Goal: Task Accomplishment & Management: Manage account settings

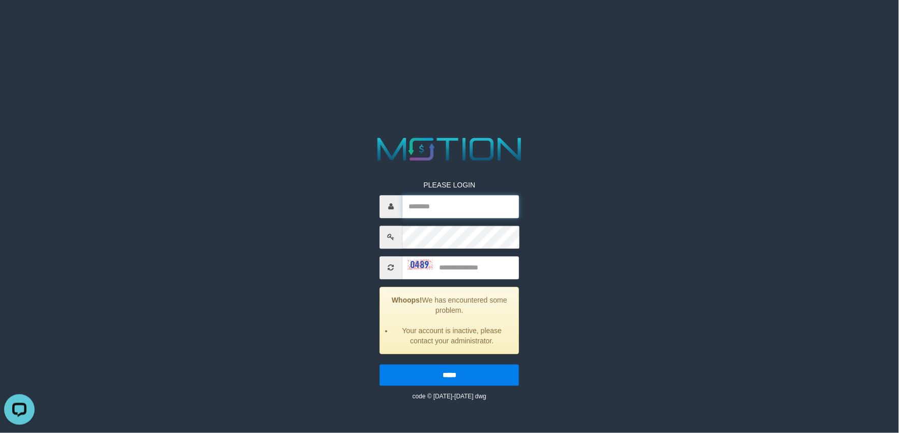
type input "********"
click at [410, 263] on img at bounding box center [420, 265] width 25 height 10
click at [455, 267] on input "text" at bounding box center [461, 267] width 117 height 23
type input "****"
click at [380, 364] on input "*****" at bounding box center [449, 374] width 139 height 21
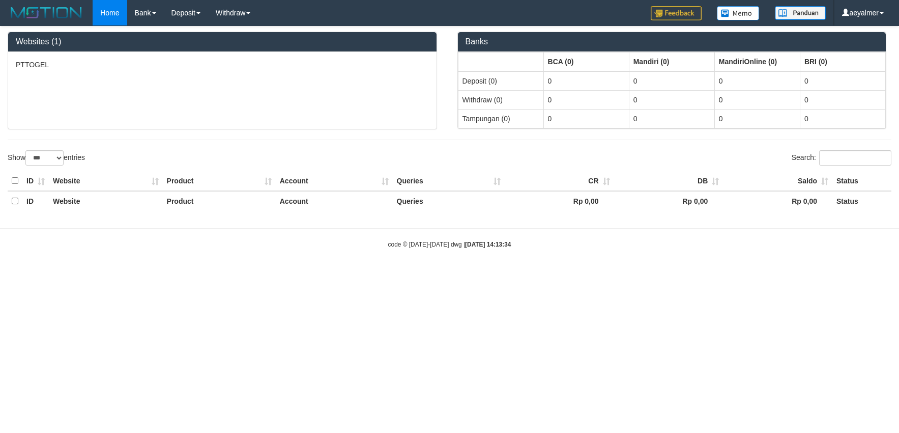
select select "***"
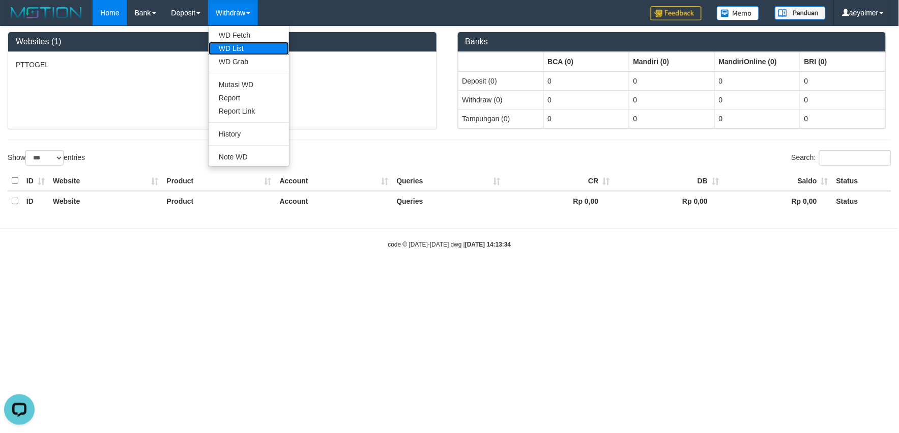
click at [242, 48] on link "WD List" at bounding box center [249, 48] width 80 height 13
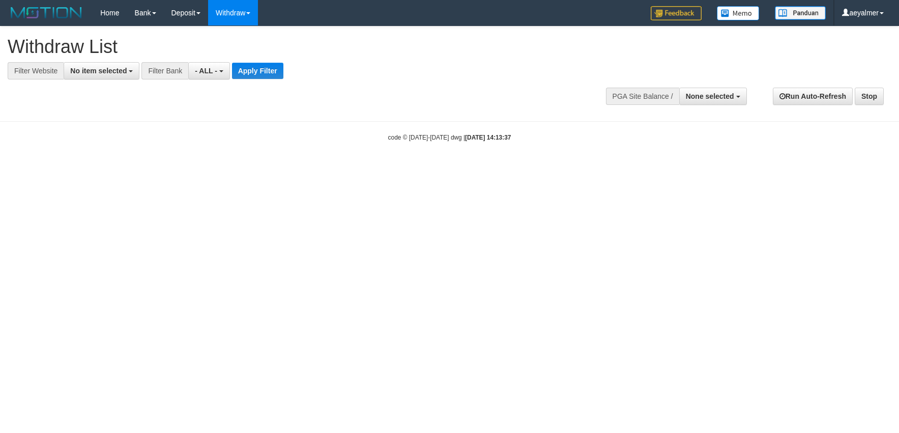
select select
click at [73, 70] on span "No item selected" at bounding box center [98, 71] width 56 height 8
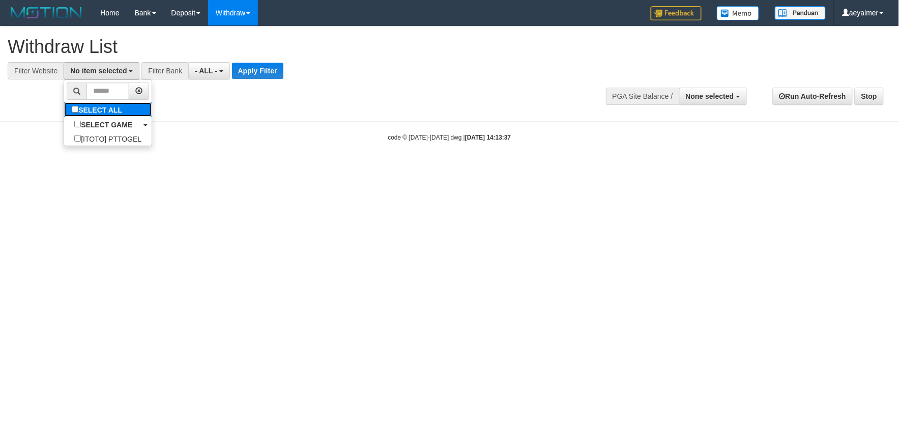
click at [91, 105] on label "SELECT ALL" at bounding box center [98, 109] width 68 height 14
select select "***"
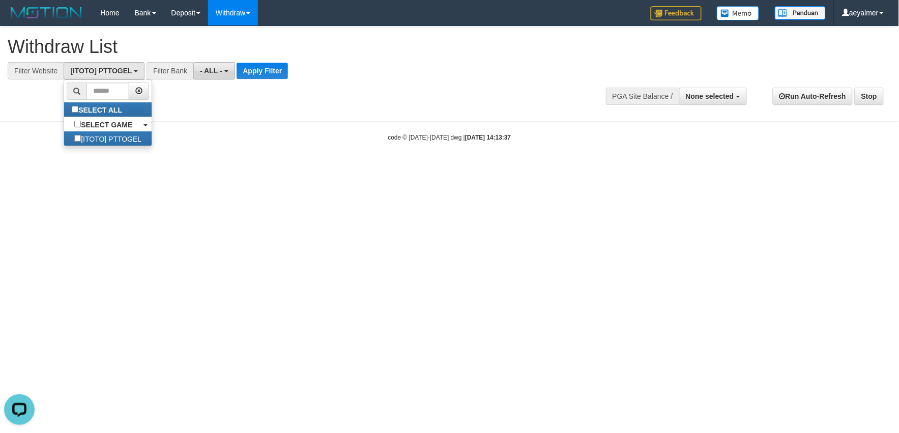
click at [200, 69] on span "- ALL -" at bounding box center [211, 71] width 22 height 8
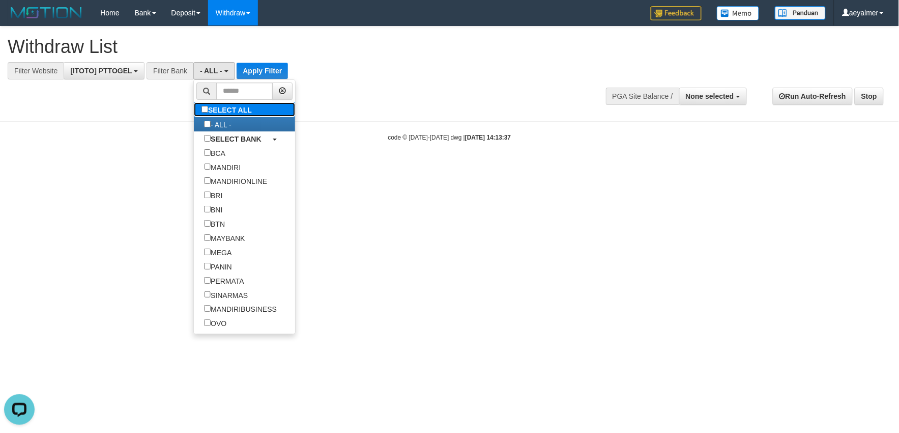
click at [216, 116] on label "SELECT ALL" at bounding box center [228, 109] width 68 height 14
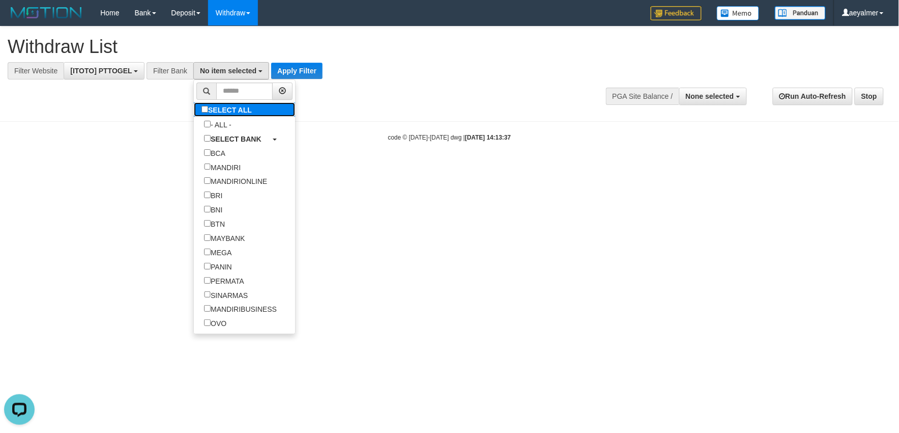
click at [221, 113] on label "SELECT ALL" at bounding box center [228, 109] width 68 height 14
select select "***"
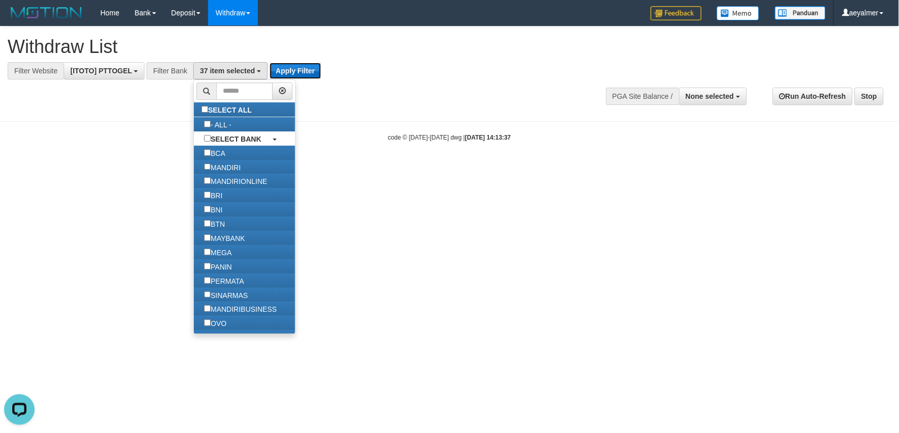
click at [306, 70] on button "Apply Filter" at bounding box center [295, 71] width 51 height 16
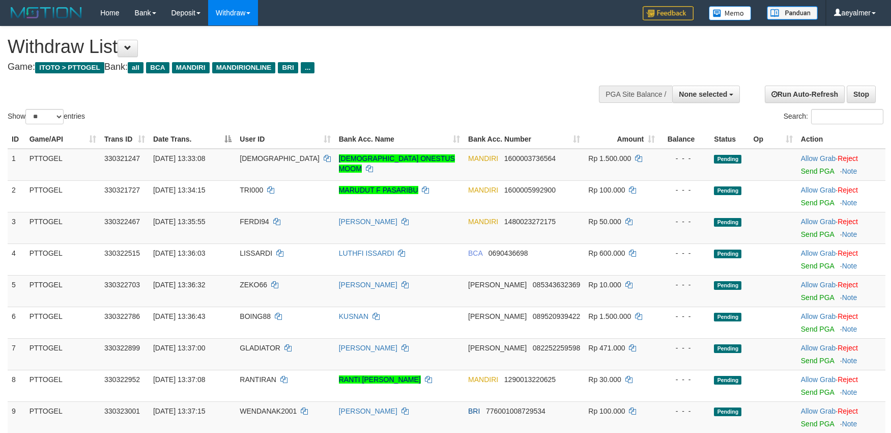
select select
select select "**"
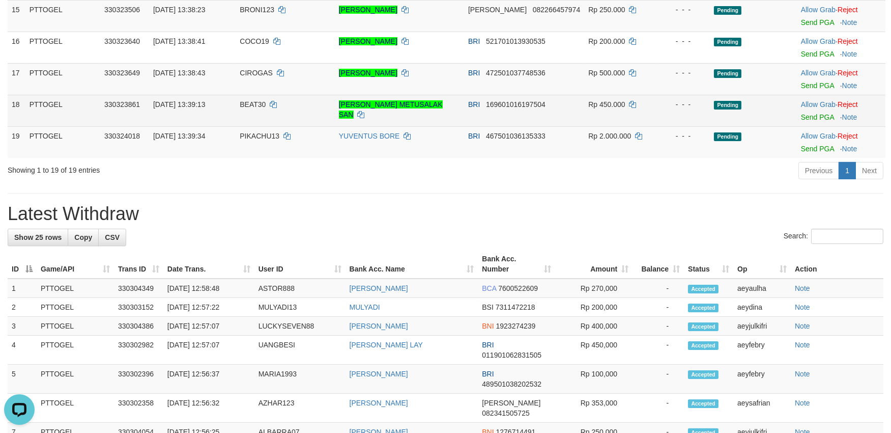
scroll to position [565, 0]
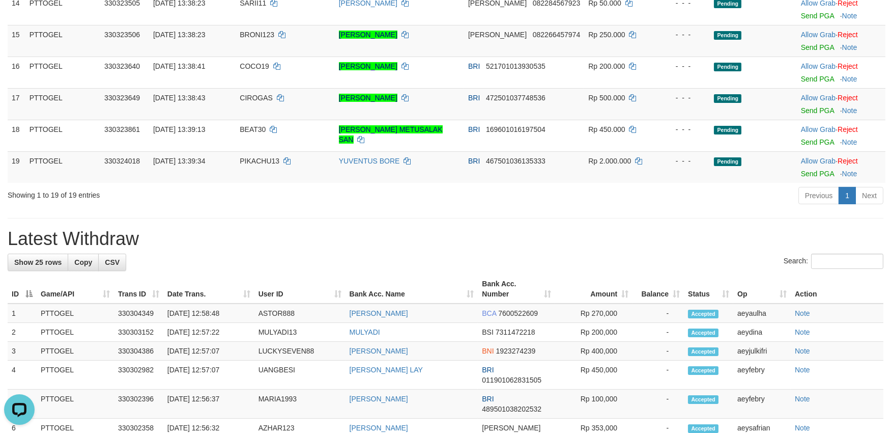
click at [619, 200] on div "Previous 1 Next" at bounding box center [631, 197] width 504 height 22
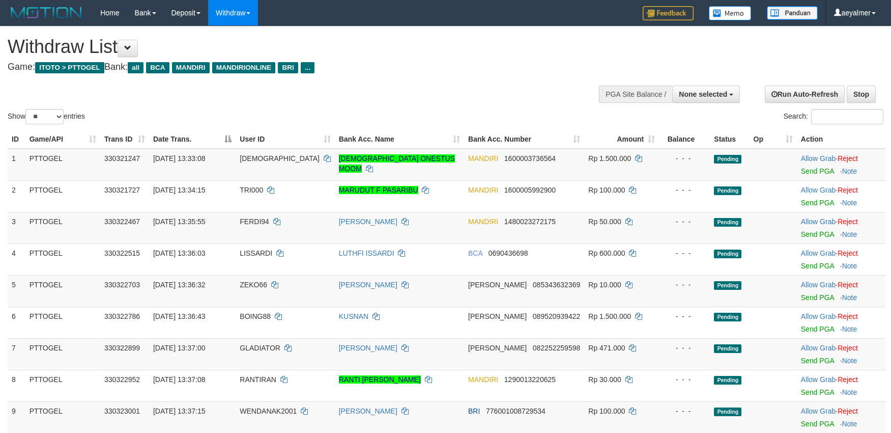
select select
select select "**"
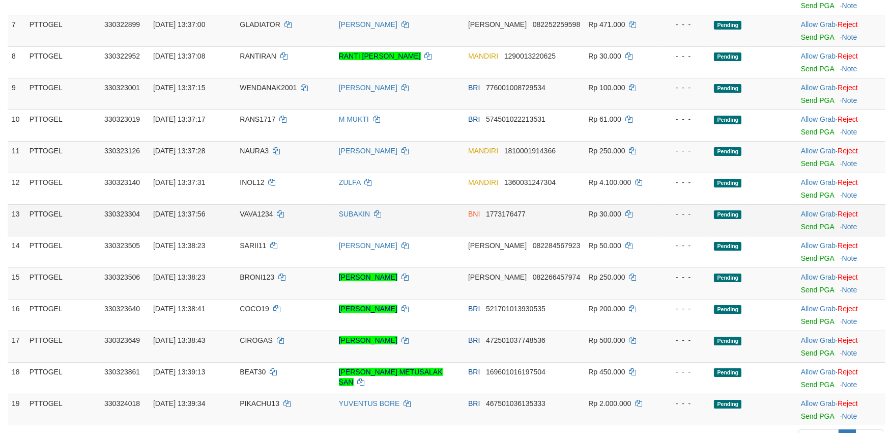
scroll to position [321, 0]
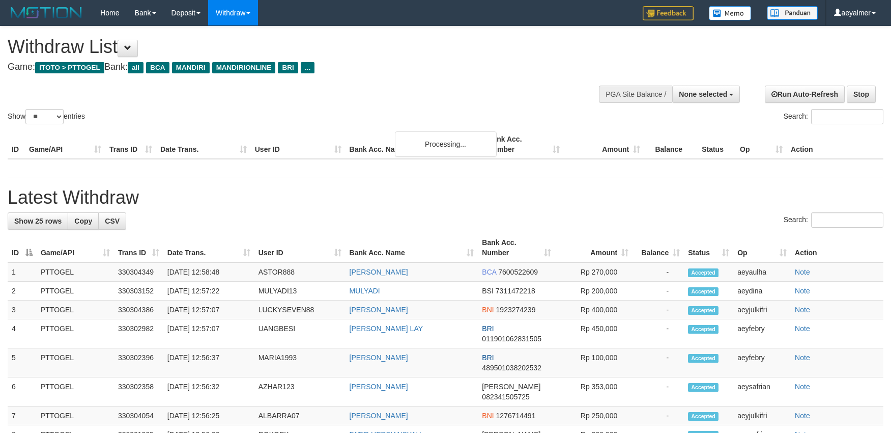
select select
select select "**"
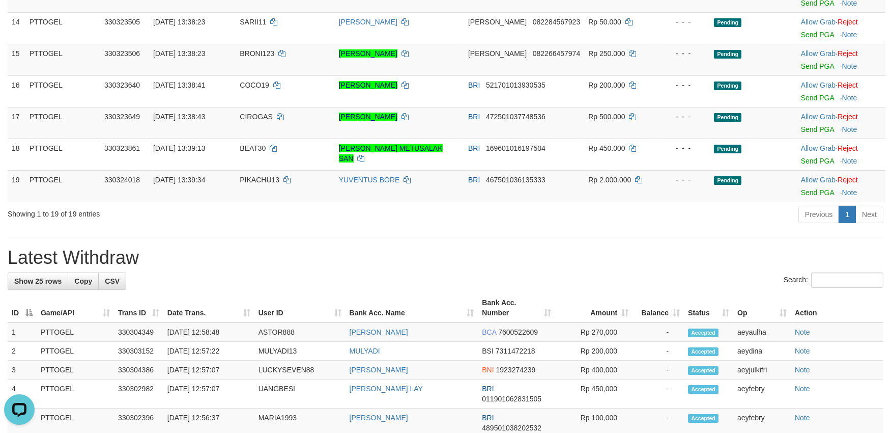
click at [734, 227] on div "**********" at bounding box center [445, 257] width 891 height 1554
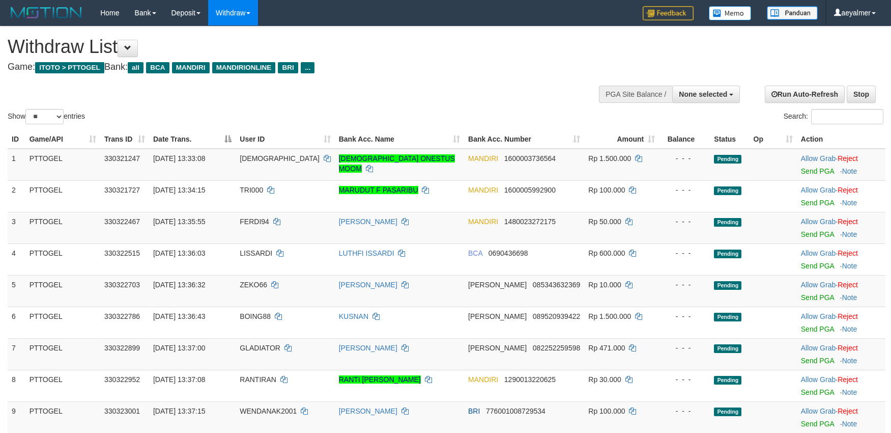
select select
select select "**"
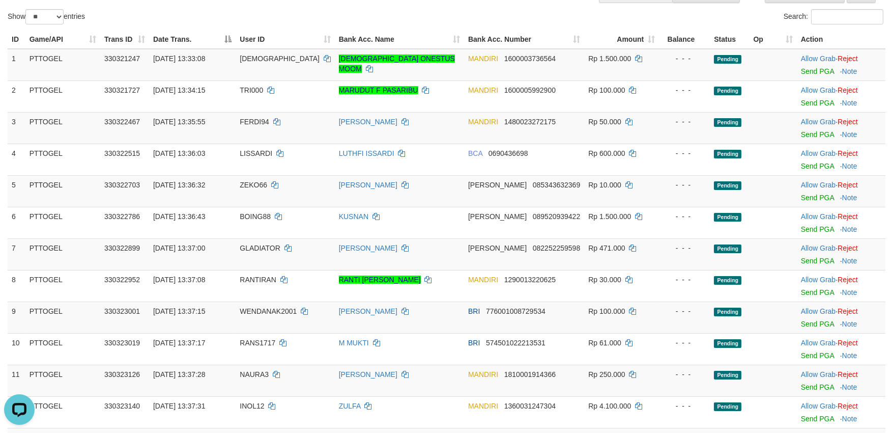
scroll to position [94, 0]
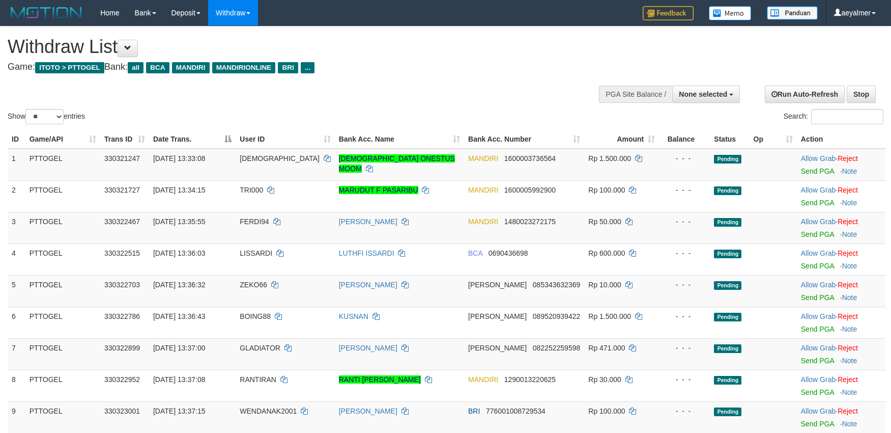
select select
select select "**"
select select
select select "**"
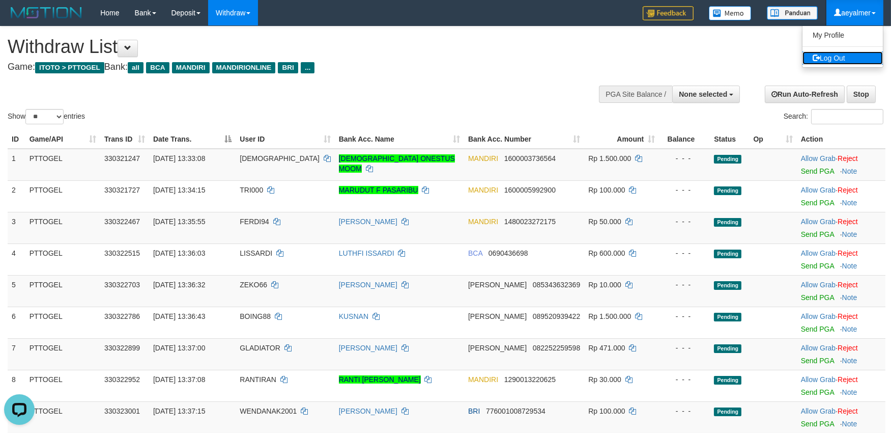
click at [853, 56] on link "Log Out" at bounding box center [843, 57] width 80 height 13
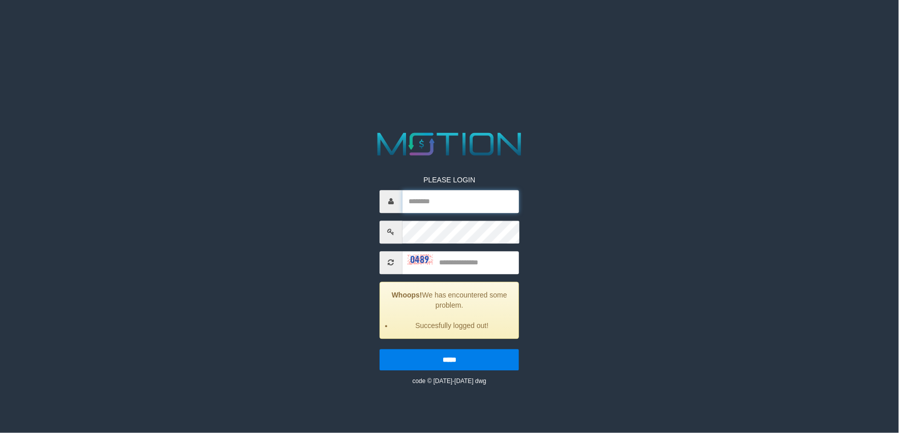
type input "********"
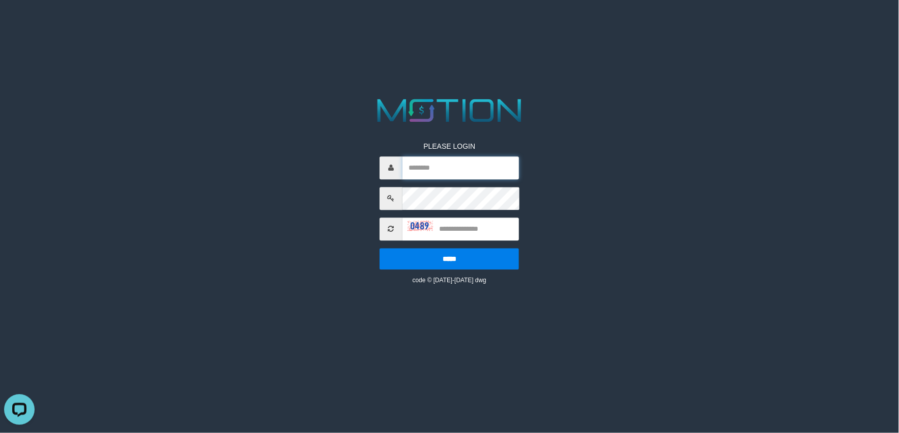
type input "********"
click at [410, 221] on img at bounding box center [420, 226] width 25 height 10
click at [484, 223] on input "text" at bounding box center [461, 228] width 117 height 23
type input "****"
click at [380, 248] on input "*****" at bounding box center [449, 258] width 139 height 21
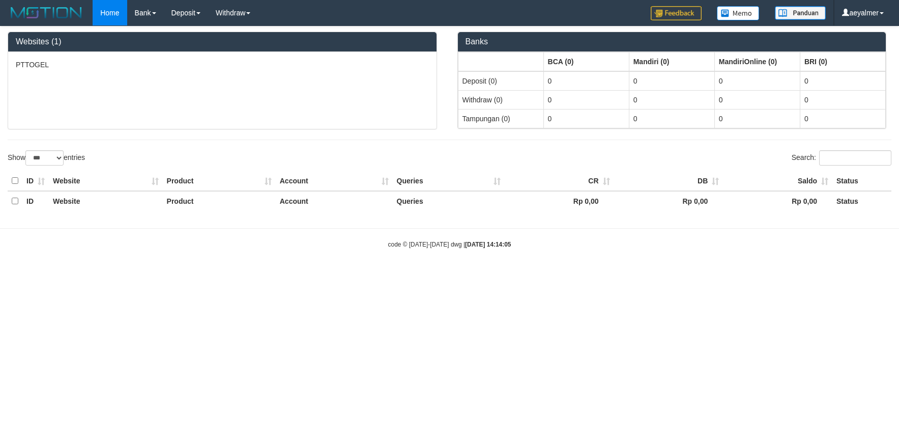
select select "***"
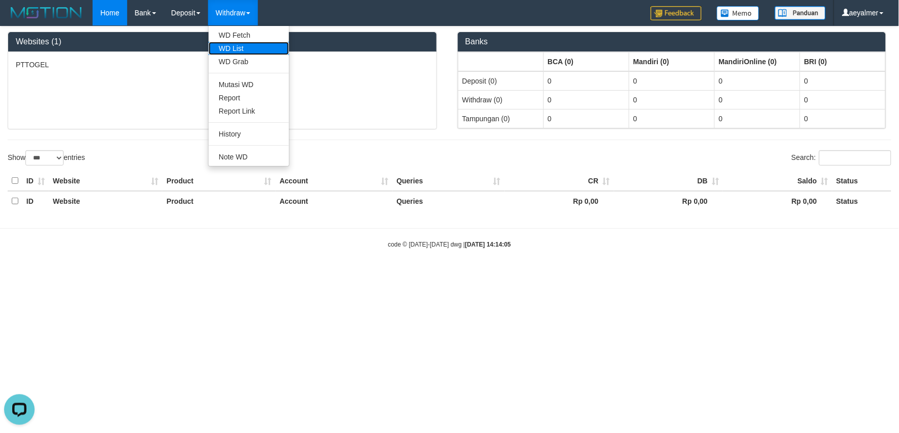
click at [233, 43] on link "WD List" at bounding box center [249, 48] width 80 height 13
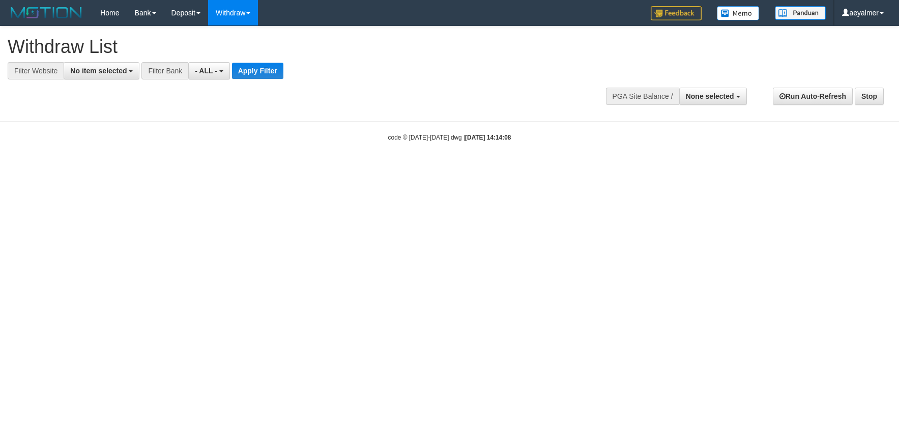
select select
click at [93, 70] on span "No item selected" at bounding box center [98, 71] width 56 height 8
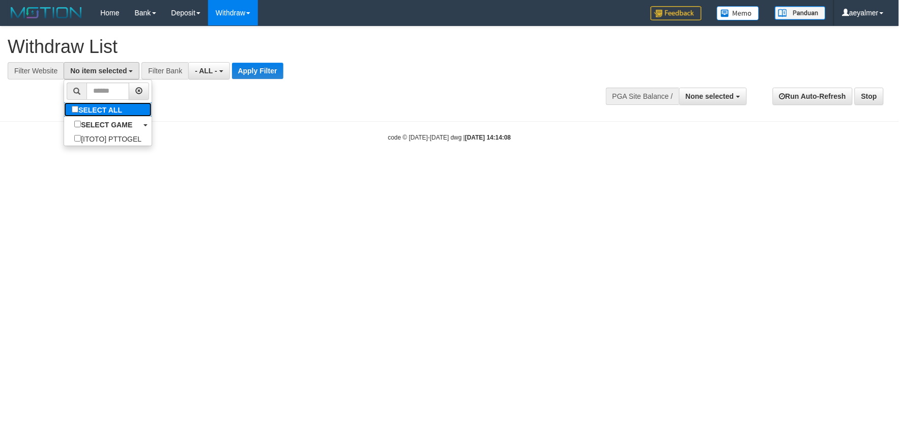
click at [89, 105] on label "SELECT ALL" at bounding box center [98, 109] width 68 height 14
select select "***"
click at [213, 67] on span "- ALL -" at bounding box center [211, 71] width 22 height 8
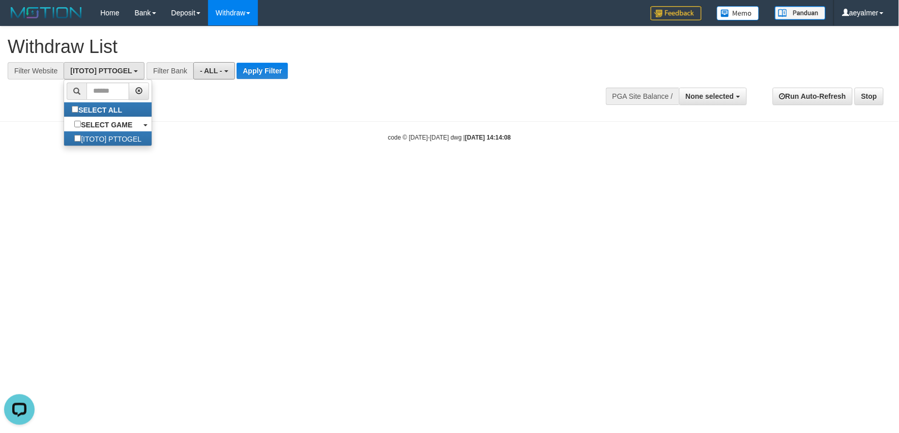
scroll to position [0, 0]
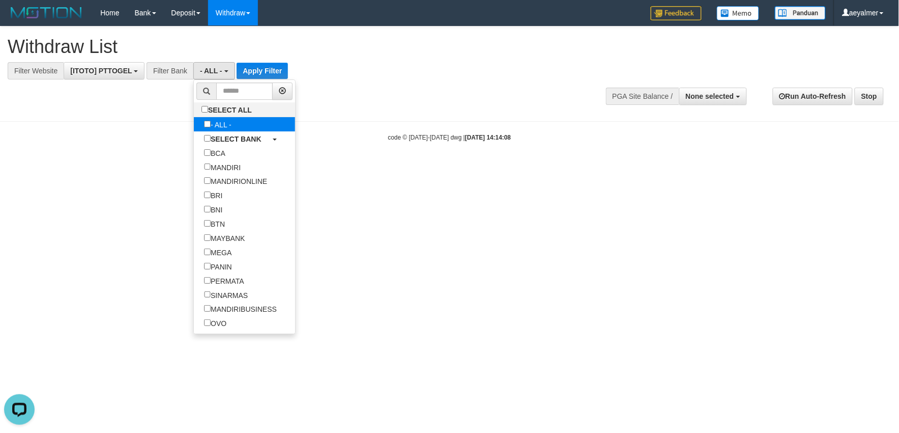
click at [230, 128] on label "- ALL -" at bounding box center [218, 124] width 48 height 14
select select "***"
click at [232, 116] on label "SELECT ALL" at bounding box center [228, 109] width 68 height 14
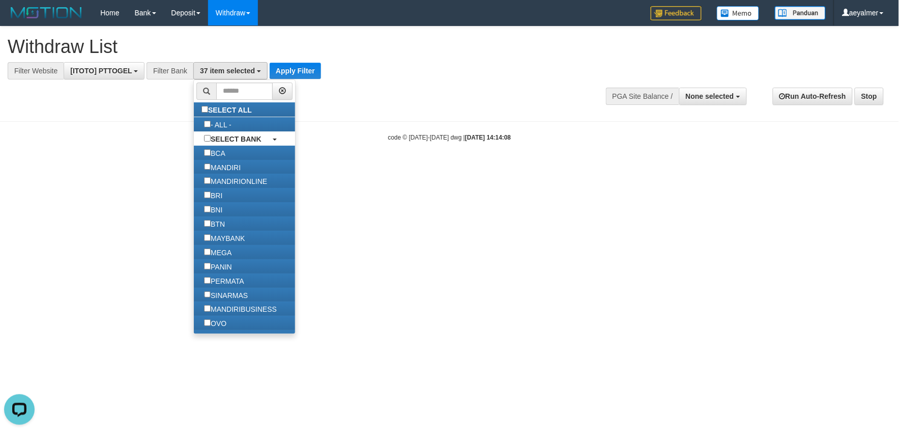
drag, startPoint x: 288, startPoint y: 52, endPoint x: 278, endPoint y: 72, distance: 21.6
click at [288, 54] on h1 "Withdraw List" at bounding box center [299, 47] width 582 height 20
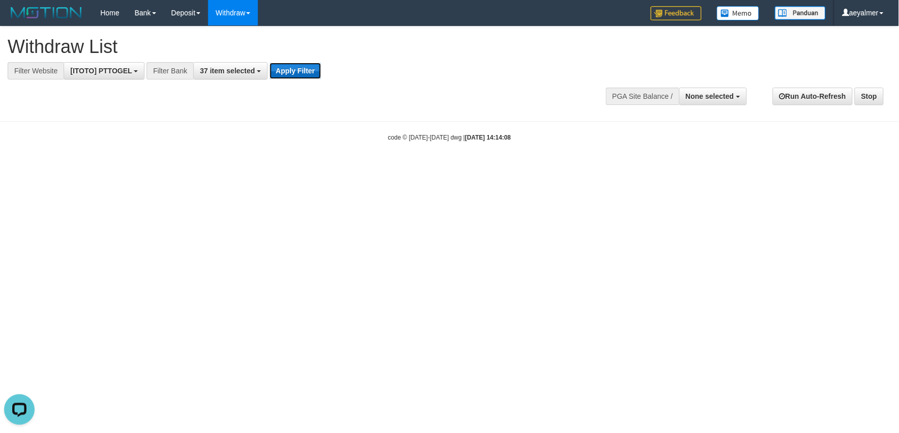
click at [284, 71] on button "Apply Filter" at bounding box center [295, 71] width 51 height 16
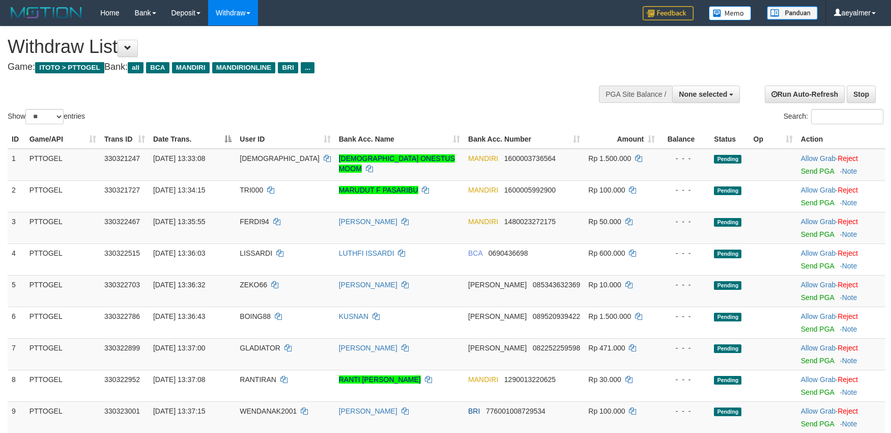
select select
select select "**"
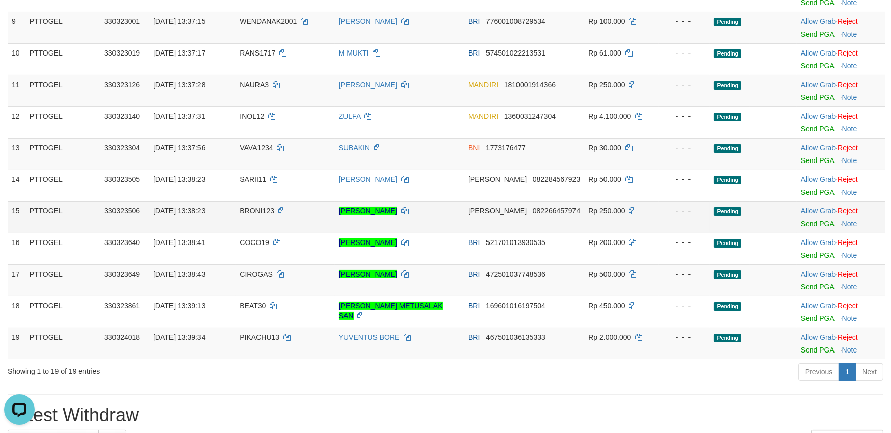
scroll to position [452, 0]
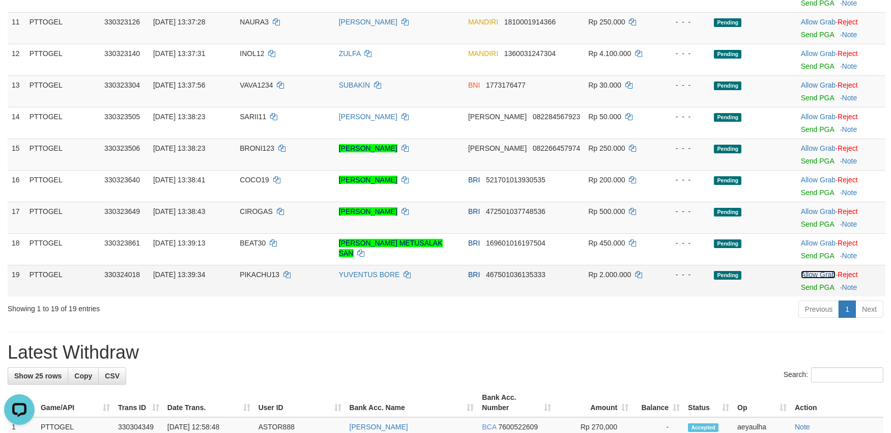
click at [803, 274] on link "Allow Grab" at bounding box center [818, 274] width 35 height 8
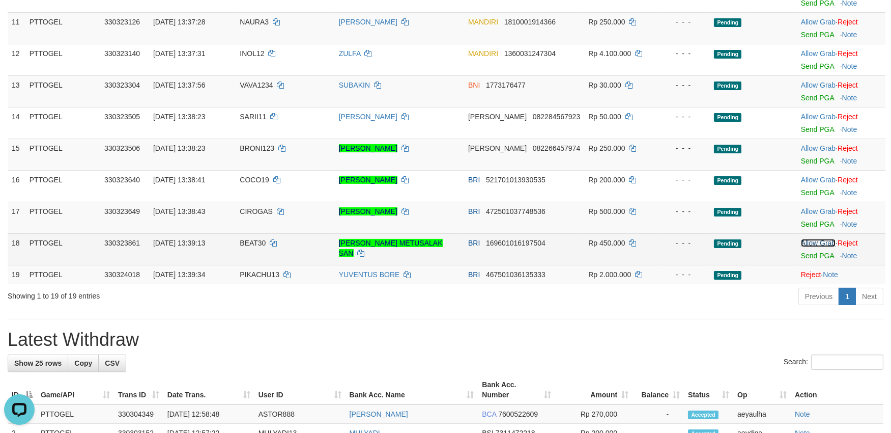
click at [810, 242] on link "Allow Grab" at bounding box center [818, 243] width 35 height 8
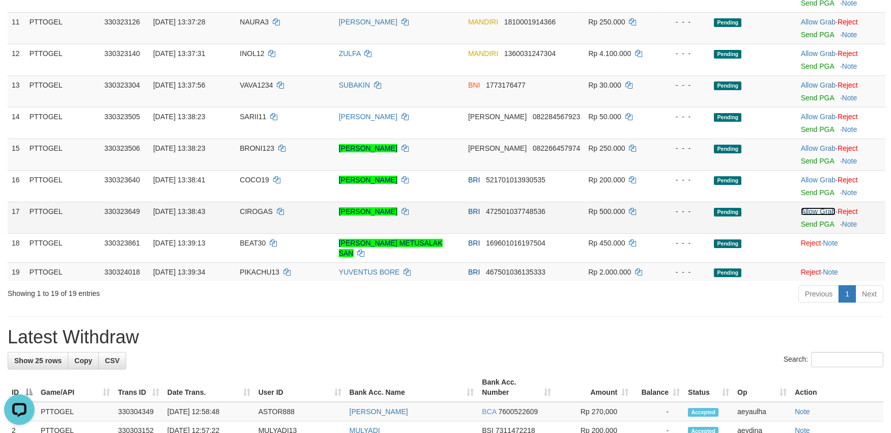
click at [803, 211] on link "Allow Grab" at bounding box center [818, 211] width 35 height 8
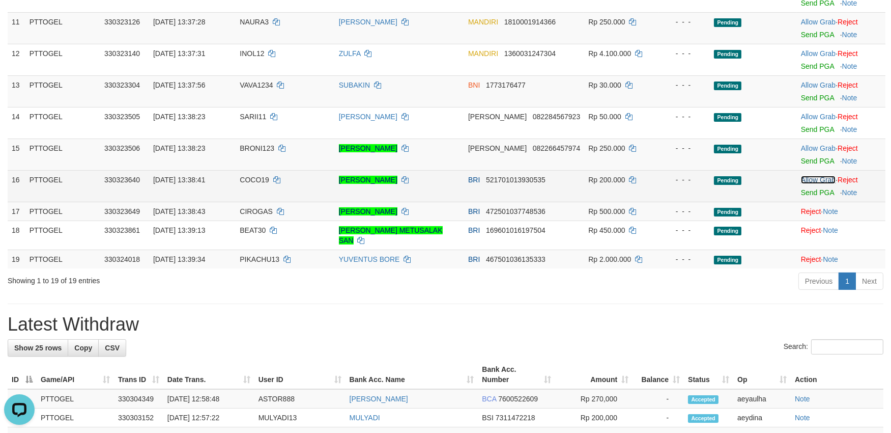
click at [810, 180] on link "Allow Grab" at bounding box center [818, 180] width 35 height 8
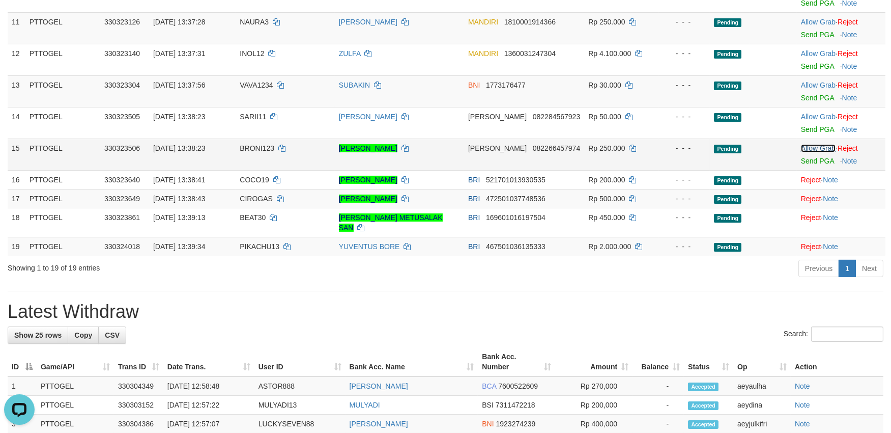
click at [811, 145] on link "Allow Grab" at bounding box center [818, 148] width 35 height 8
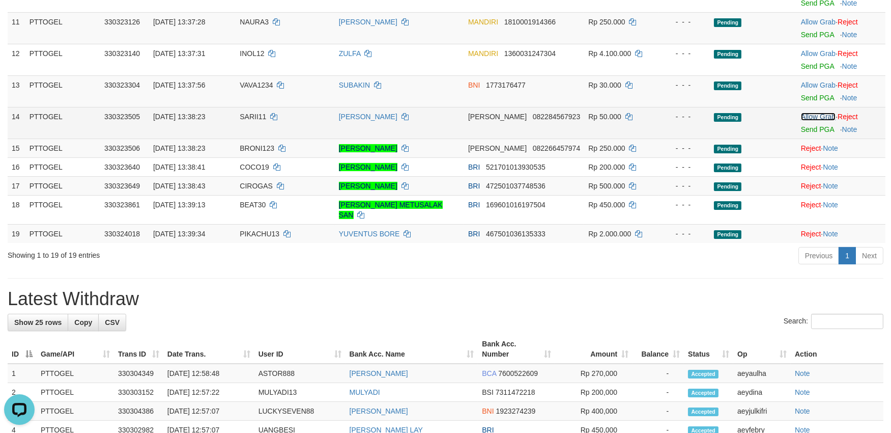
click at [811, 118] on link "Allow Grab" at bounding box center [818, 116] width 35 height 8
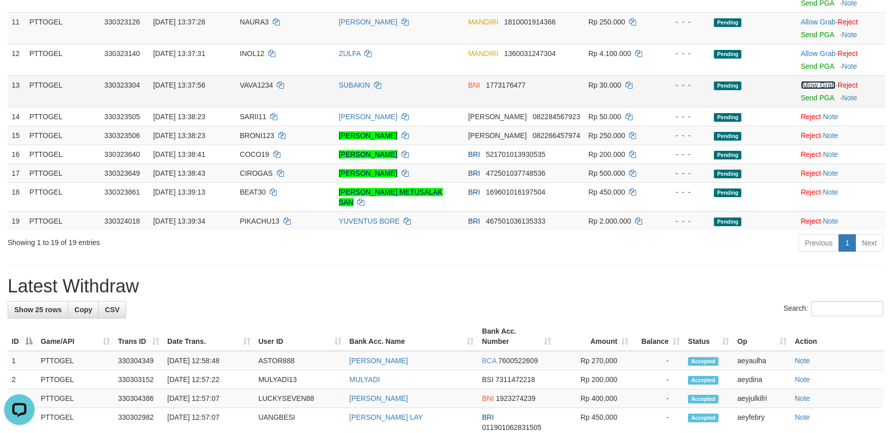
click at [812, 82] on link "Allow Grab" at bounding box center [818, 85] width 35 height 8
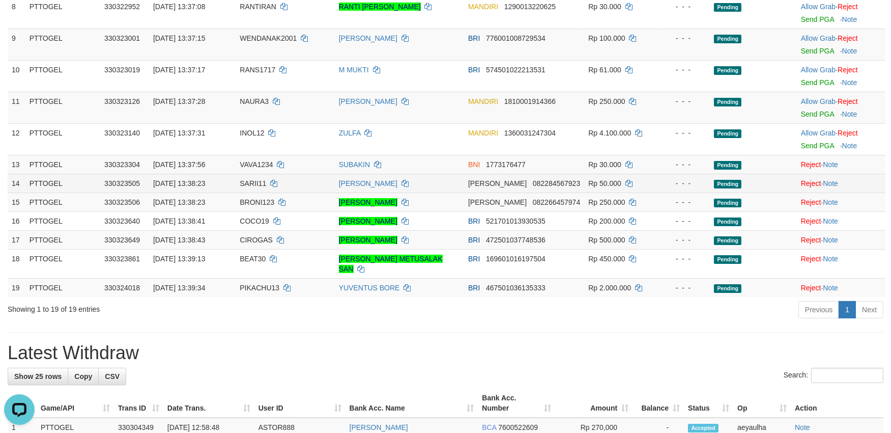
scroll to position [282, 0]
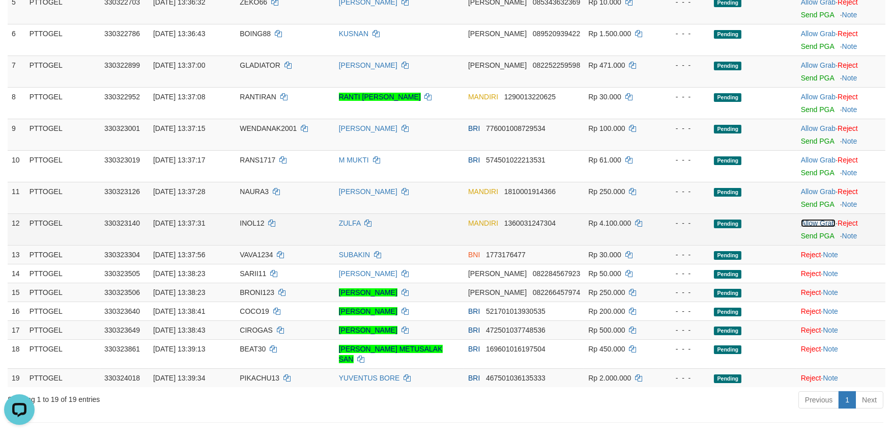
click at [809, 220] on link "Allow Grab" at bounding box center [818, 223] width 35 height 8
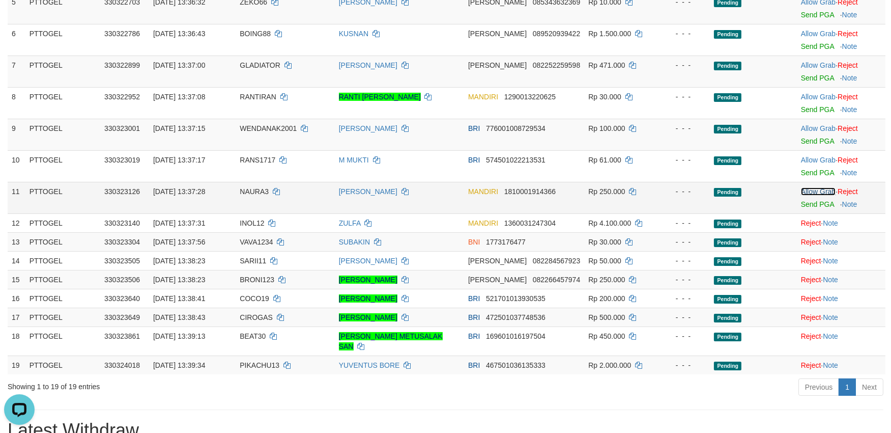
click at [813, 187] on link "Allow Grab" at bounding box center [818, 191] width 35 height 8
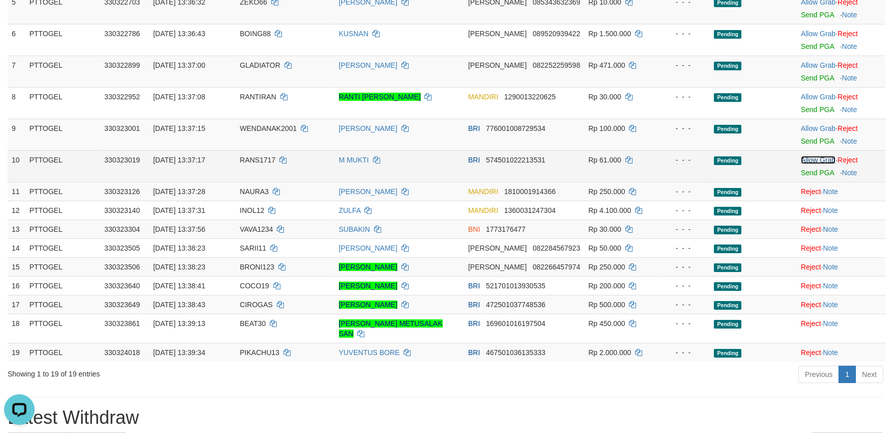
click at [815, 160] on link "Allow Grab" at bounding box center [818, 160] width 35 height 8
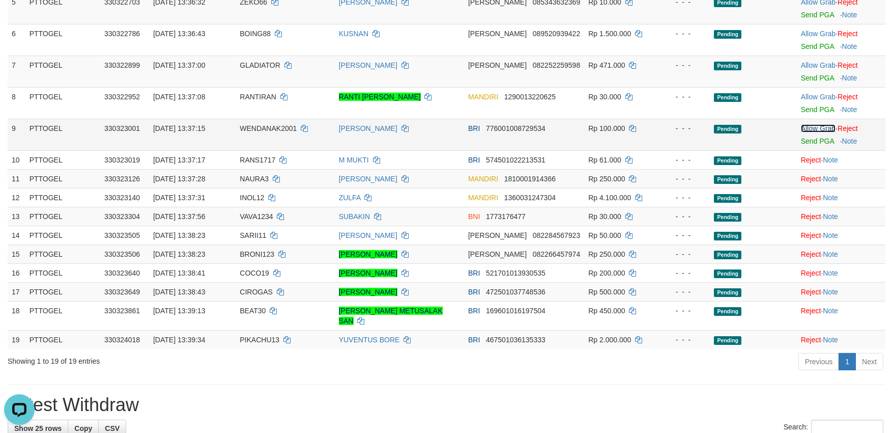
click at [814, 130] on link "Allow Grab" at bounding box center [818, 128] width 35 height 8
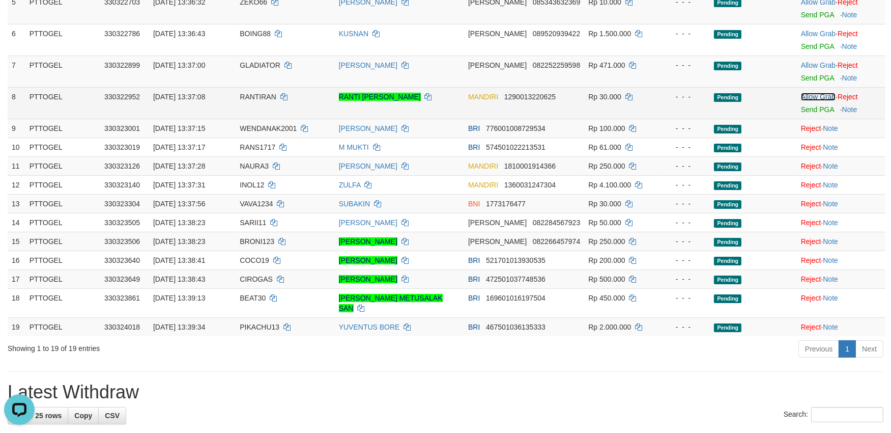
click at [811, 93] on link "Allow Grab" at bounding box center [818, 97] width 35 height 8
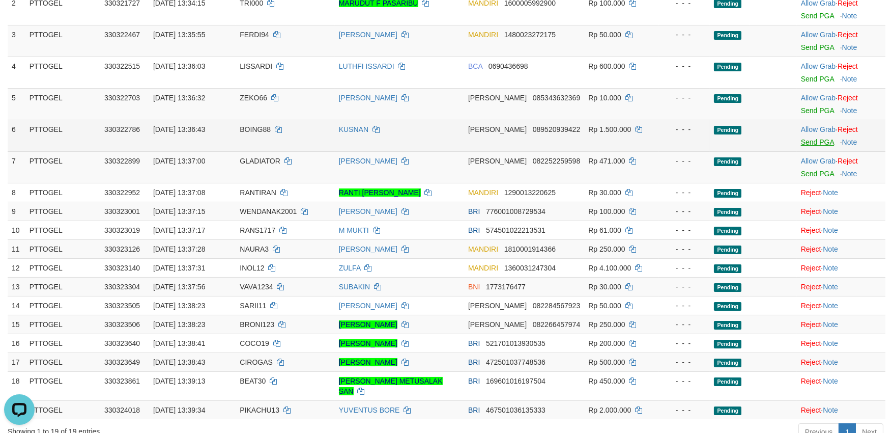
scroll to position [169, 0]
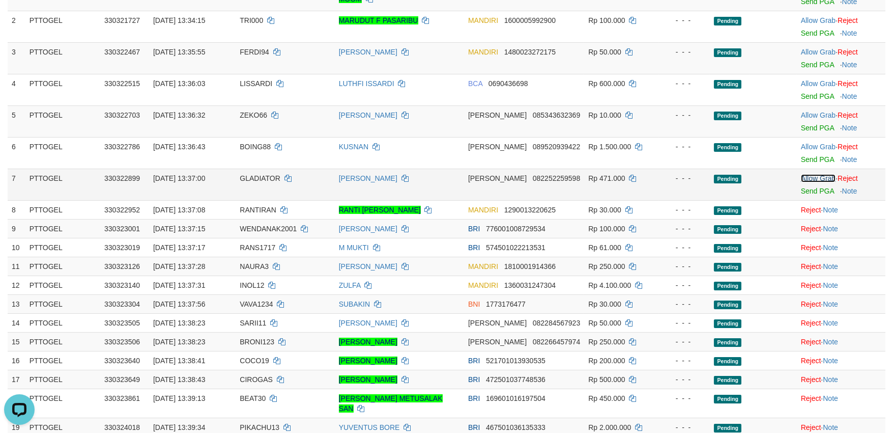
click at [801, 176] on link "Allow Grab" at bounding box center [818, 178] width 35 height 8
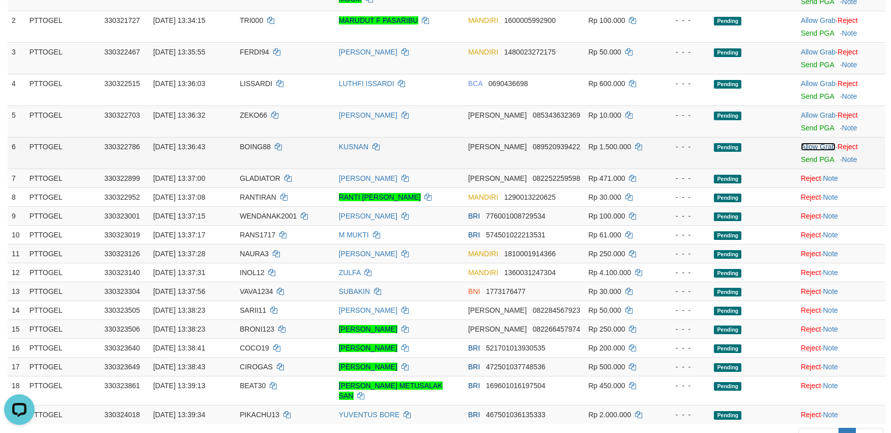
click at [814, 148] on link "Allow Grab" at bounding box center [818, 146] width 35 height 8
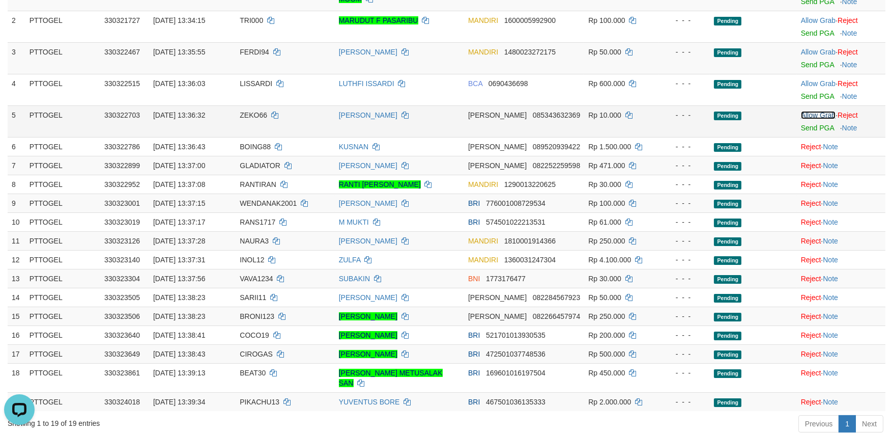
click at [810, 116] on link "Allow Grab" at bounding box center [818, 115] width 35 height 8
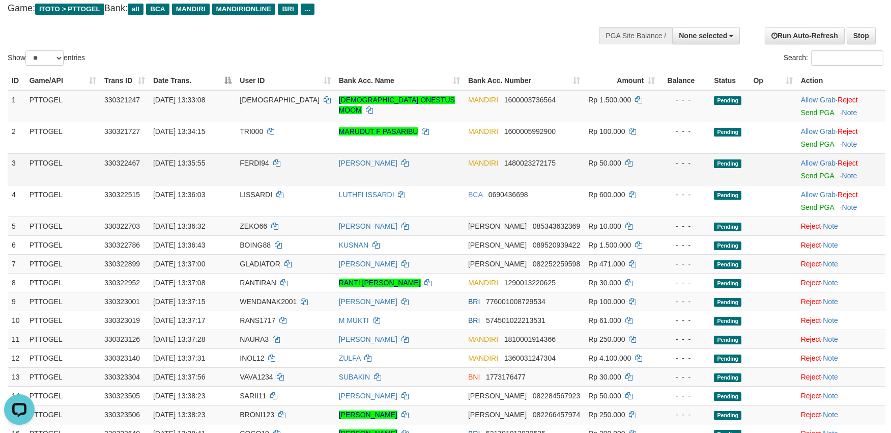
scroll to position [56, 0]
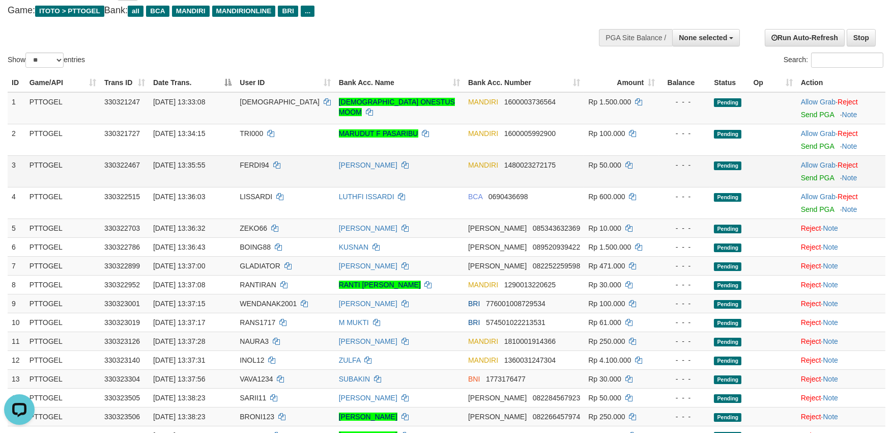
click at [813, 158] on td "Allow Grab · Reject Send PGA · Note" at bounding box center [841, 171] width 89 height 32
click at [810, 161] on link "Allow Grab" at bounding box center [818, 165] width 35 height 8
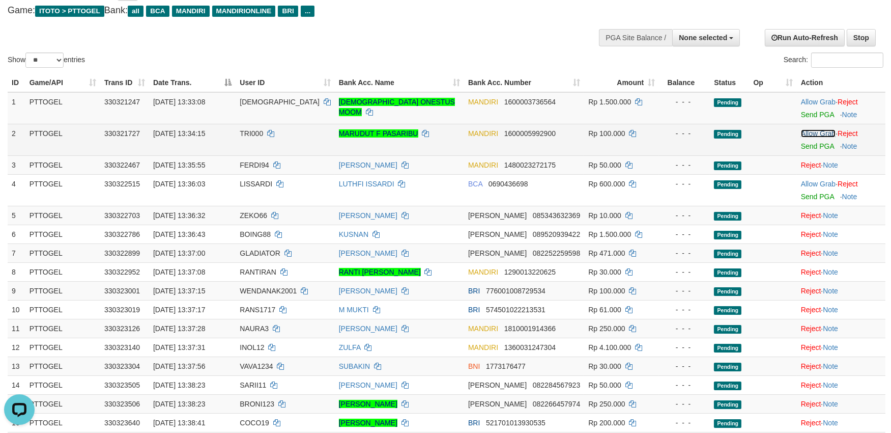
click at [814, 129] on link "Allow Grab" at bounding box center [818, 133] width 35 height 8
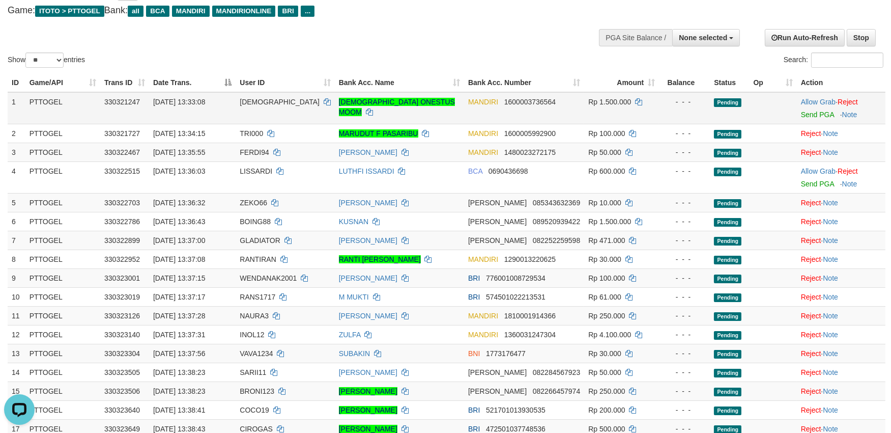
click at [814, 107] on div at bounding box center [841, 108] width 80 height 3
click at [814, 100] on link "Allow Grab" at bounding box center [818, 102] width 35 height 8
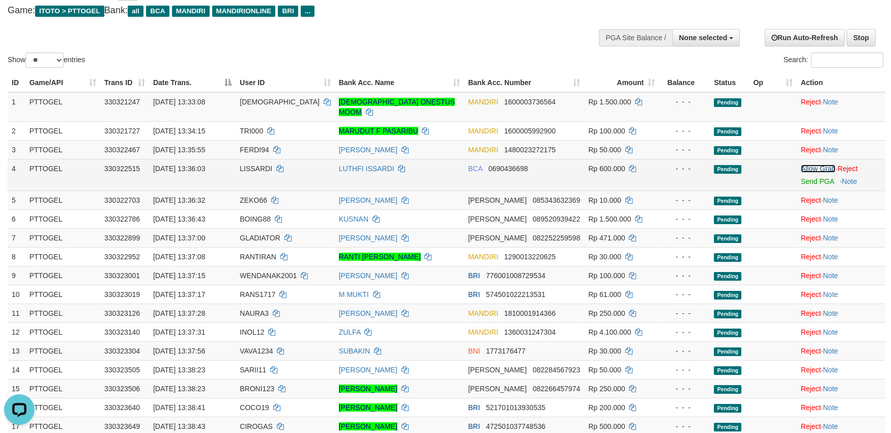
click at [811, 164] on link "Allow Grab" at bounding box center [818, 168] width 35 height 8
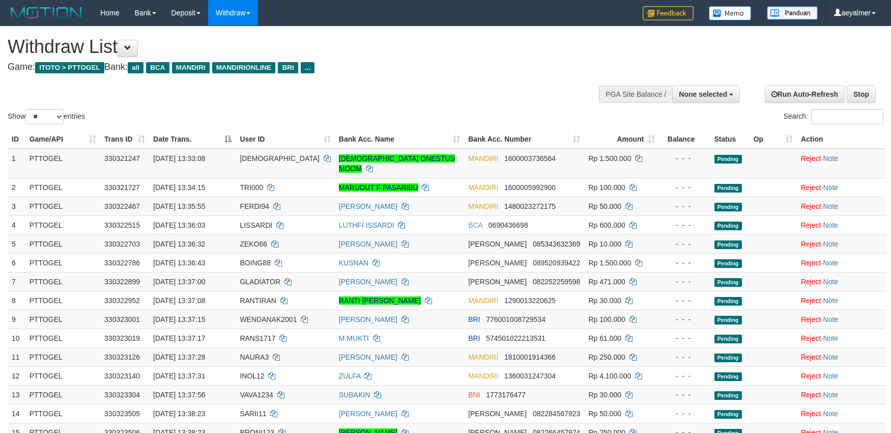
select select
select select "**"
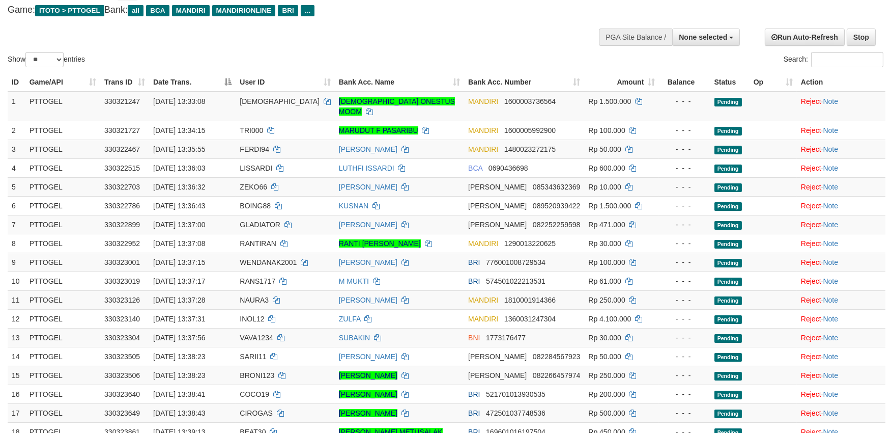
click at [256, 91] on th "User ID" at bounding box center [285, 82] width 99 height 19
drag, startPoint x: 256, startPoint y: 91, endPoint x: 6, endPoint y: 179, distance: 266.1
click at [256, 91] on th "User ID" at bounding box center [285, 82] width 99 height 19
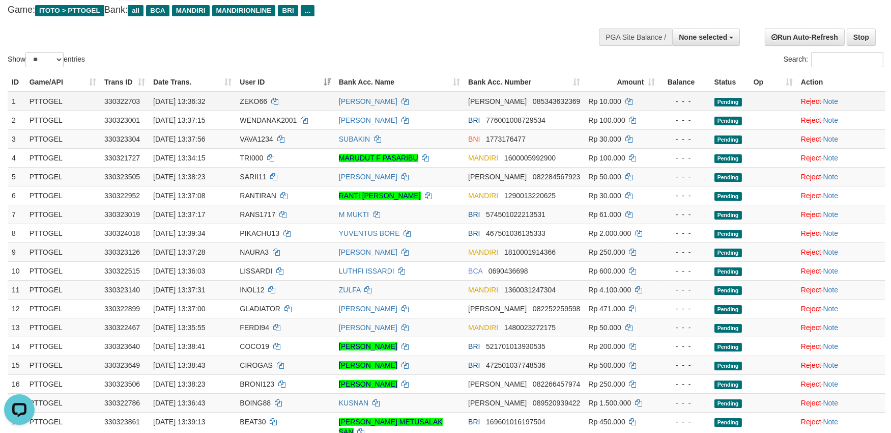
click at [256, 93] on td "ZEKO66" at bounding box center [285, 101] width 99 height 19
copy td "ZEKO66"
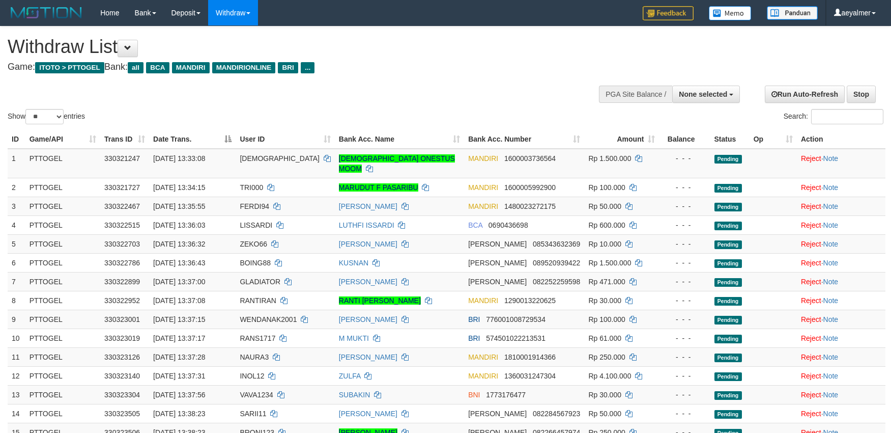
select select
select select "**"
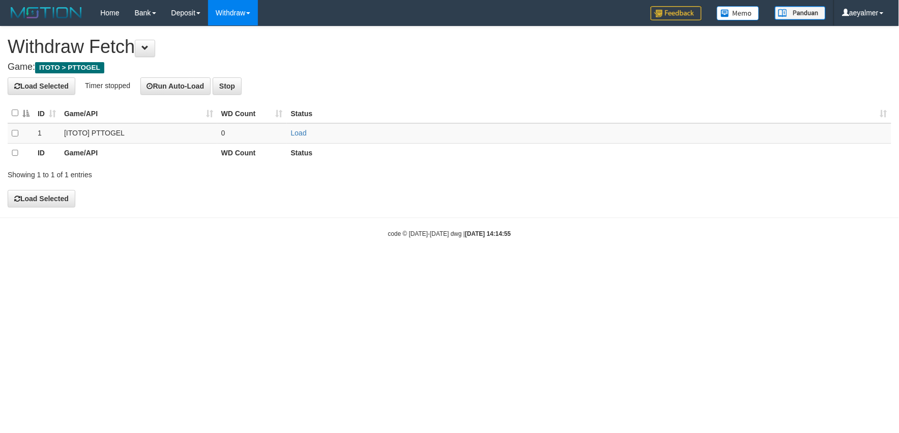
click at [16, 107] on th at bounding box center [21, 113] width 26 height 20
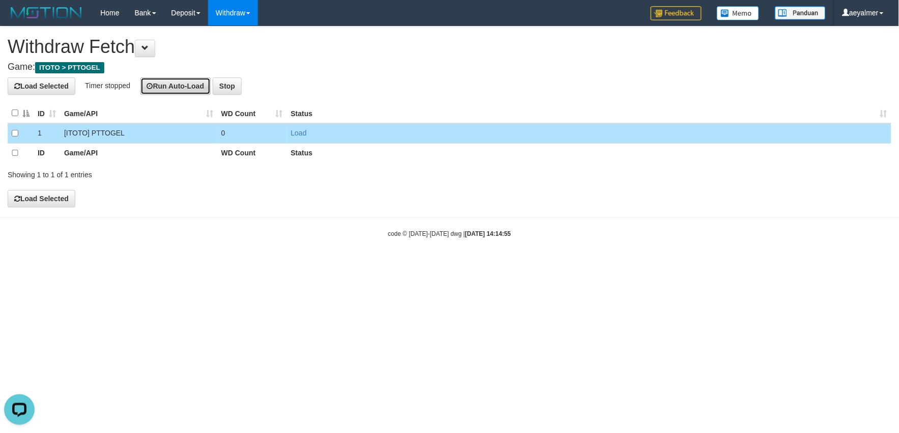
click at [155, 90] on button "Run Auto-Load" at bounding box center [175, 85] width 71 height 17
click at [247, 87] on button "Stop" at bounding box center [253, 85] width 29 height 17
click at [64, 88] on button "Load Selected" at bounding box center [42, 85] width 68 height 17
click at [182, 88] on button "Run Auto-Load" at bounding box center [175, 85] width 71 height 17
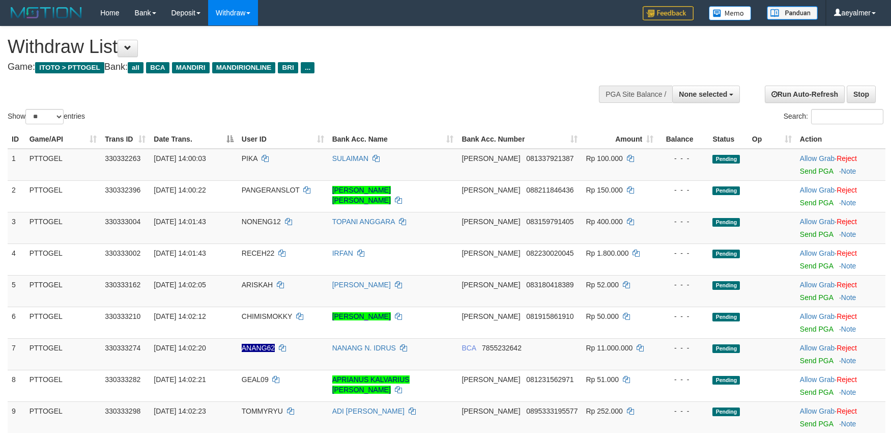
select select
click at [47, 115] on select "** ** ** ***" at bounding box center [44, 116] width 38 height 15
select select "***"
click at [27, 109] on select "** ** ** ***" at bounding box center [44, 116] width 38 height 15
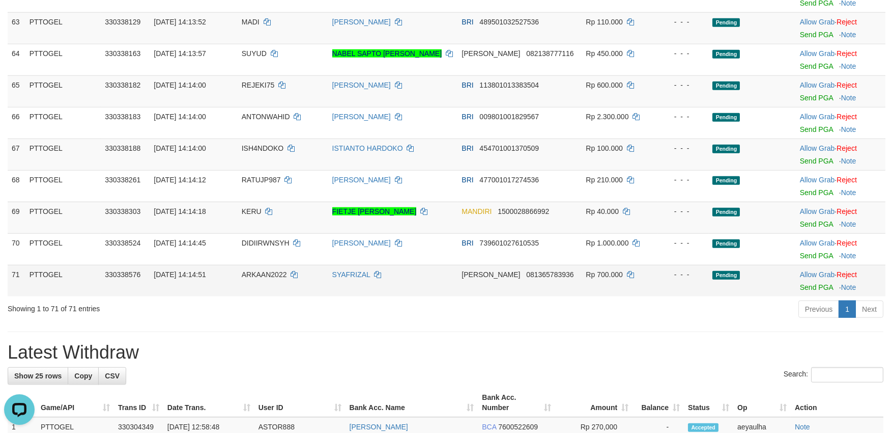
scroll to position [2092, 0]
click at [815, 275] on link "Allow Grab" at bounding box center [817, 275] width 35 height 8
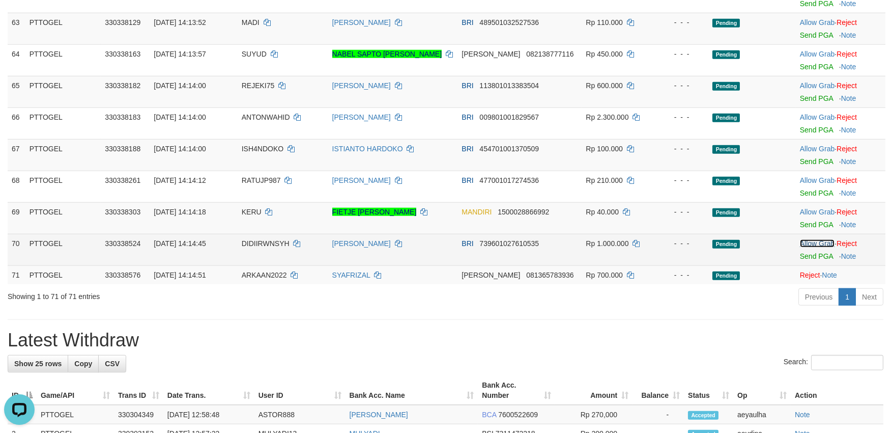
click at [812, 247] on link "Allow Grab" at bounding box center [817, 243] width 35 height 8
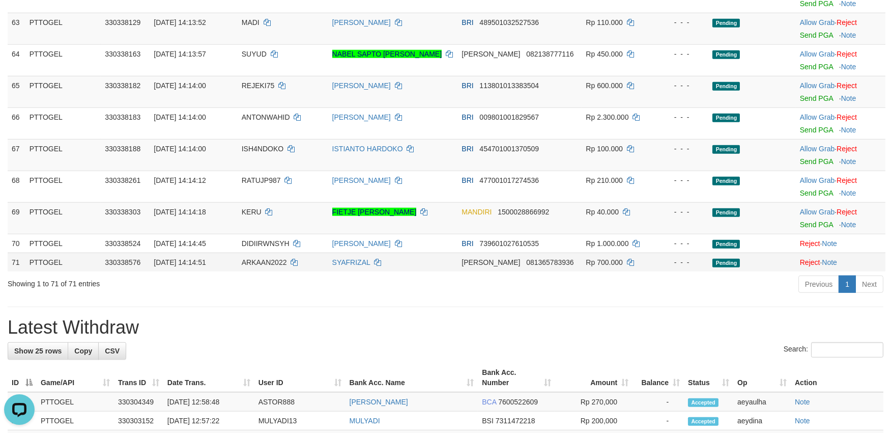
drag, startPoint x: 292, startPoint y: 269, endPoint x: 272, endPoint y: 267, distance: 20.4
click at [292, 269] on td "ARKAAN2022" at bounding box center [283, 261] width 91 height 19
click at [270, 267] on td "ARKAAN2022" at bounding box center [283, 261] width 91 height 19
drag, startPoint x: 270, startPoint y: 267, endPoint x: 31, endPoint y: 272, distance: 239.3
click at [270, 266] on td "ARKAAN2022" at bounding box center [283, 261] width 91 height 19
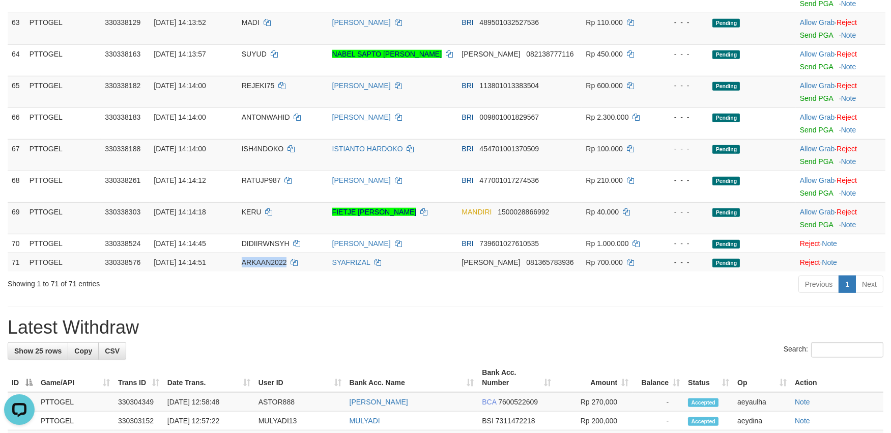
copy span "ARKAAN2022"
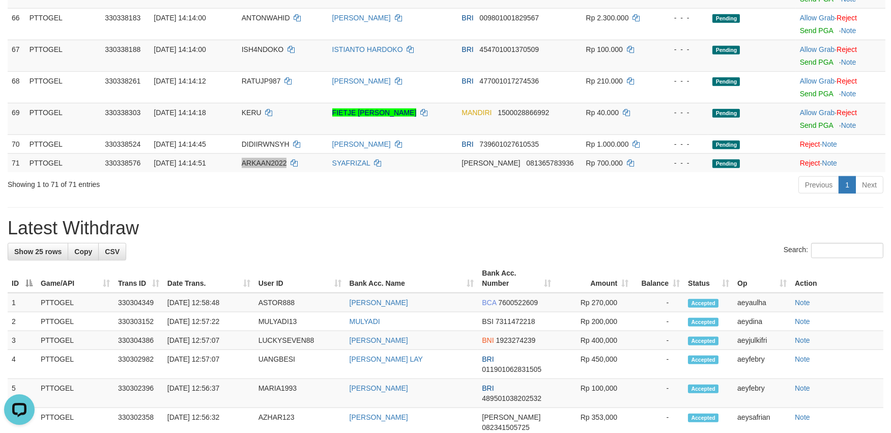
scroll to position [2149, 0]
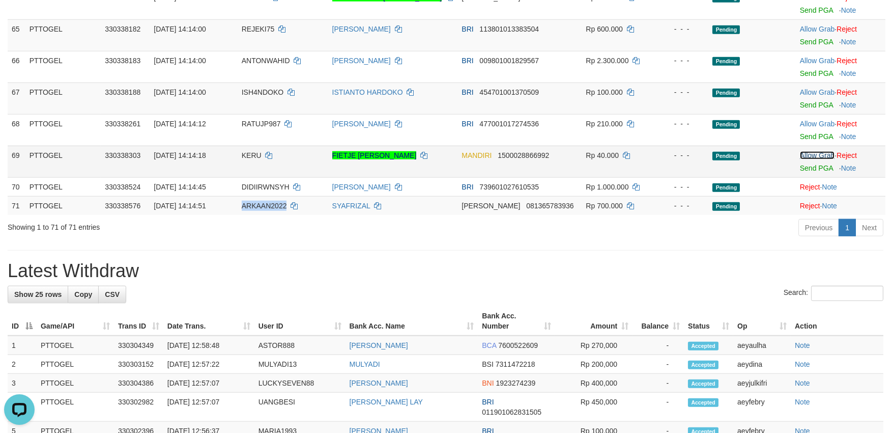
click at [810, 155] on link "Allow Grab" at bounding box center [817, 155] width 35 height 8
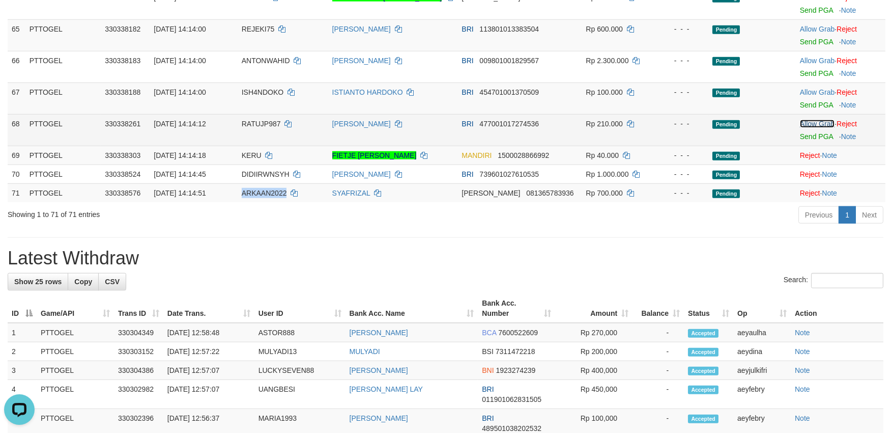
click at [813, 121] on link "Allow Grab" at bounding box center [817, 124] width 35 height 8
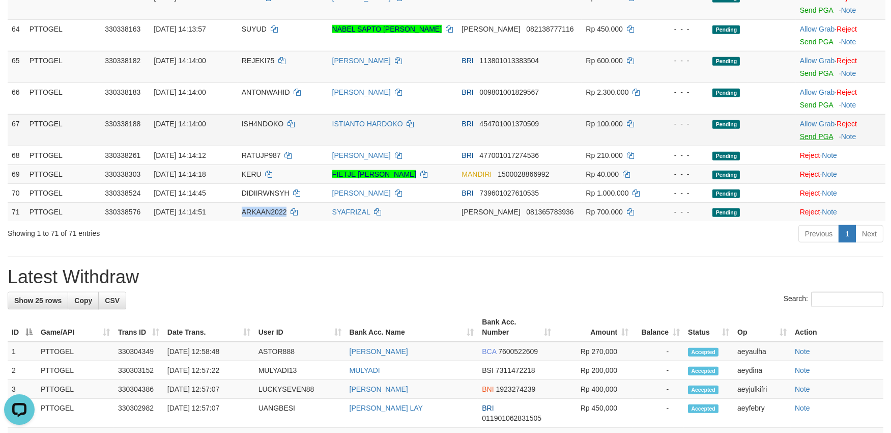
scroll to position [2092, 0]
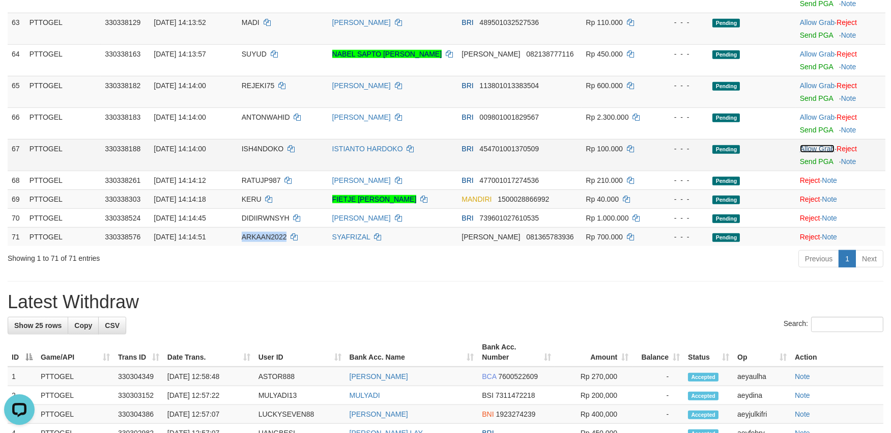
click at [815, 150] on link "Allow Grab" at bounding box center [817, 149] width 35 height 8
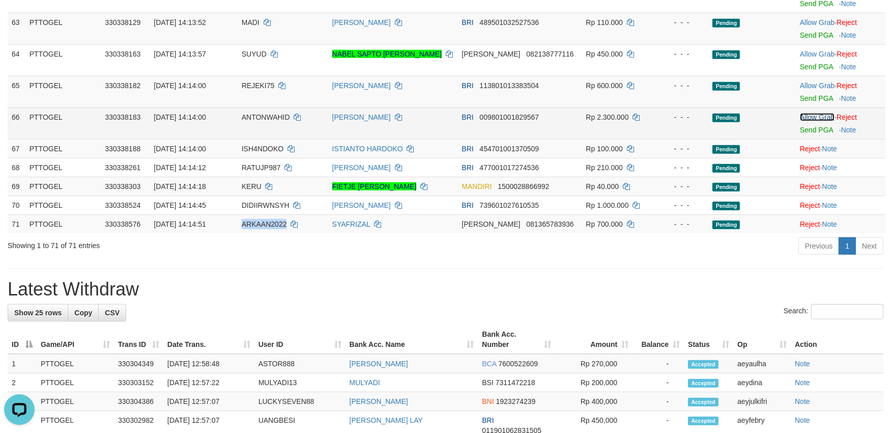
click at [812, 119] on link "Allow Grab" at bounding box center [817, 117] width 35 height 8
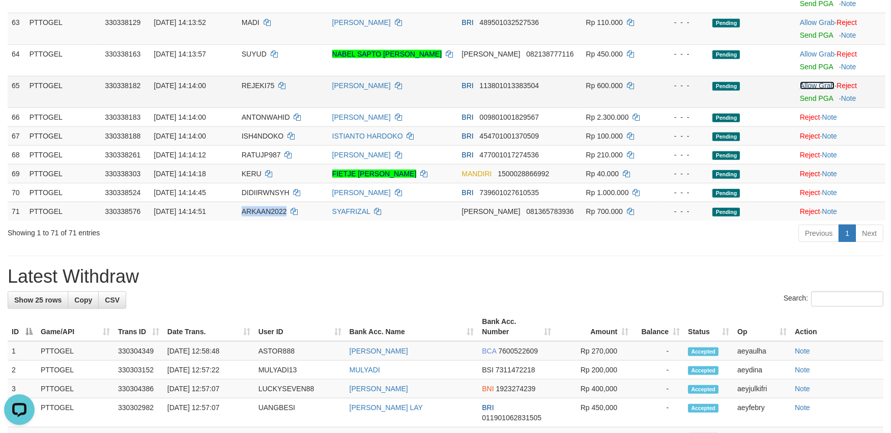
click at [811, 88] on link "Allow Grab" at bounding box center [817, 85] width 35 height 8
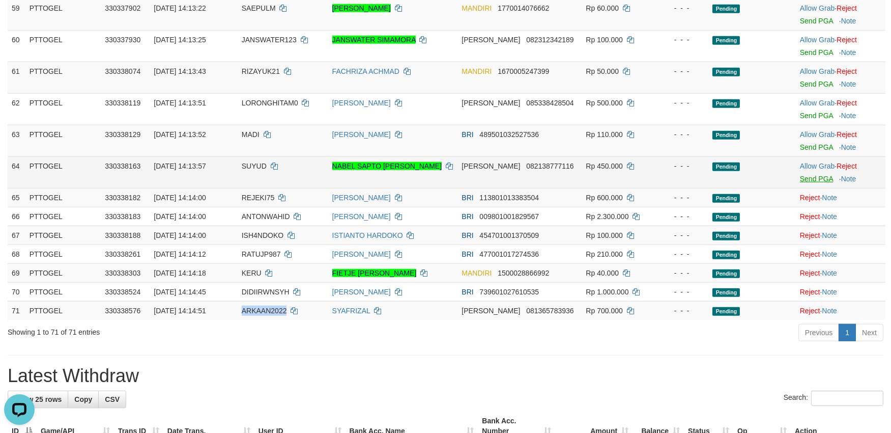
scroll to position [1979, 0]
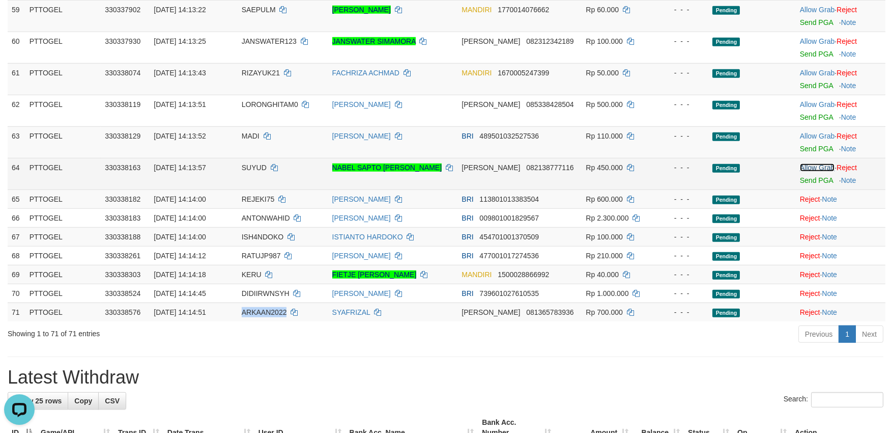
click at [813, 165] on link "Allow Grab" at bounding box center [817, 167] width 35 height 8
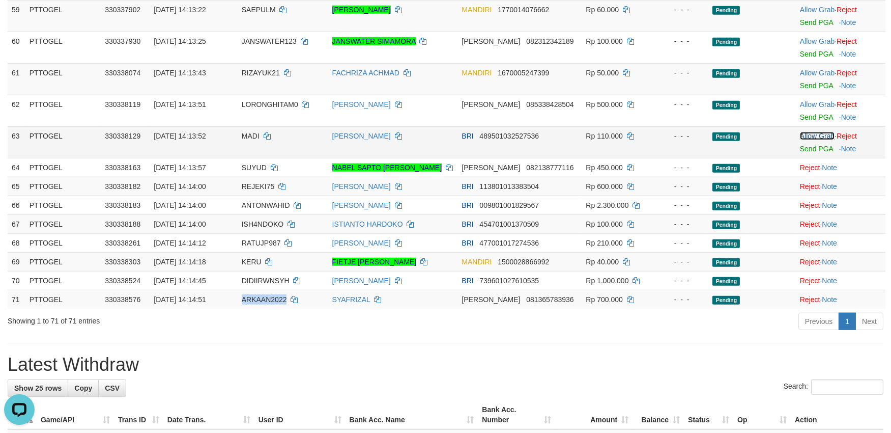
click at [811, 132] on link "Allow Grab" at bounding box center [817, 136] width 35 height 8
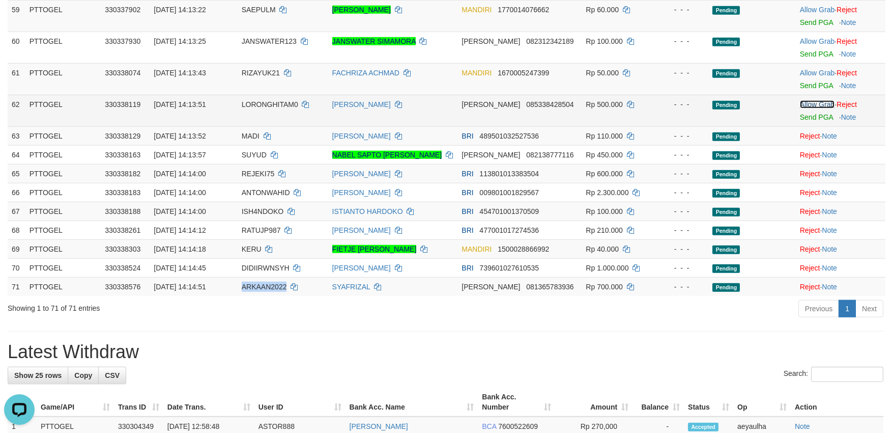
click at [818, 103] on link "Allow Grab" at bounding box center [817, 104] width 35 height 8
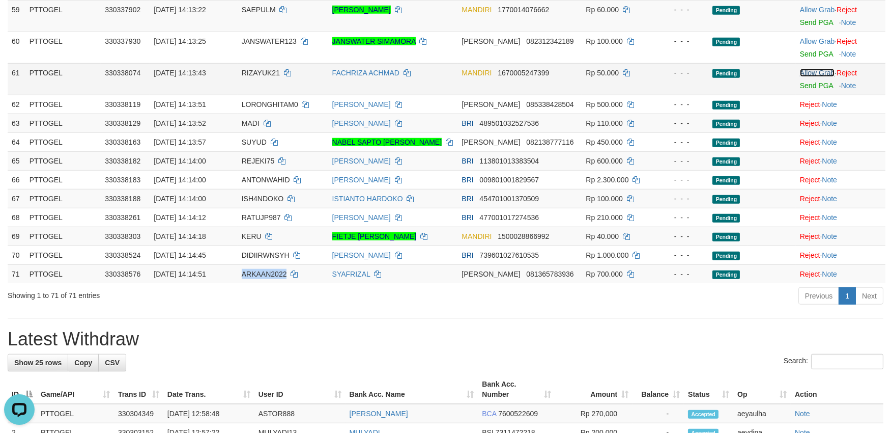
click at [818, 72] on link "Allow Grab" at bounding box center [817, 73] width 35 height 8
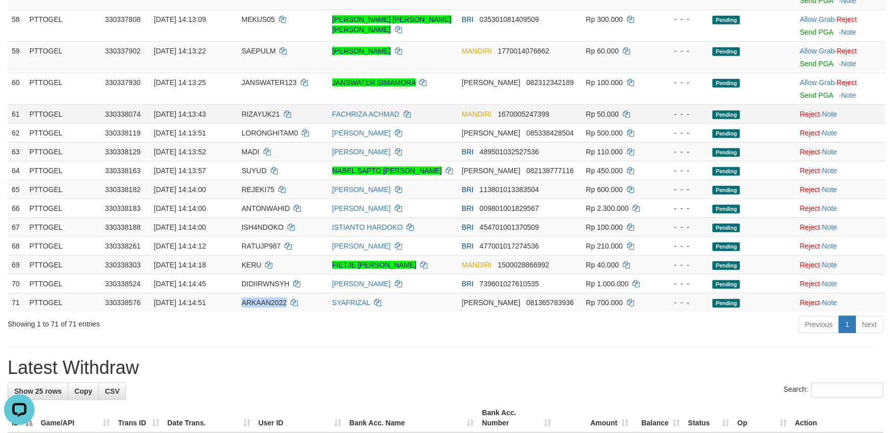
scroll to position [1866, 0]
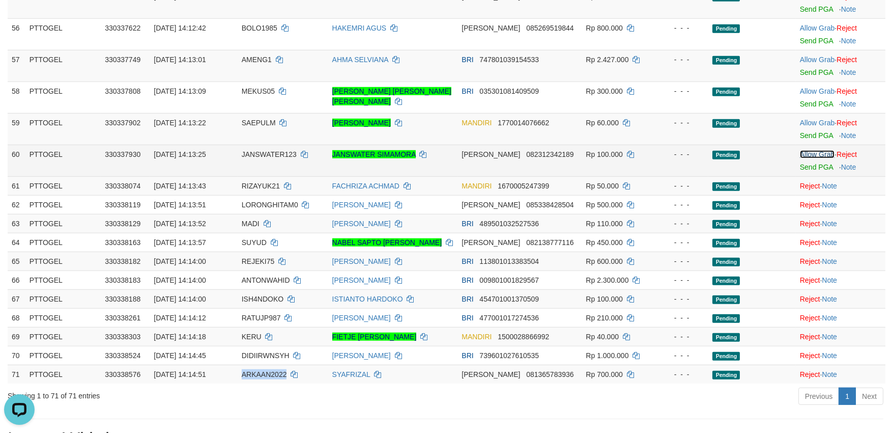
click at [824, 158] on link "Allow Grab" at bounding box center [817, 154] width 35 height 8
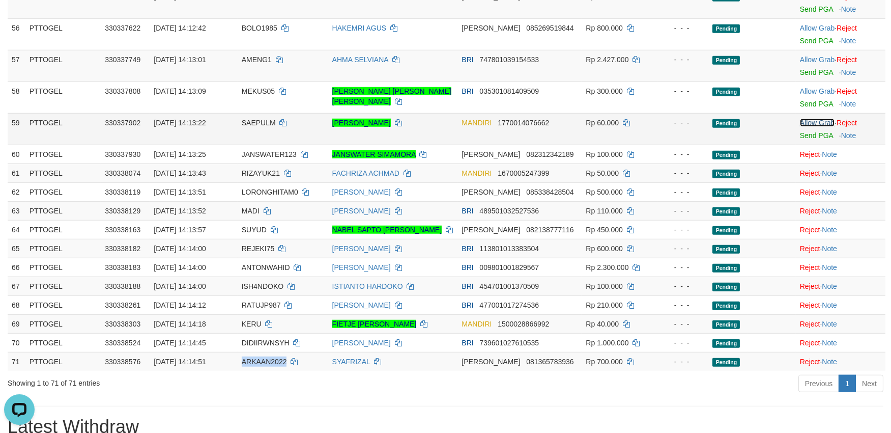
click at [812, 119] on link "Allow Grab" at bounding box center [817, 123] width 35 height 8
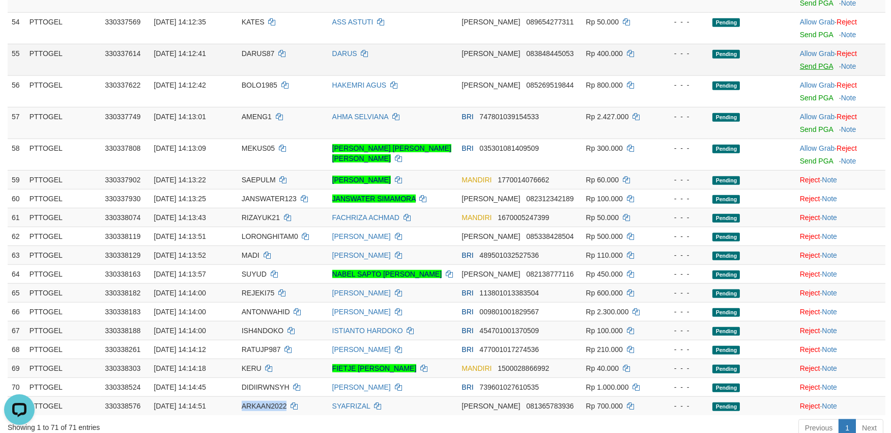
scroll to position [1696, 0]
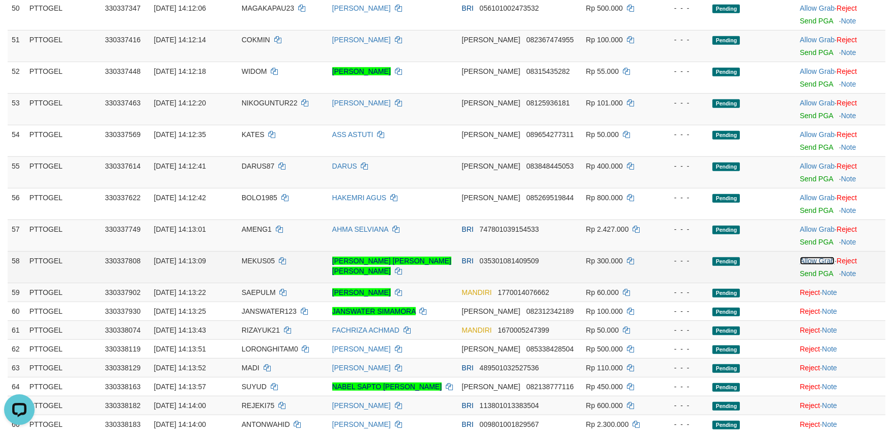
click at [810, 260] on link "Allow Grab" at bounding box center [817, 260] width 35 height 8
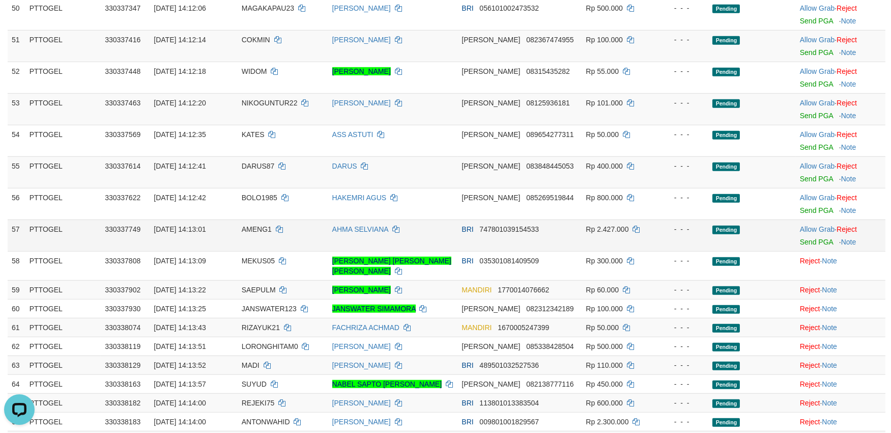
click at [817, 224] on td "Allow Grab · Reject Send PGA · Note" at bounding box center [841, 235] width 90 height 32
click at [817, 228] on td "Allow Grab · Reject Send PGA · Note" at bounding box center [841, 235] width 90 height 32
click at [817, 230] on link "Allow Grab" at bounding box center [817, 229] width 35 height 8
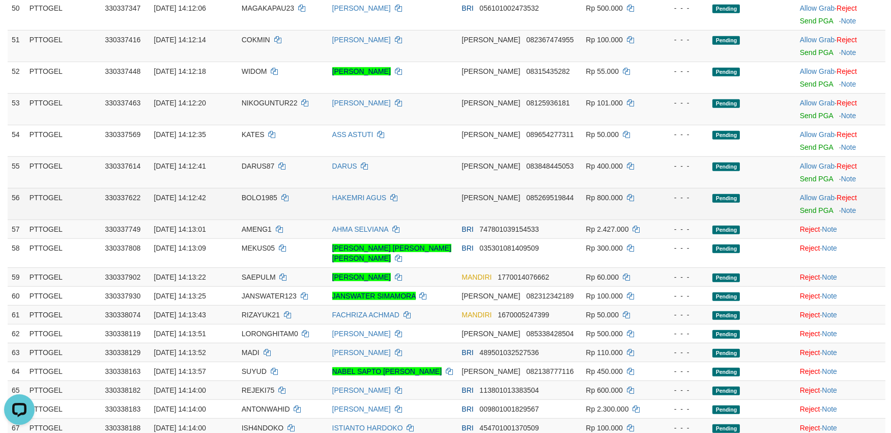
click at [815, 205] on td "Allow Grab · Reject Send PGA · Note" at bounding box center [841, 204] width 90 height 32
click at [814, 197] on link "Allow Grab" at bounding box center [817, 197] width 35 height 8
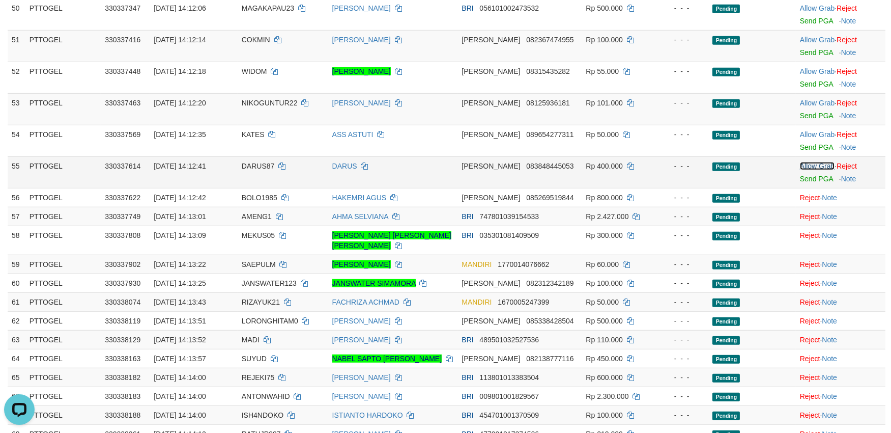
click at [811, 162] on link "Allow Grab" at bounding box center [817, 166] width 35 height 8
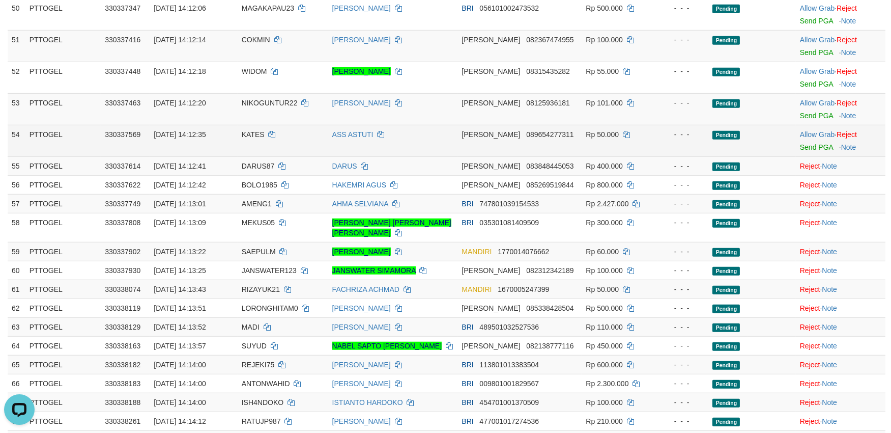
click at [811, 139] on td "Allow Grab · Reject Send PGA · Note" at bounding box center [841, 141] width 90 height 32
click at [811, 136] on link "Allow Grab" at bounding box center [817, 134] width 35 height 8
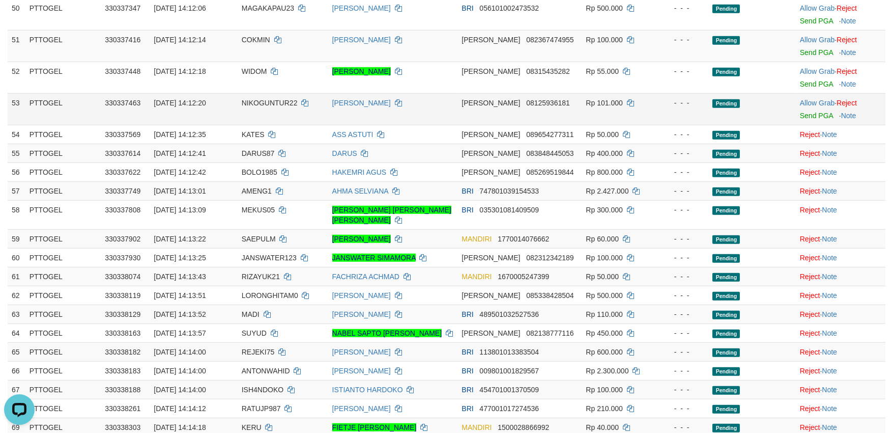
click at [812, 109] on div at bounding box center [840, 109] width 81 height 3
click at [812, 106] on link "Allow Grab" at bounding box center [817, 103] width 35 height 8
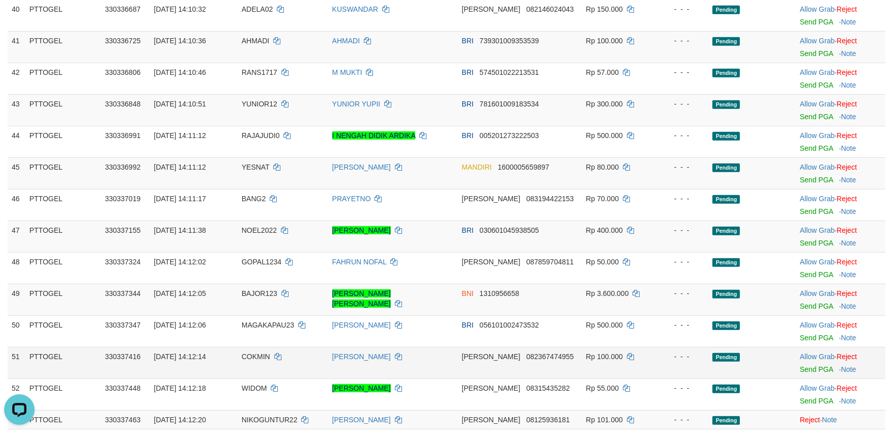
scroll to position [1527, 0]
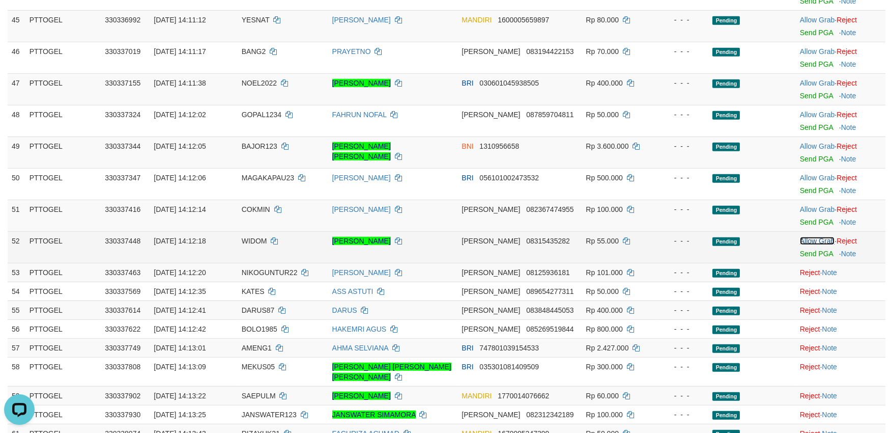
click at [815, 240] on link "Allow Grab" at bounding box center [817, 241] width 35 height 8
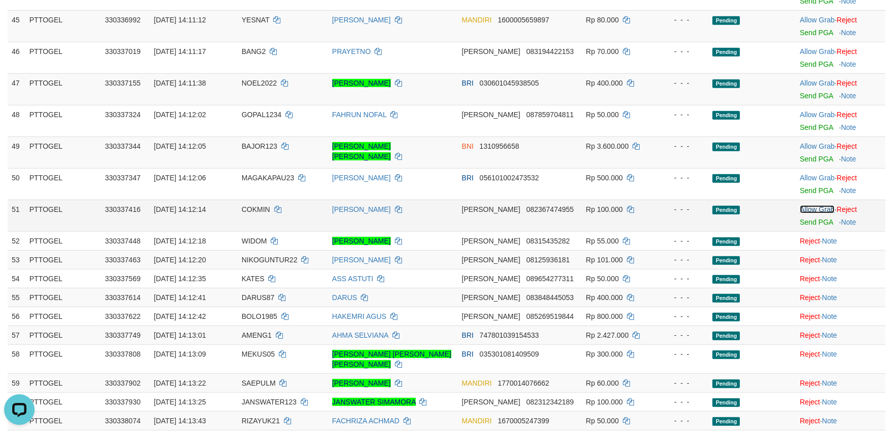
click at [818, 210] on link "Allow Grab" at bounding box center [817, 209] width 35 height 8
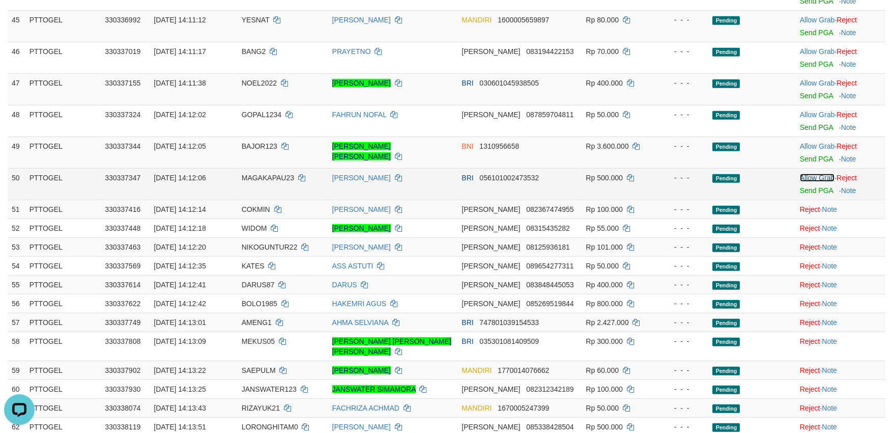
click at [818, 180] on link "Allow Grab" at bounding box center [817, 178] width 35 height 8
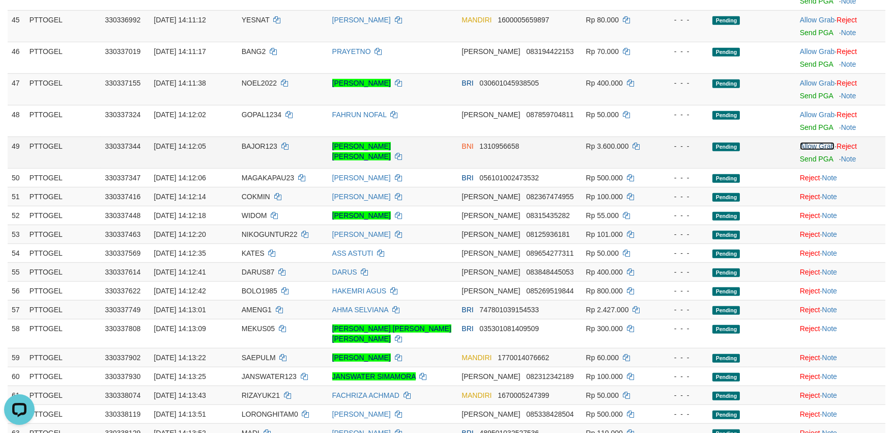
click at [817, 148] on link "Allow Grab" at bounding box center [817, 146] width 35 height 8
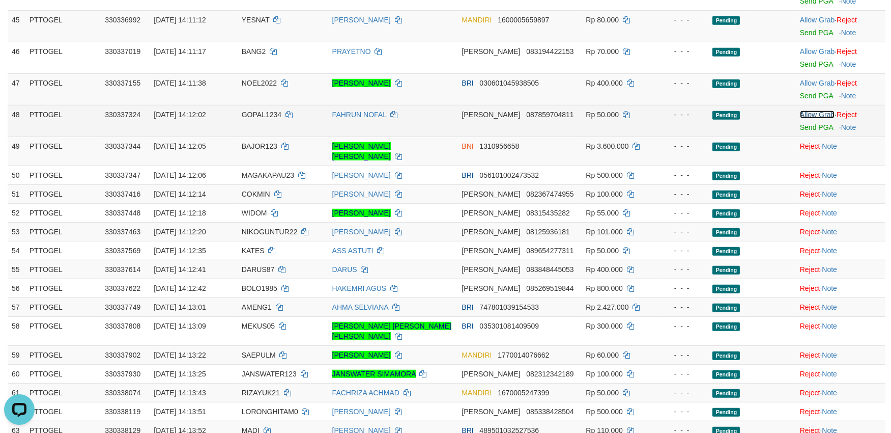
click at [812, 117] on link "Allow Grab" at bounding box center [817, 114] width 35 height 8
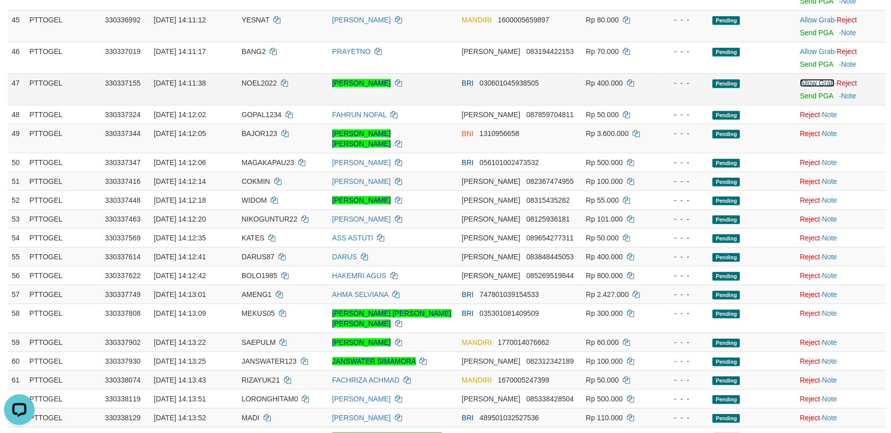
click at [813, 87] on link "Allow Grab" at bounding box center [817, 83] width 35 height 8
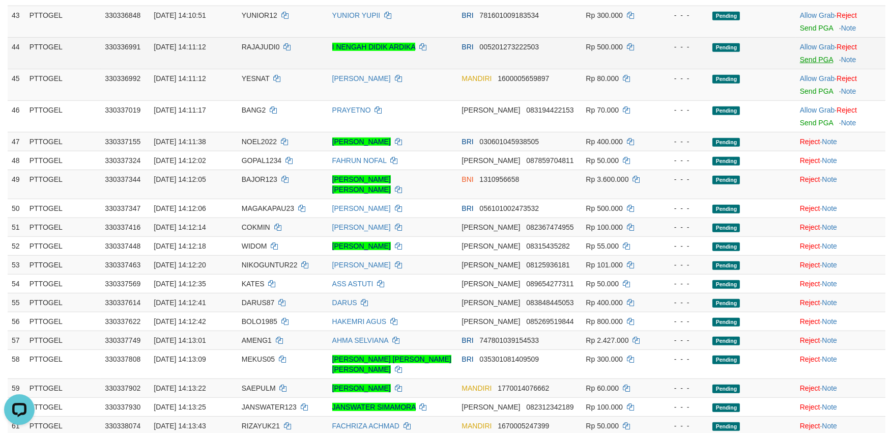
scroll to position [1357, 0]
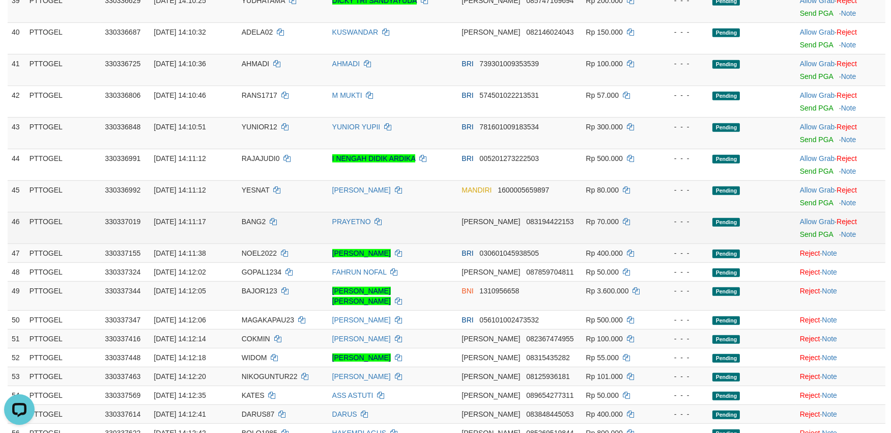
click at [810, 226] on div at bounding box center [840, 227] width 81 height 3
click at [806, 219] on link "Allow Grab" at bounding box center [817, 221] width 35 height 8
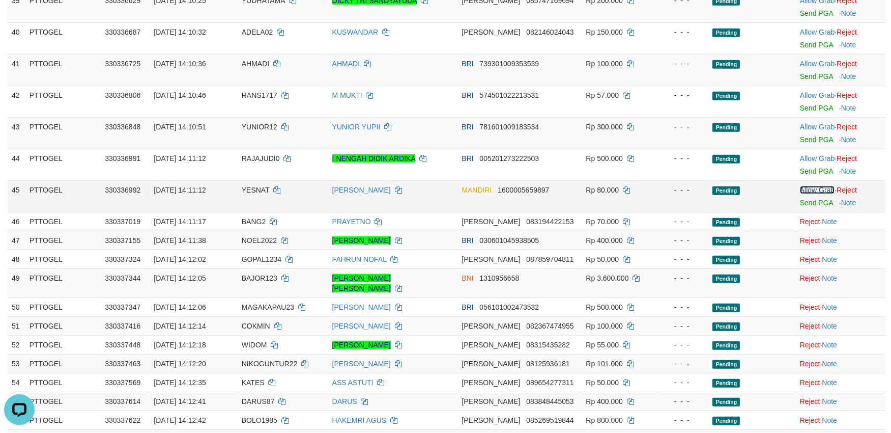
click at [813, 188] on link "Allow Grab" at bounding box center [817, 190] width 35 height 8
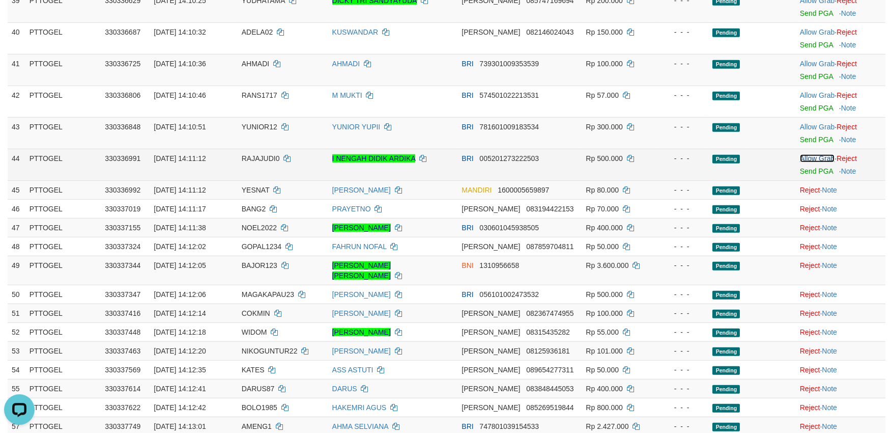
click at [816, 160] on link "Allow Grab" at bounding box center [817, 158] width 35 height 8
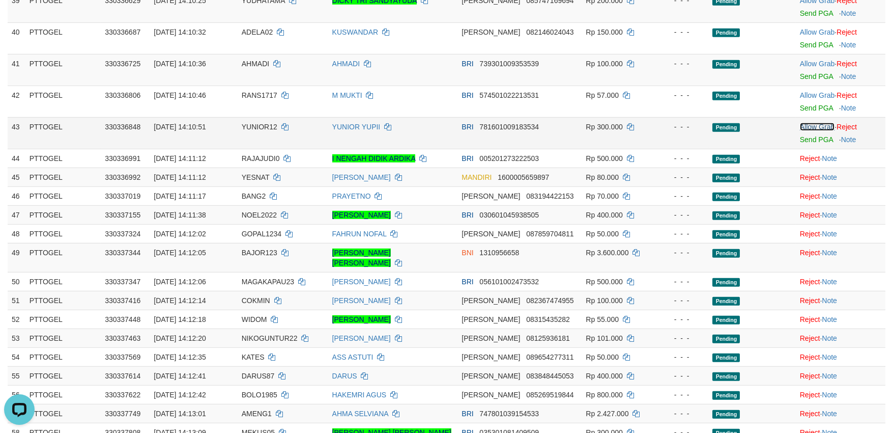
click link "Allow Grab" at bounding box center [817, 127] width 35 height 8
click at [813, 126] on link "Allow Grab" at bounding box center [817, 127] width 35 height 8
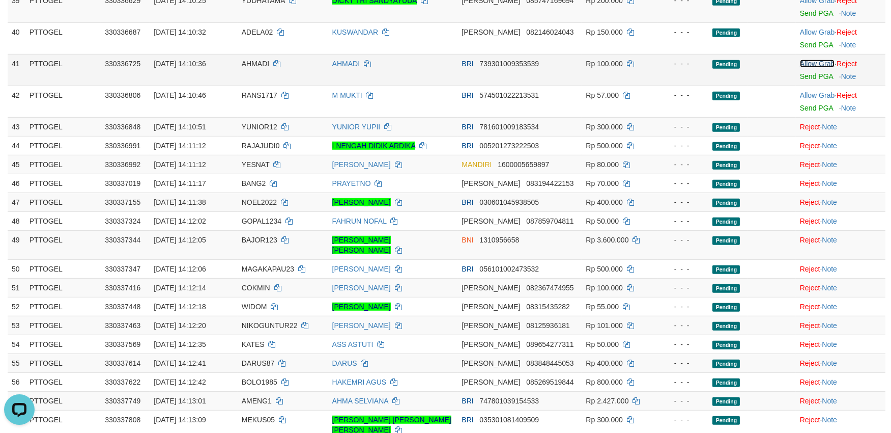
click at [811, 64] on link "Allow Grab" at bounding box center [817, 64] width 35 height 8
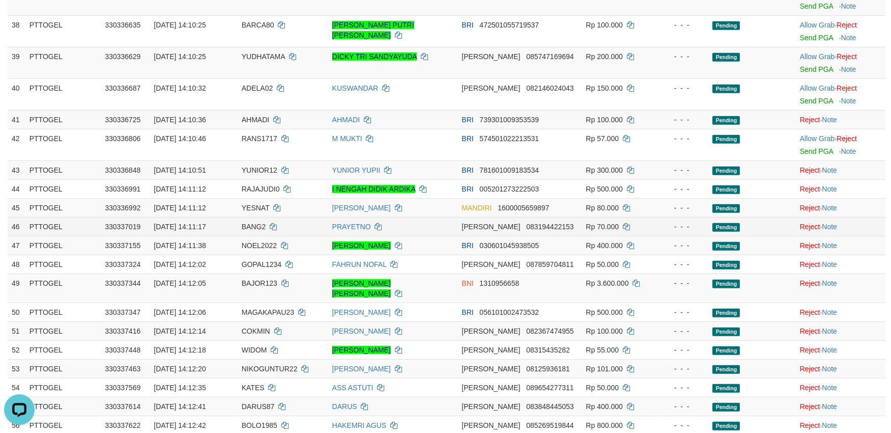
scroll to position [1187, 0]
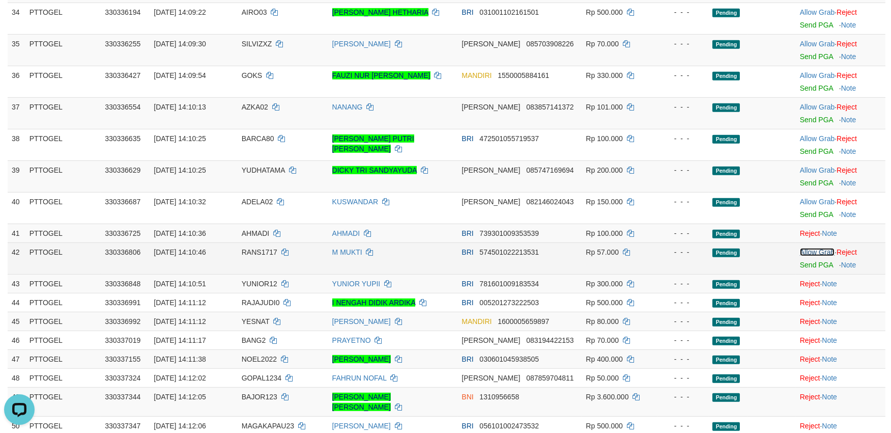
click at [810, 251] on link "Allow Grab" at bounding box center [817, 252] width 35 height 8
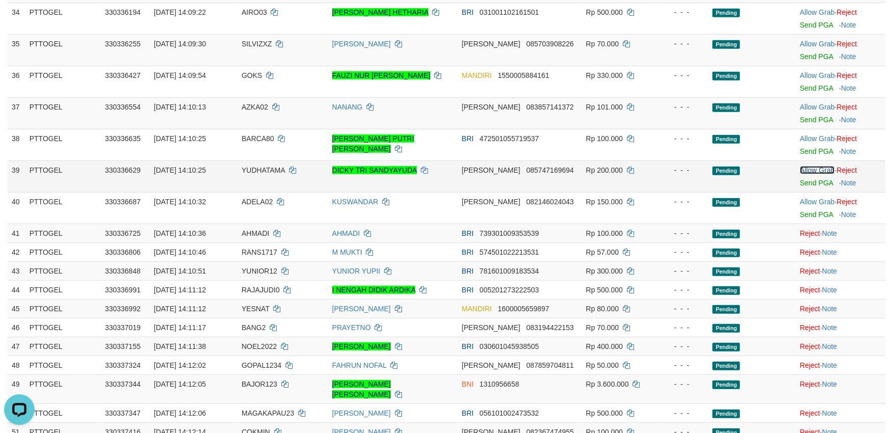
click at [811, 166] on link "Allow Grab" at bounding box center [817, 170] width 35 height 8
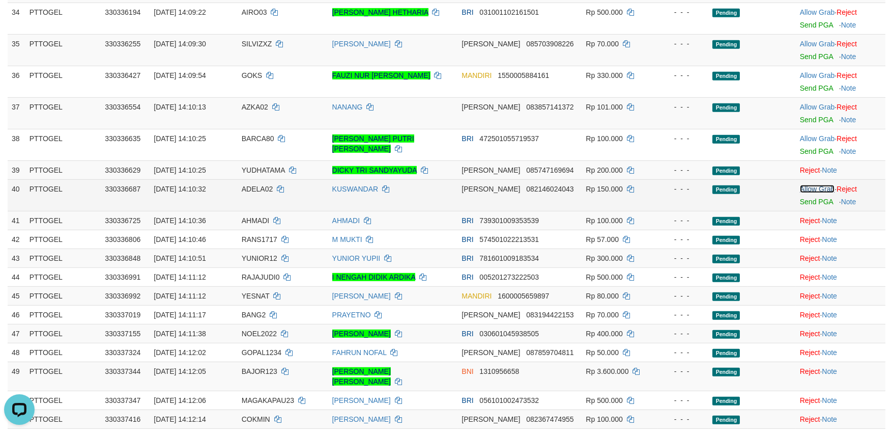
click at [813, 186] on link "Allow Grab" at bounding box center [817, 189] width 35 height 8
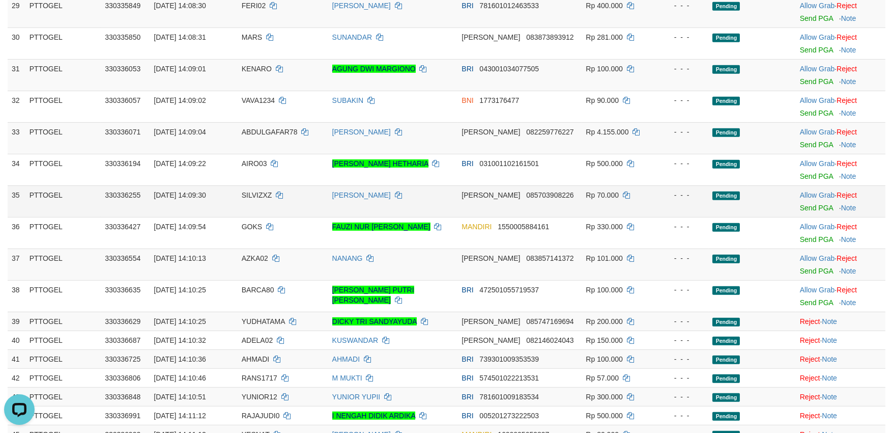
scroll to position [1018, 0]
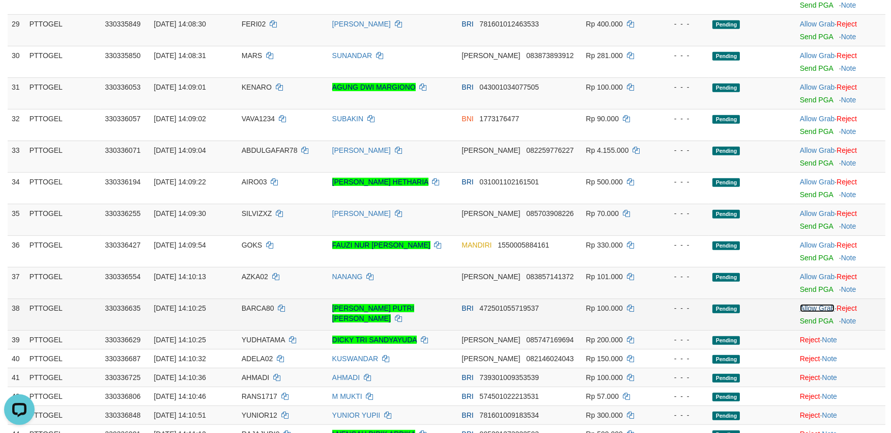
click at [808, 304] on link "Allow Grab" at bounding box center [817, 308] width 35 height 8
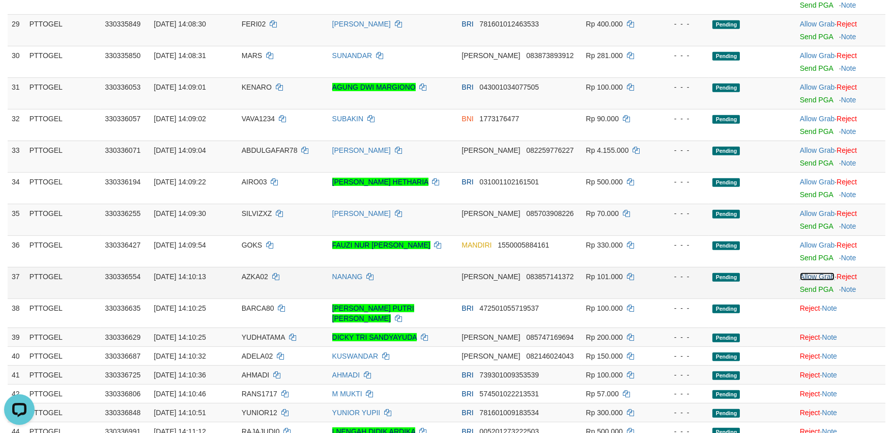
click at [813, 277] on link "Allow Grab" at bounding box center [817, 276] width 35 height 8
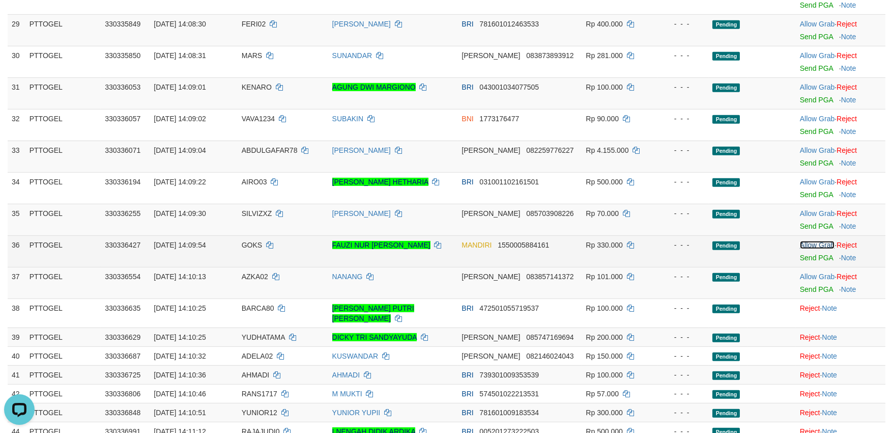
click at [812, 243] on link "Allow Grab" at bounding box center [817, 245] width 35 height 8
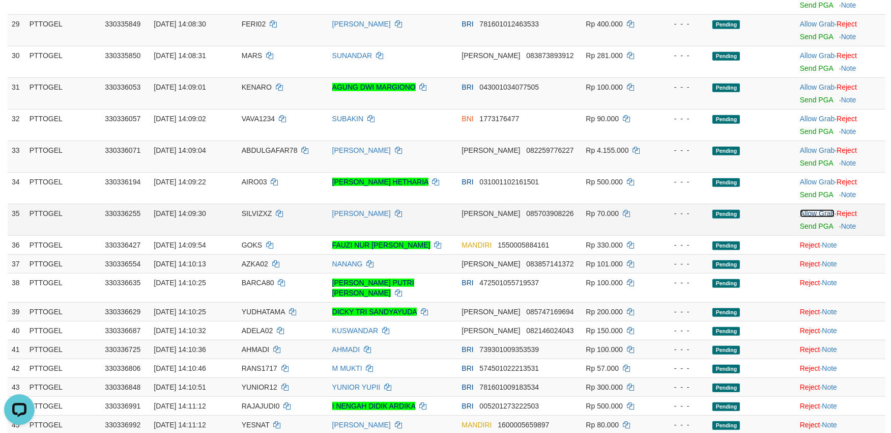
click at [812, 210] on link "Allow Grab" at bounding box center [817, 213] width 35 height 8
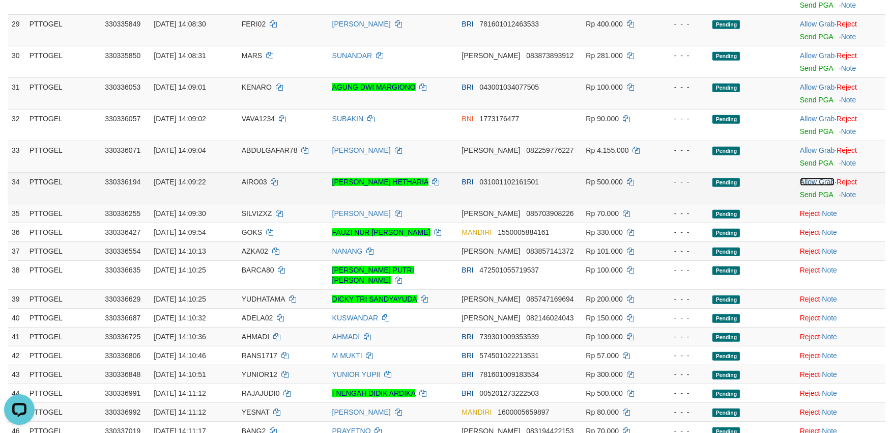
click at [811, 179] on link "Allow Grab" at bounding box center [817, 182] width 35 height 8
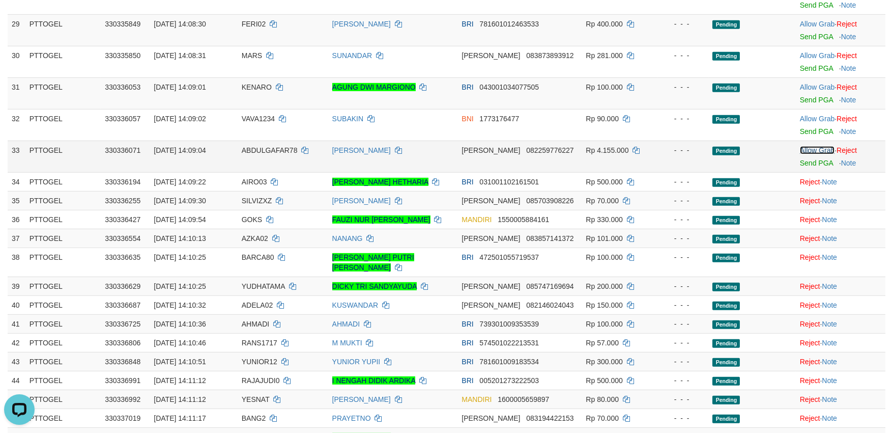
click at [808, 148] on link "Allow Grab" at bounding box center [817, 150] width 35 height 8
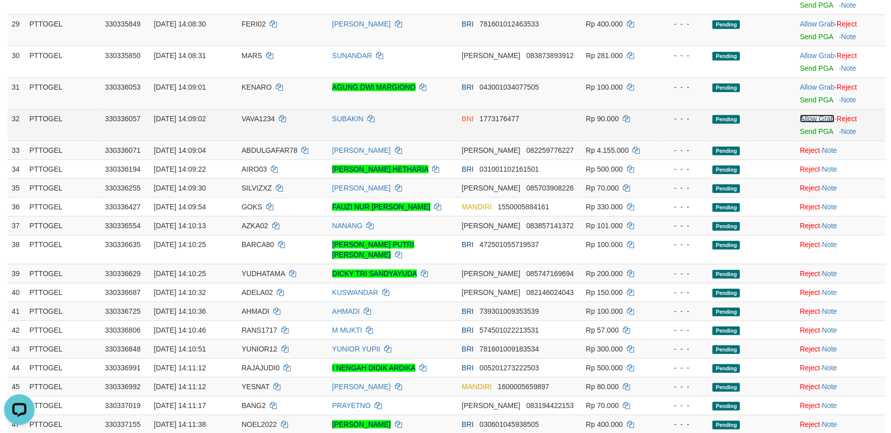
click at [808, 118] on link "Allow Grab" at bounding box center [817, 119] width 35 height 8
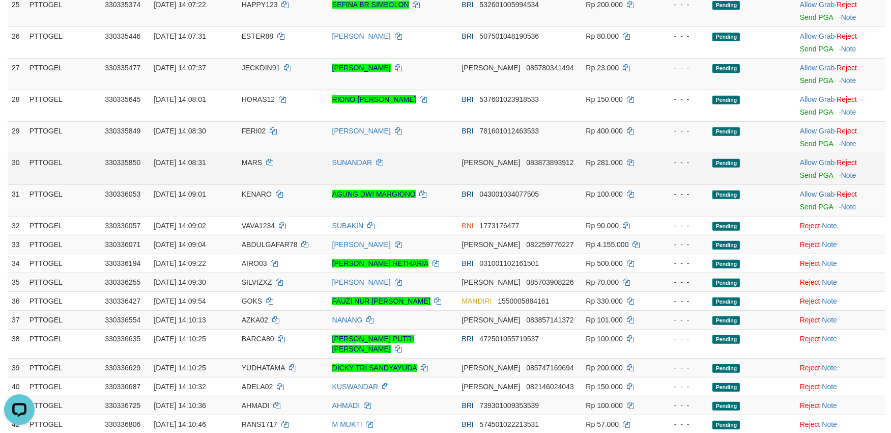
scroll to position [904, 0]
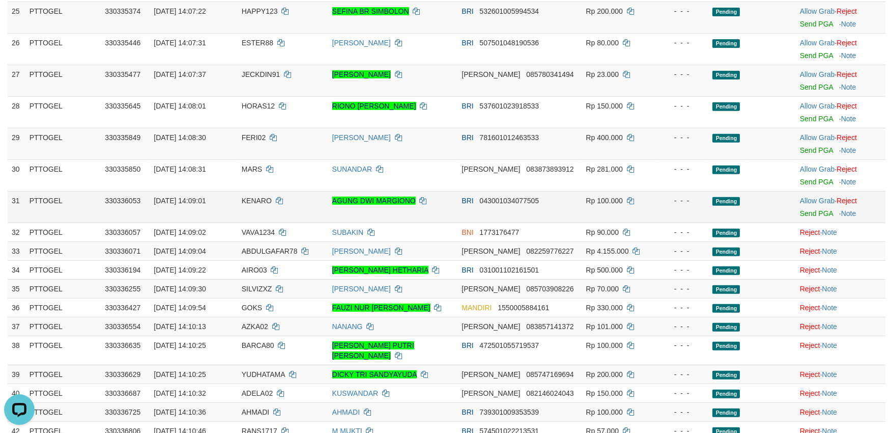
click at [808, 205] on td "Allow Grab · Reject Send PGA · Note" at bounding box center [841, 207] width 90 height 32
click at [808, 198] on link "Allow Grab" at bounding box center [817, 200] width 35 height 8
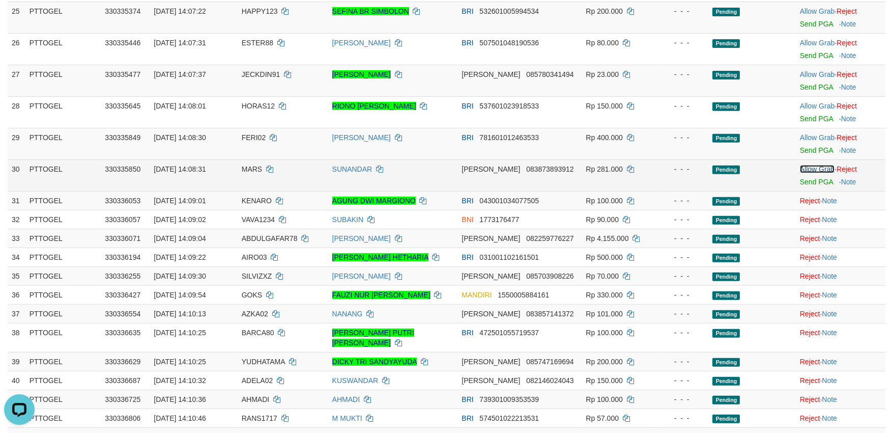
click at [807, 166] on link "Allow Grab" at bounding box center [817, 169] width 35 height 8
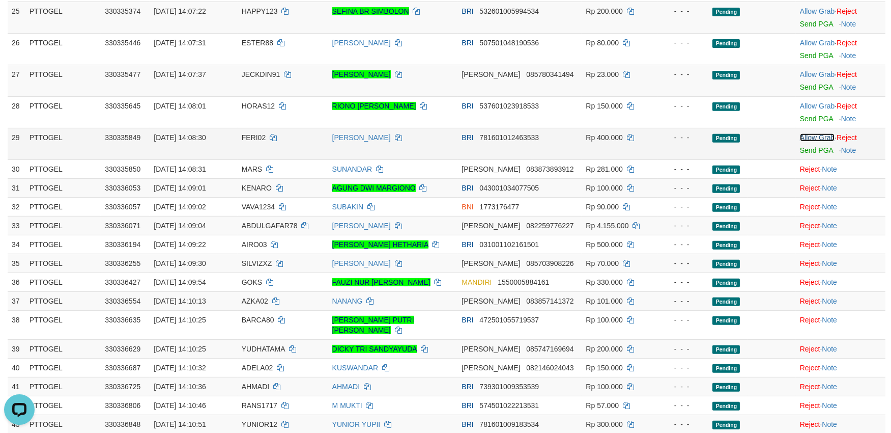
click at [813, 135] on link "Allow Grab" at bounding box center [817, 137] width 35 height 8
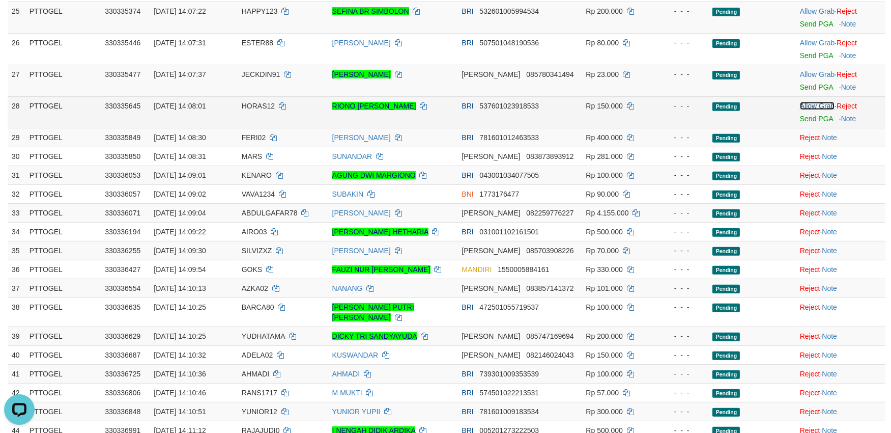
click at [818, 105] on link "Allow Grab" at bounding box center [817, 106] width 35 height 8
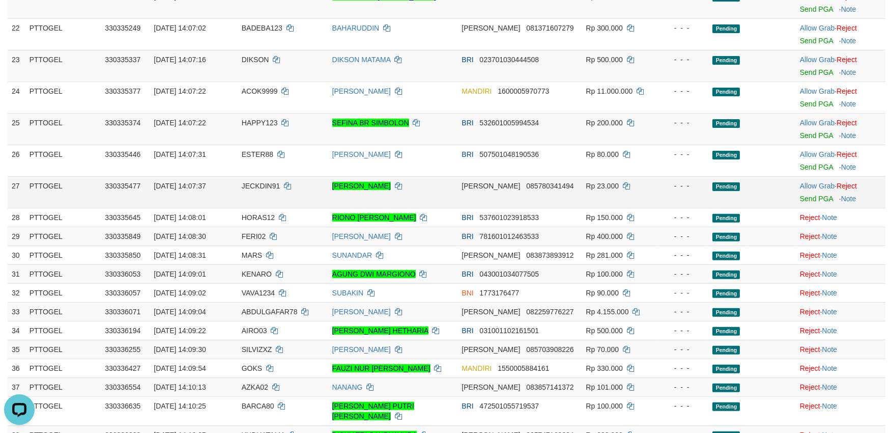
scroll to position [791, 0]
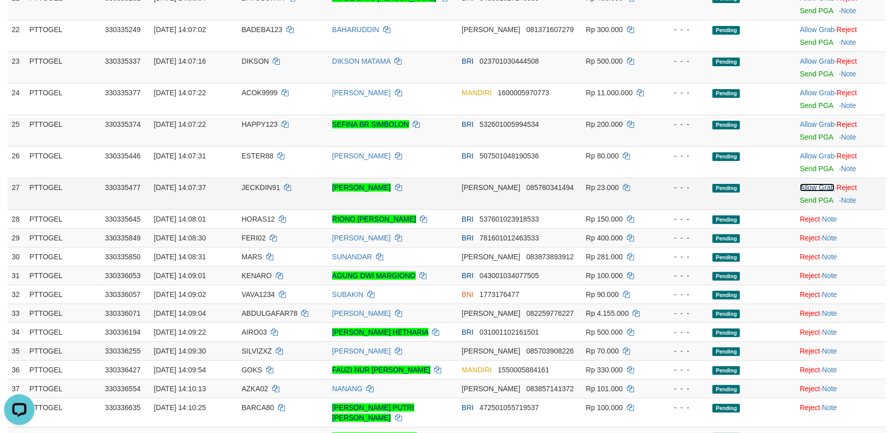
click at [820, 186] on link "Allow Grab" at bounding box center [817, 187] width 35 height 8
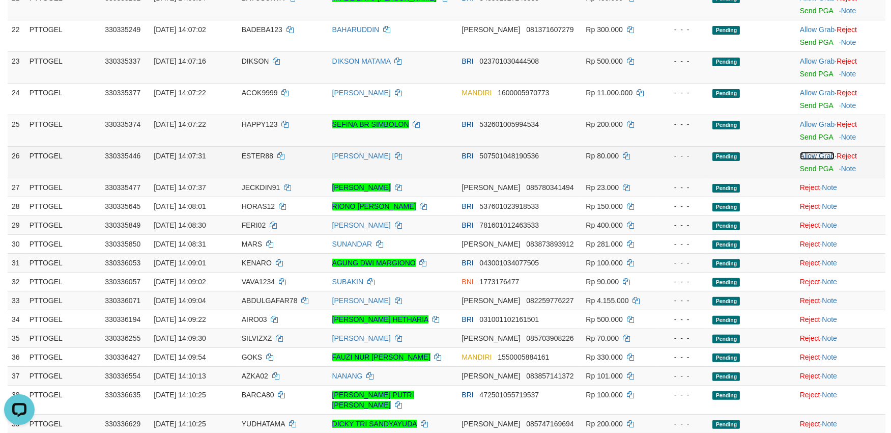
click at [812, 152] on link "Allow Grab" at bounding box center [817, 156] width 35 height 8
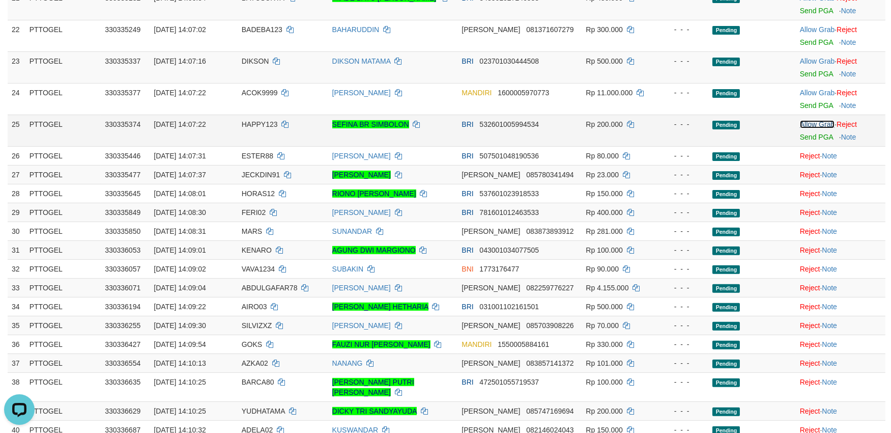
click at [811, 124] on link "Allow Grab" at bounding box center [817, 124] width 35 height 8
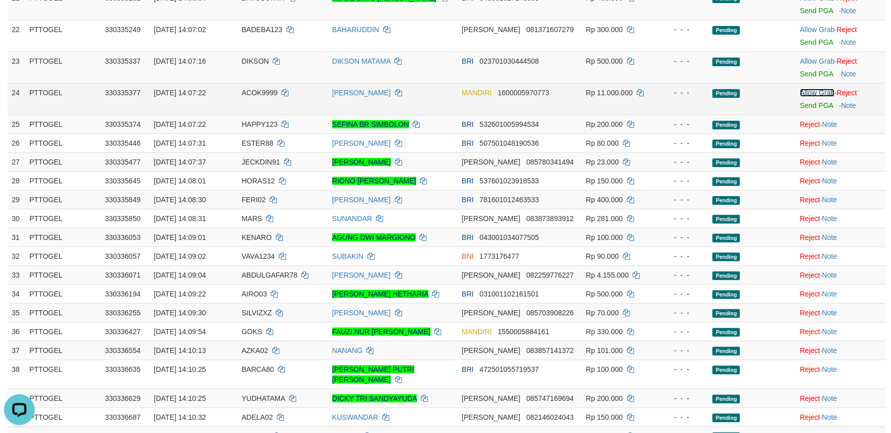
click at [814, 94] on link "Allow Grab" at bounding box center [817, 93] width 35 height 8
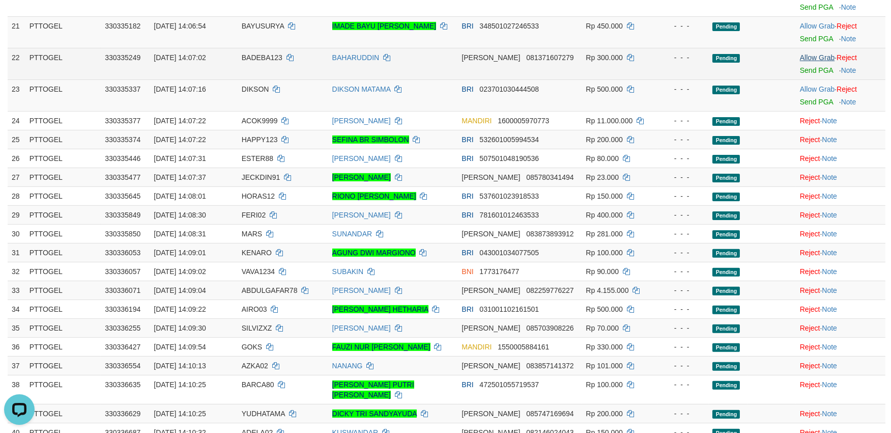
scroll to position [678, 0]
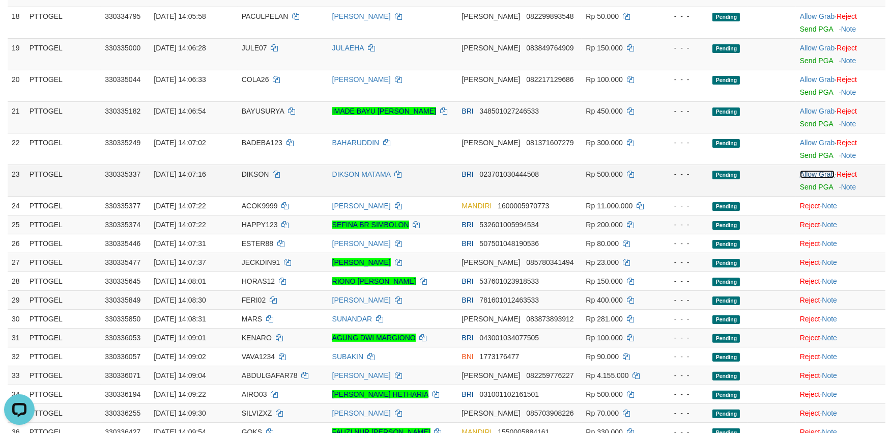
click at [814, 175] on link "Allow Grab" at bounding box center [817, 174] width 35 height 8
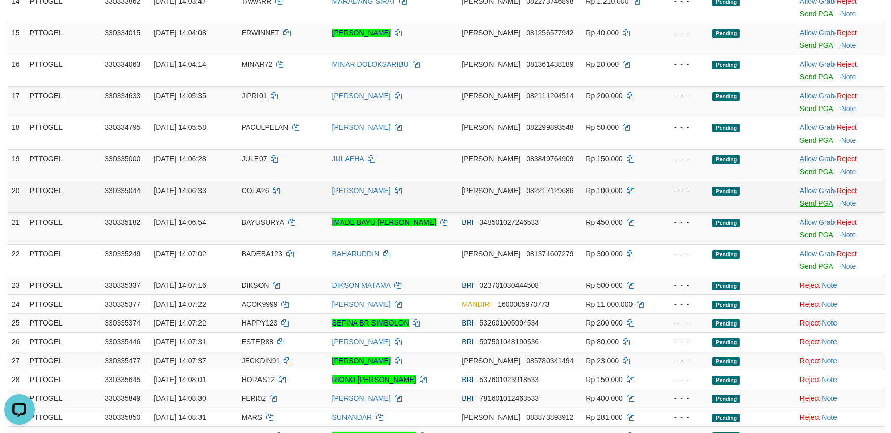
scroll to position [565, 0]
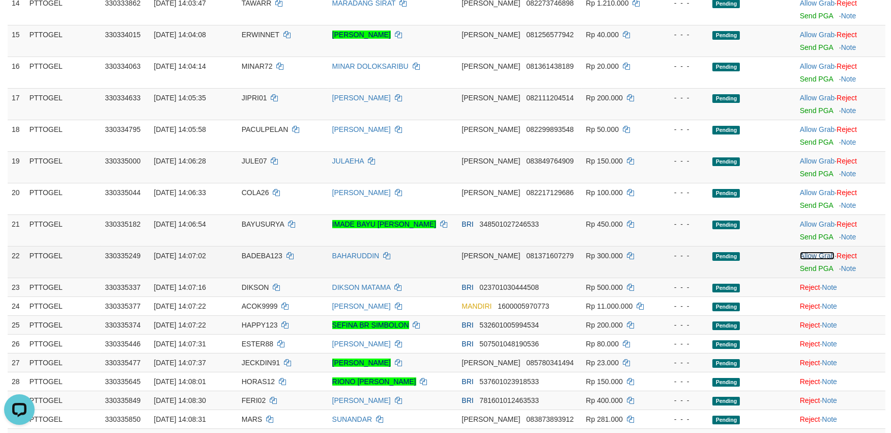
drag, startPoint x: 817, startPoint y: 253, endPoint x: 812, endPoint y: 231, distance: 22.5
click at [816, 253] on link "Allow Grab" at bounding box center [817, 255] width 35 height 8
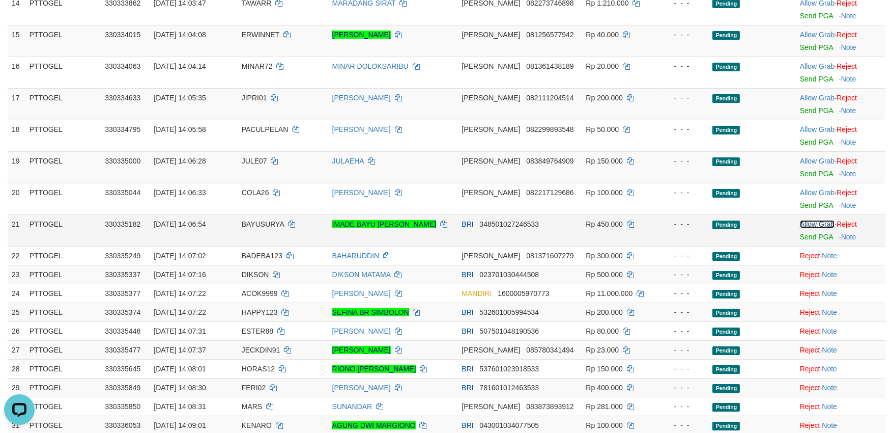
click at [811, 225] on link "Allow Grab" at bounding box center [817, 224] width 35 height 8
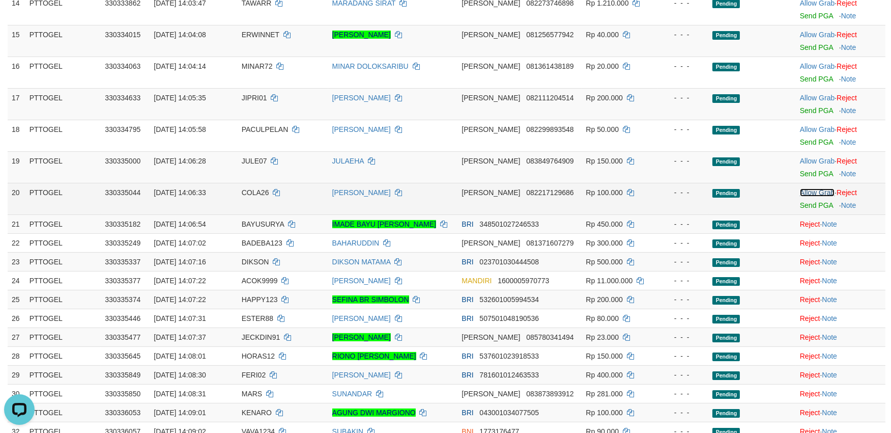
click at [812, 192] on link "Allow Grab" at bounding box center [817, 192] width 35 height 8
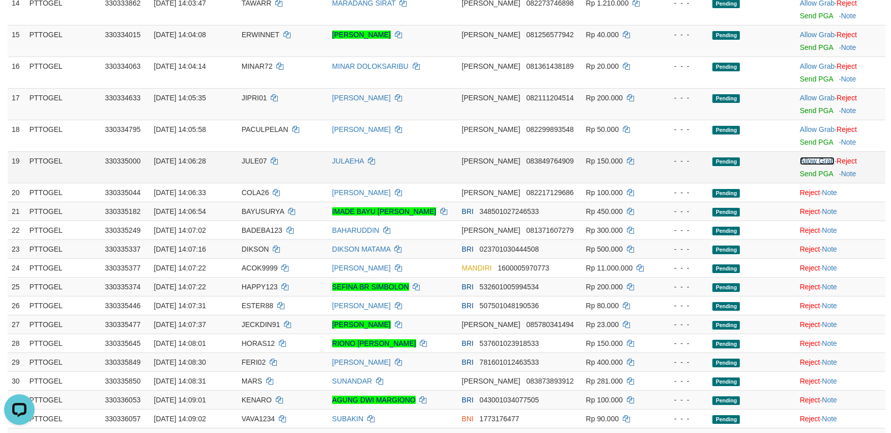
click at [813, 159] on link "Allow Grab" at bounding box center [817, 161] width 35 height 8
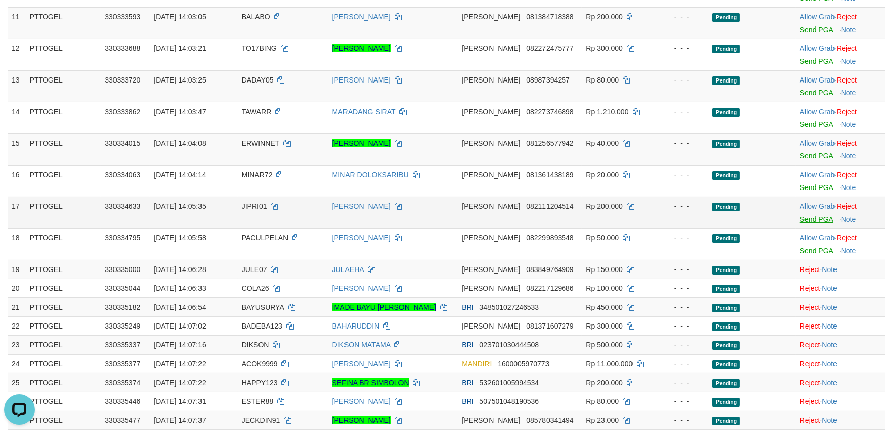
scroll to position [452, 0]
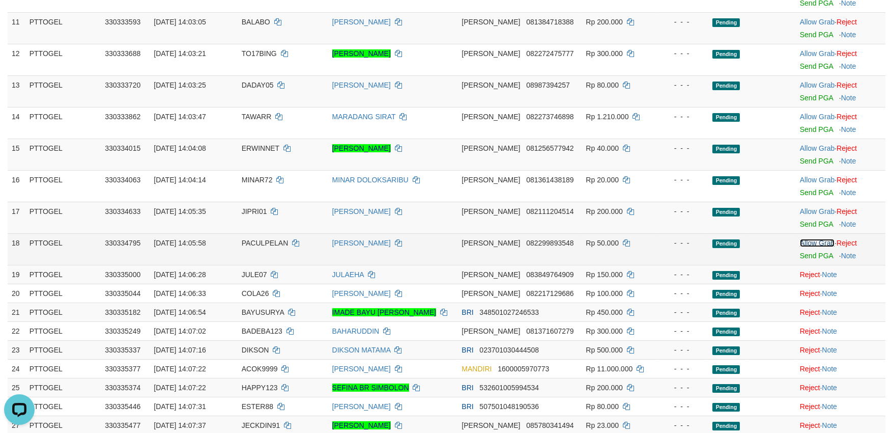
click at [817, 242] on link "Allow Grab" at bounding box center [817, 243] width 35 height 8
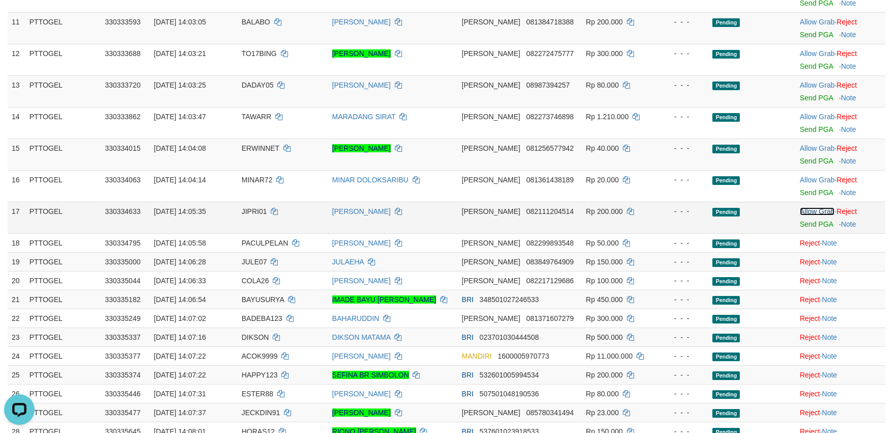
click at [815, 209] on link "Allow Grab" at bounding box center [817, 211] width 35 height 8
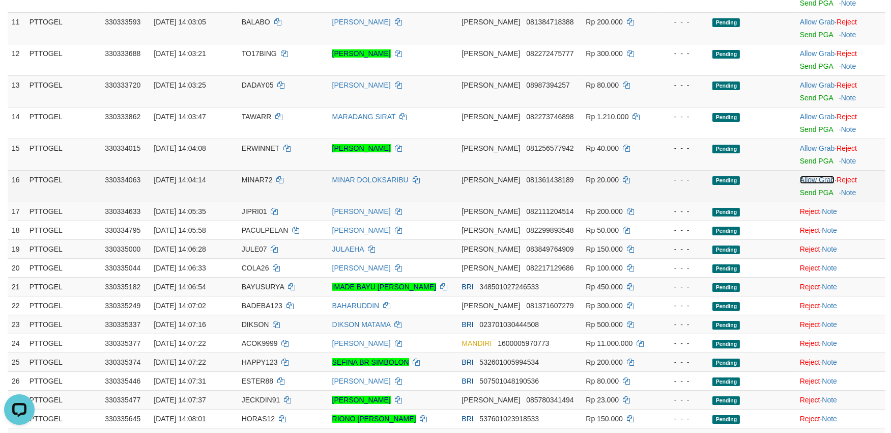
click at [815, 180] on link "Allow Grab" at bounding box center [817, 180] width 35 height 8
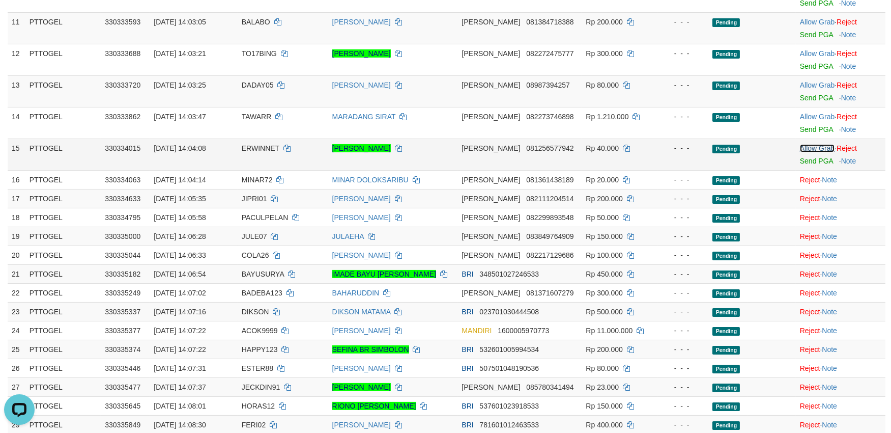
click at [815, 150] on link "Allow Grab" at bounding box center [817, 148] width 35 height 8
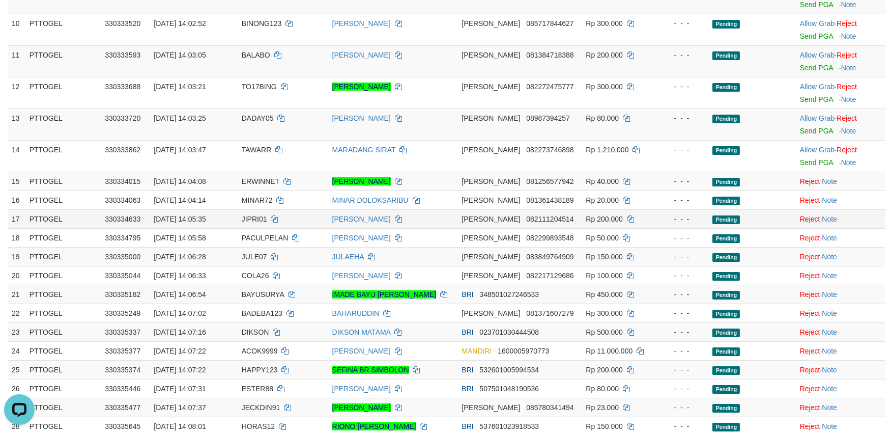
scroll to position [339, 0]
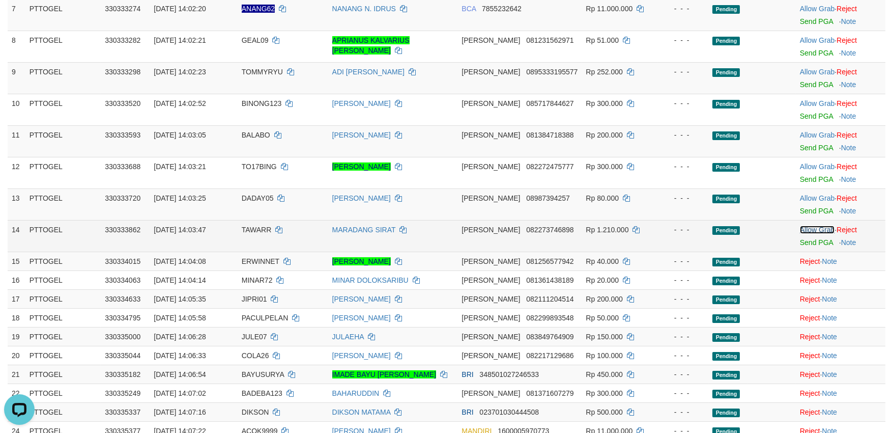
click at [817, 230] on link "Allow Grab" at bounding box center [817, 229] width 35 height 8
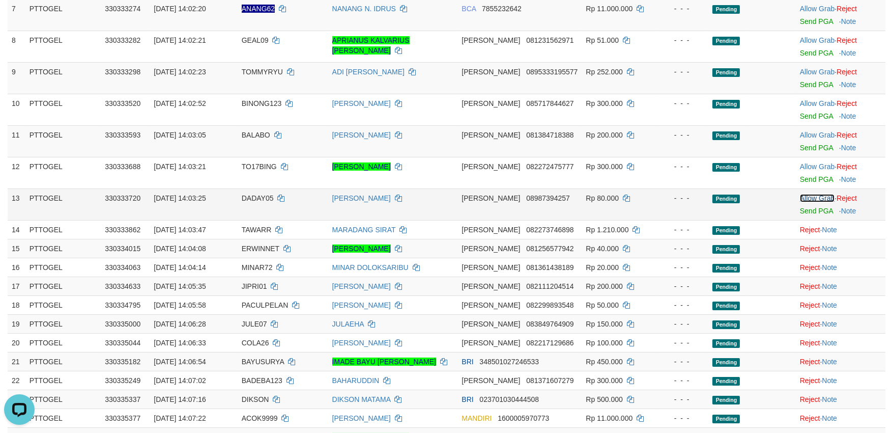
click at [817, 198] on link "Allow Grab" at bounding box center [817, 198] width 35 height 8
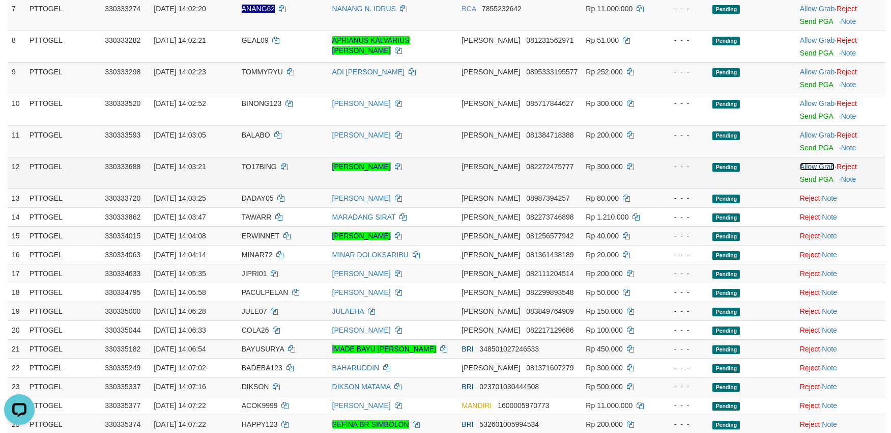
click at [817, 166] on link "Allow Grab" at bounding box center [817, 166] width 35 height 8
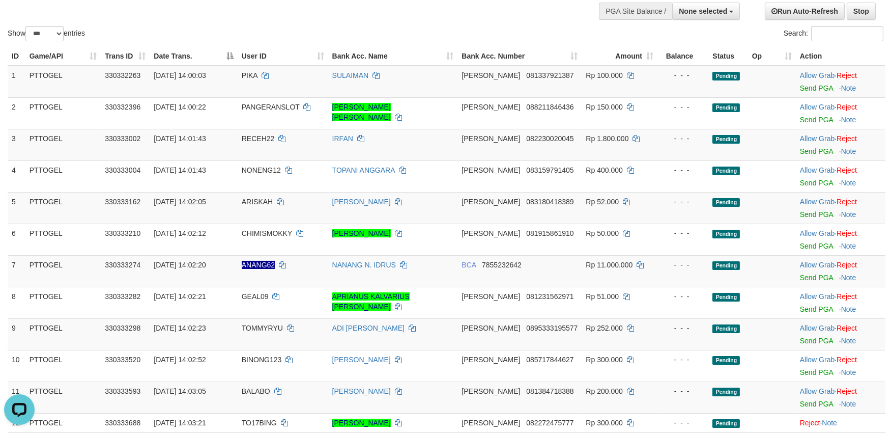
scroll to position [113, 0]
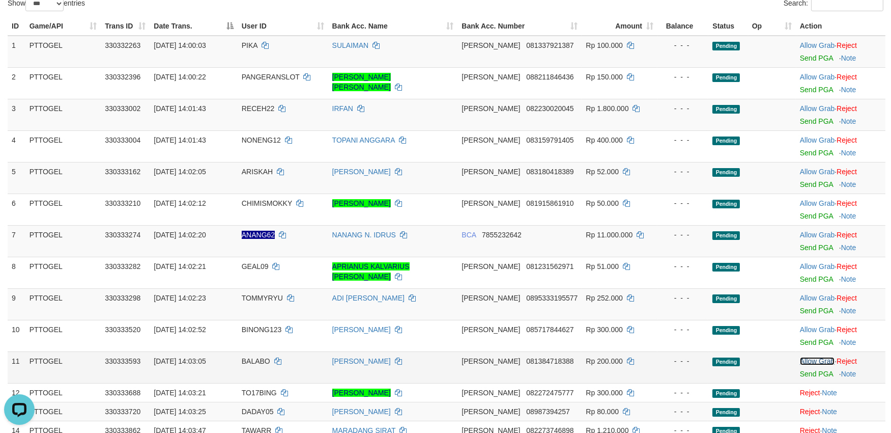
click at [813, 362] on link "Allow Grab" at bounding box center [817, 361] width 35 height 8
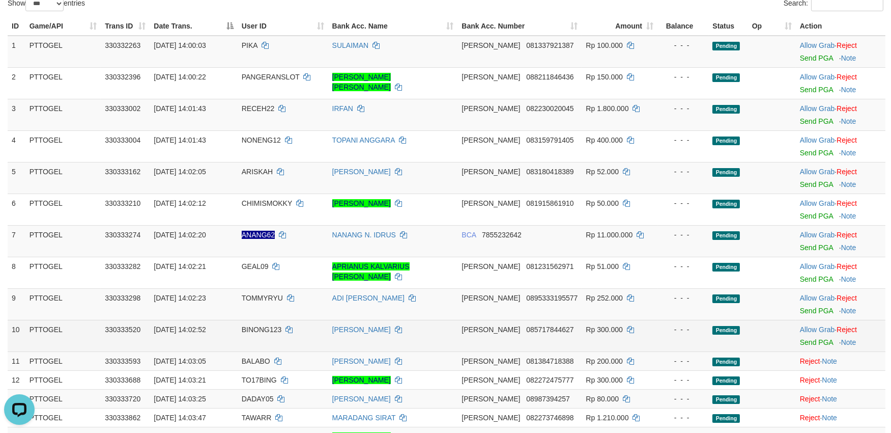
click at [814, 323] on td "Allow Grab · Reject Send PGA · Note" at bounding box center [841, 336] width 90 height 32
click at [812, 328] on link "Allow Grab" at bounding box center [817, 329] width 35 height 8
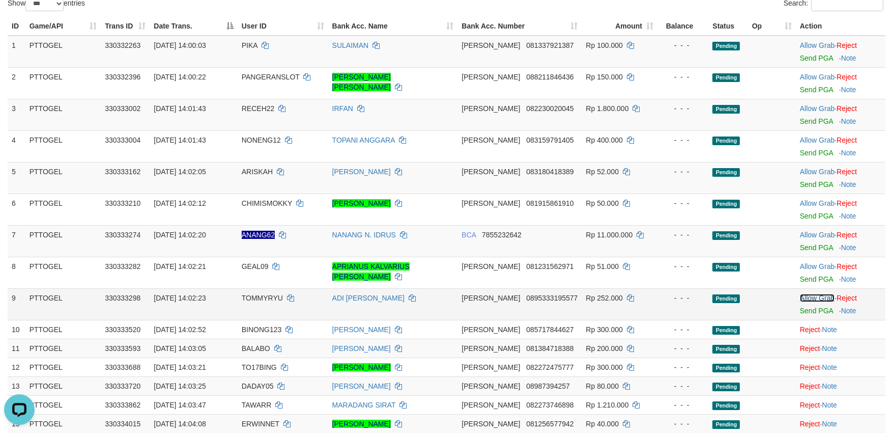
click at [816, 296] on link "Allow Grab" at bounding box center [817, 298] width 35 height 8
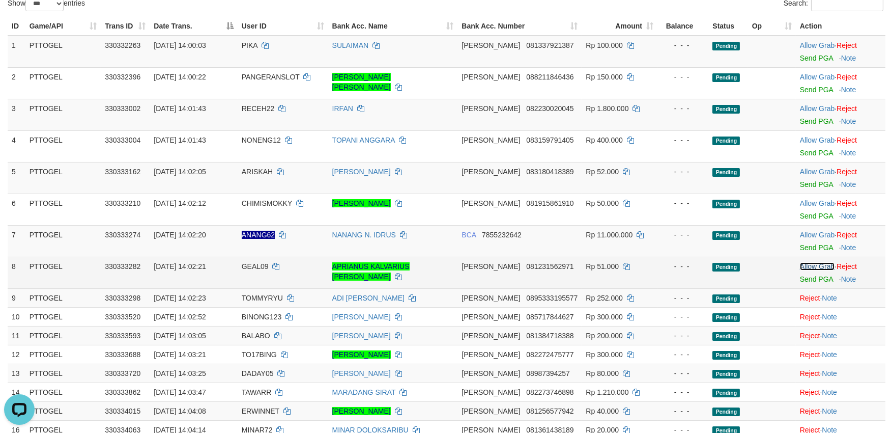
click at [815, 266] on link "Allow Grab" at bounding box center [817, 266] width 35 height 8
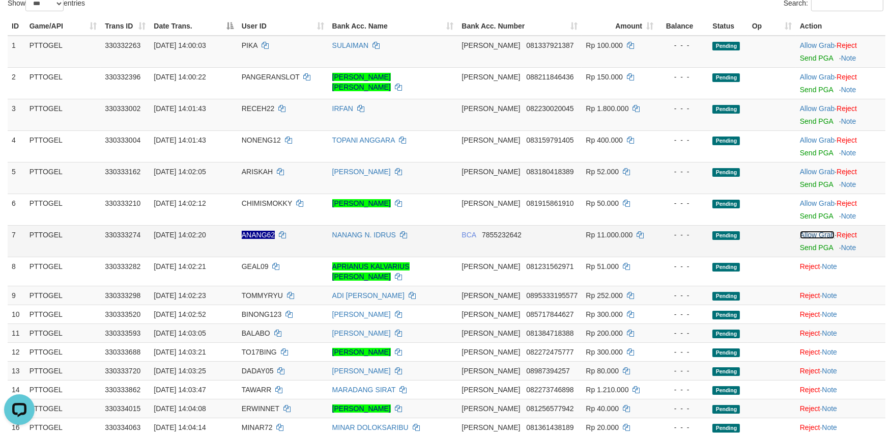
click at [817, 233] on link "Allow Grab" at bounding box center [817, 235] width 35 height 8
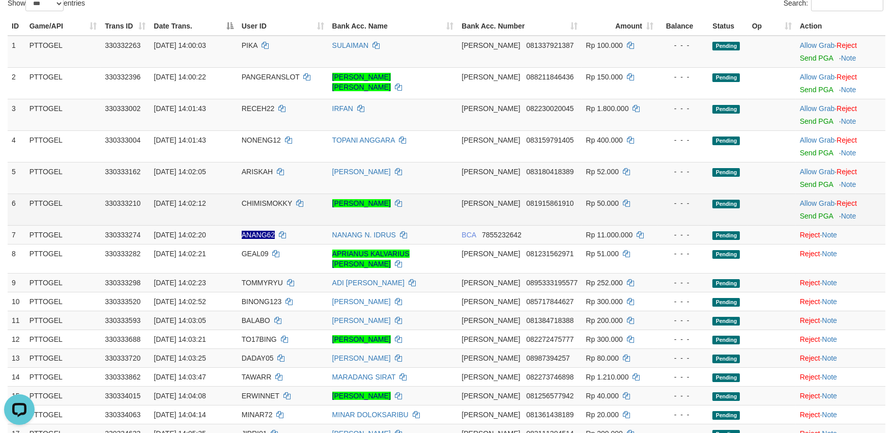
click at [816, 197] on td "Allow Grab · Reject Send PGA · Note" at bounding box center [841, 209] width 90 height 32
click at [813, 201] on link "Allow Grab" at bounding box center [817, 203] width 35 height 8
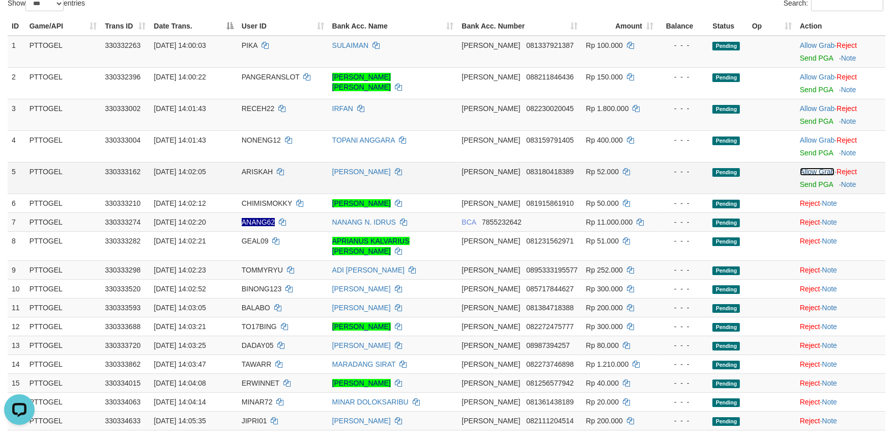
click at [816, 171] on link "Allow Grab" at bounding box center [817, 171] width 35 height 8
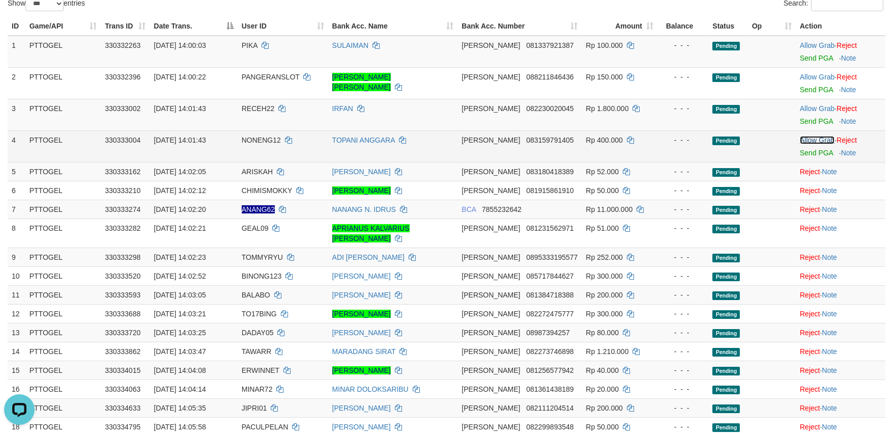
click at [816, 136] on link "Allow Grab" at bounding box center [817, 140] width 35 height 8
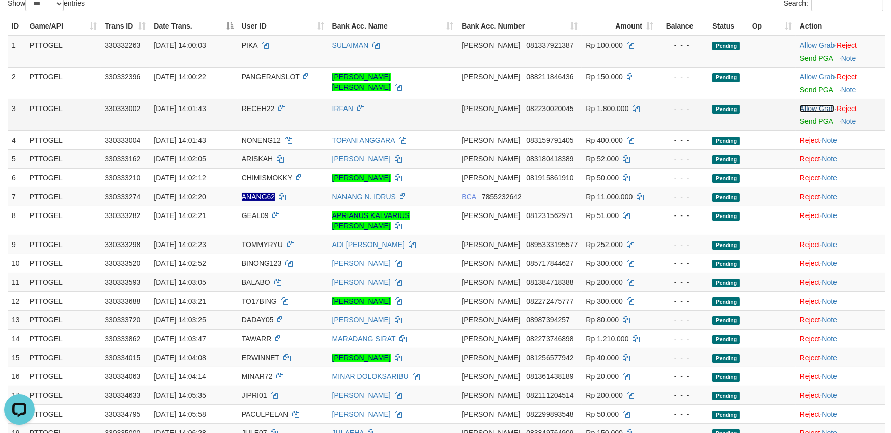
click at [817, 104] on link "Allow Grab" at bounding box center [817, 108] width 35 height 8
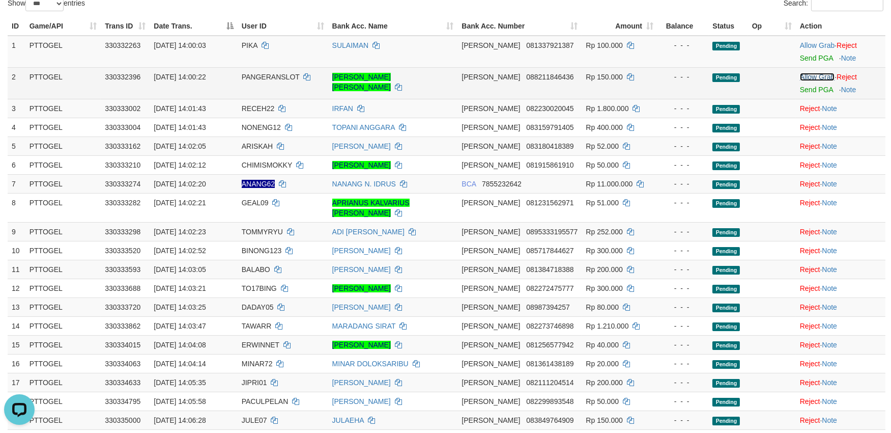
click at [817, 75] on link "Allow Grab" at bounding box center [817, 77] width 35 height 8
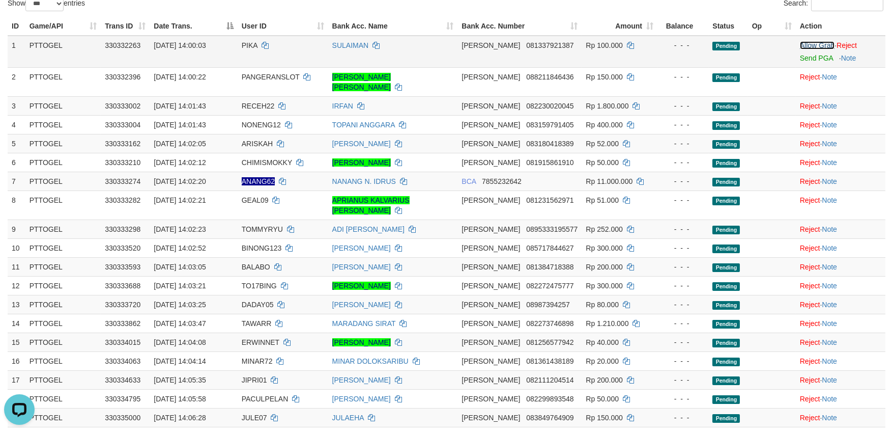
click at [817, 43] on link "Allow Grab" at bounding box center [817, 45] width 35 height 8
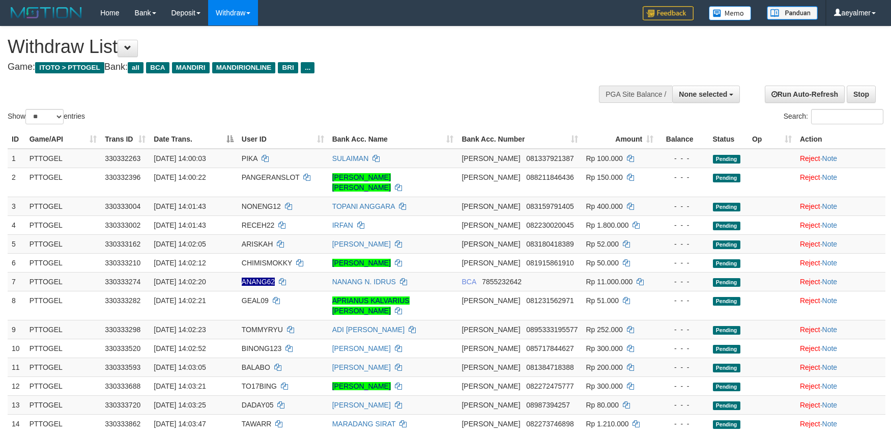
select select
click at [49, 118] on select "** ** ** ***" at bounding box center [44, 116] width 38 height 15
select select "***"
click at [27, 109] on select "** ** ** ***" at bounding box center [44, 116] width 38 height 15
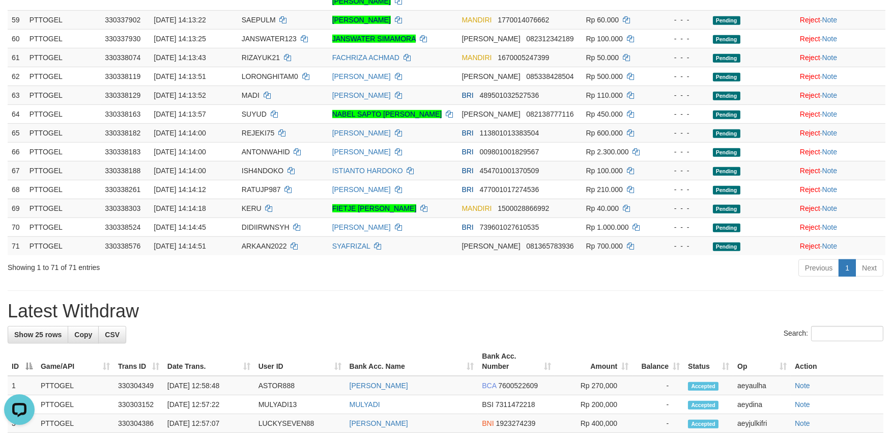
scroll to position [1300, 0]
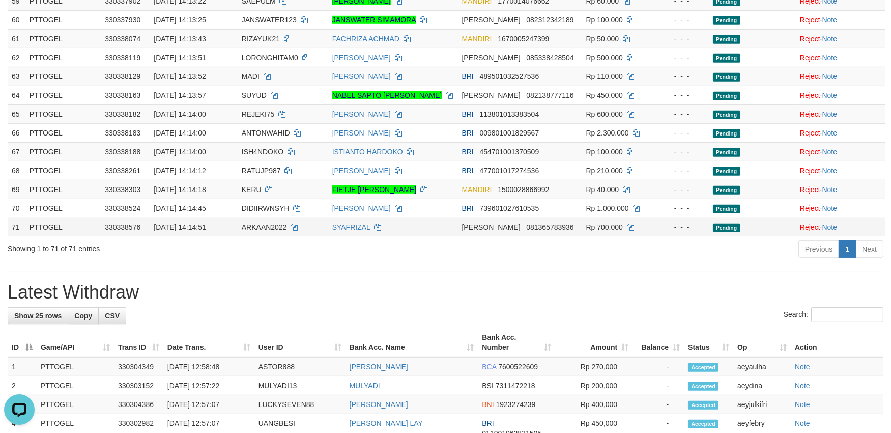
click at [258, 223] on span "ARKAAN2022" at bounding box center [264, 227] width 45 height 8
copy td "ARKAAN2022"
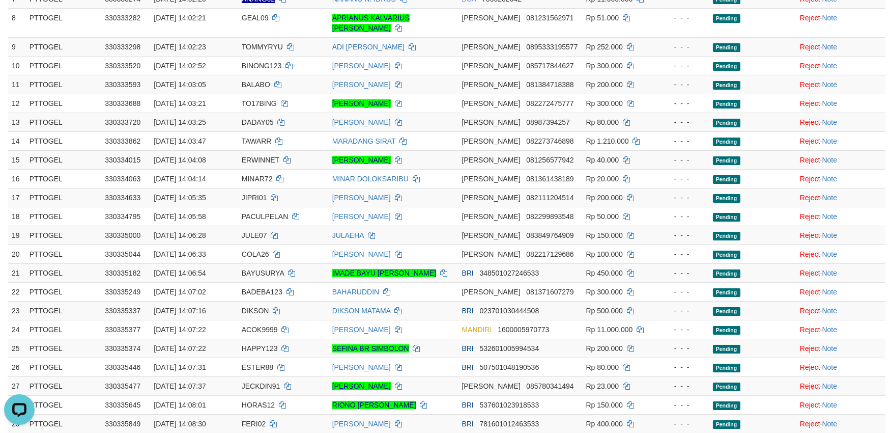
scroll to position [56, 0]
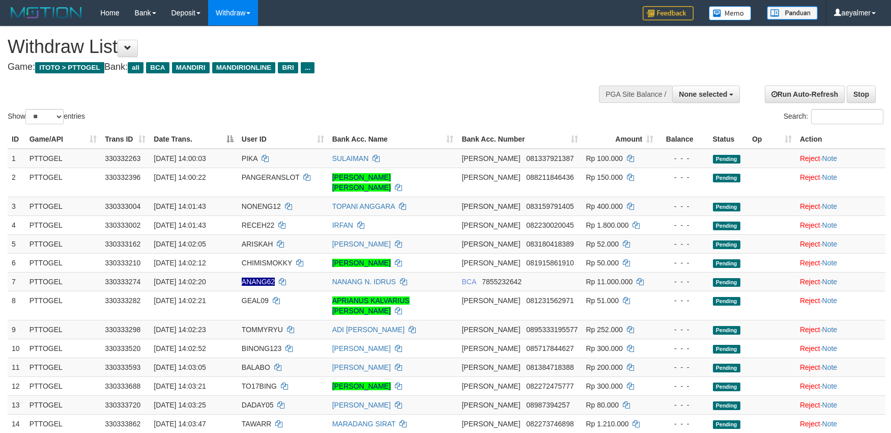
select select
select select "**"
click at [252, 160] on span "PIKA" at bounding box center [250, 158] width 16 height 8
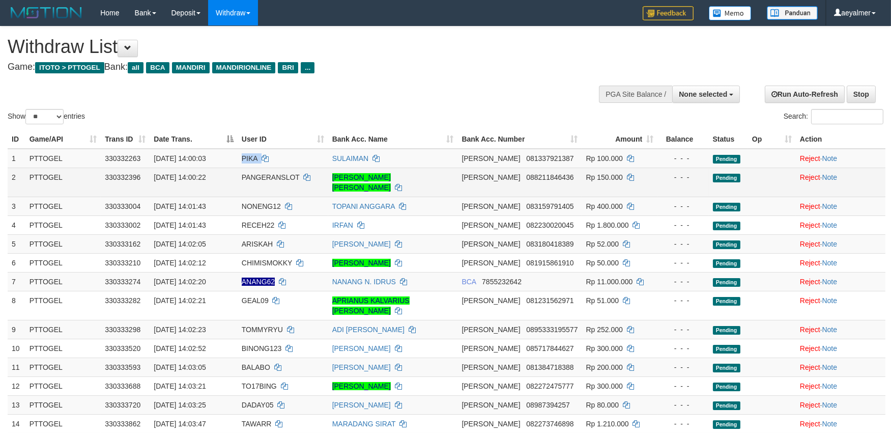
copy td "PIKA"
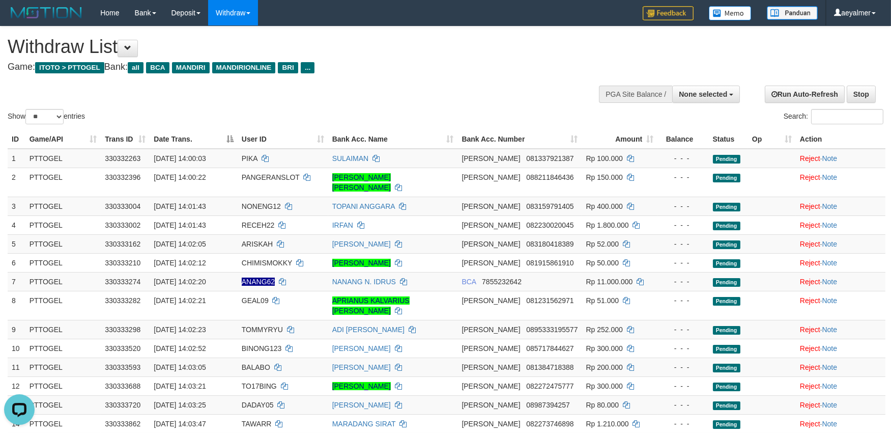
click at [586, 60] on div "**********" at bounding box center [300, 51] width 584 height 50
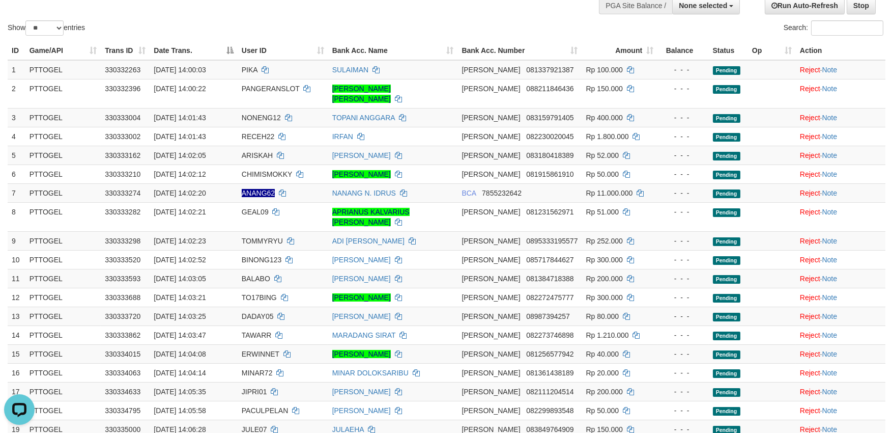
scroll to position [56, 0]
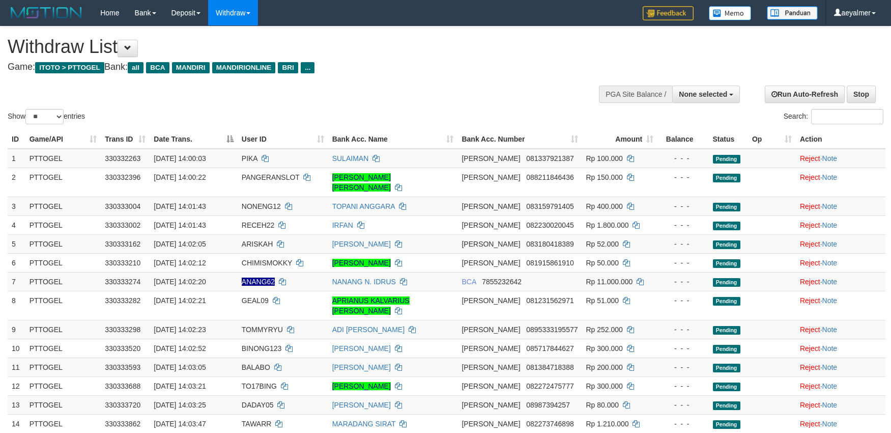
select select
drag, startPoint x: 24, startPoint y: 113, endPoint x: 28, endPoint y: 121, distance: 9.3
click at [23, 115] on label "Show ** ** ** *** entries" at bounding box center [46, 116] width 77 height 15
click at [25, 115] on select "** ** ** ***" at bounding box center [44, 116] width 38 height 15
click at [38, 120] on select "** ** ** ***" at bounding box center [44, 116] width 38 height 15
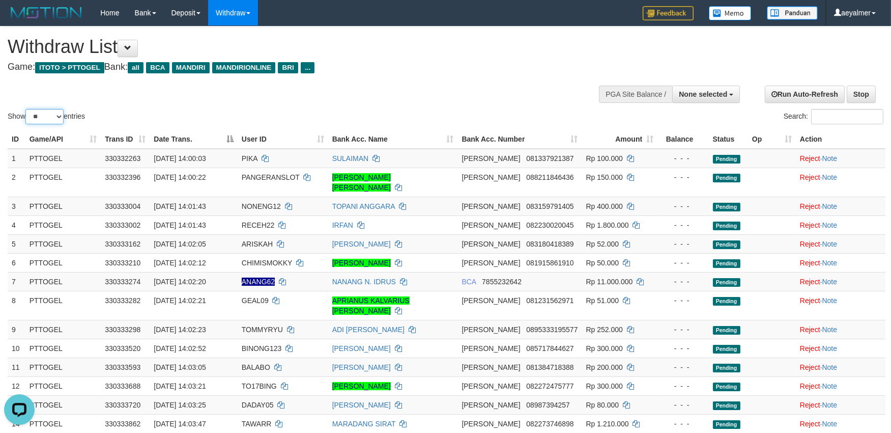
select select "***"
click at [27, 109] on select "** ** ** ***" at bounding box center [44, 116] width 38 height 15
select select
select select "**"
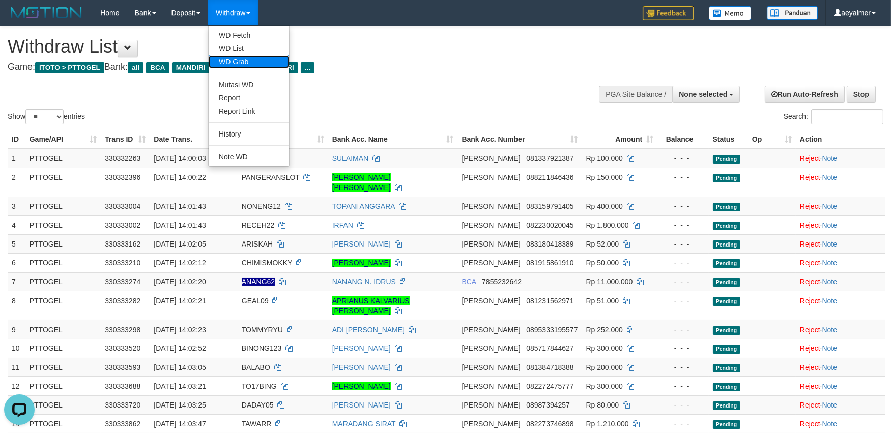
click at [251, 66] on link "WD Grab" at bounding box center [249, 61] width 80 height 13
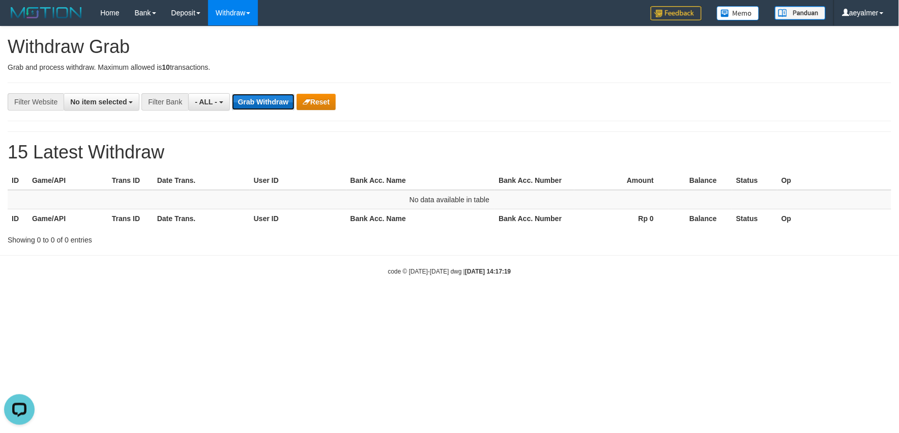
click at [243, 102] on button "Grab Withdraw" at bounding box center [263, 102] width 63 height 16
drag, startPoint x: 116, startPoint y: 104, endPoint x: 96, endPoint y: 120, distance: 25.4
click at [115, 104] on span "No item selected" at bounding box center [98, 102] width 56 height 8
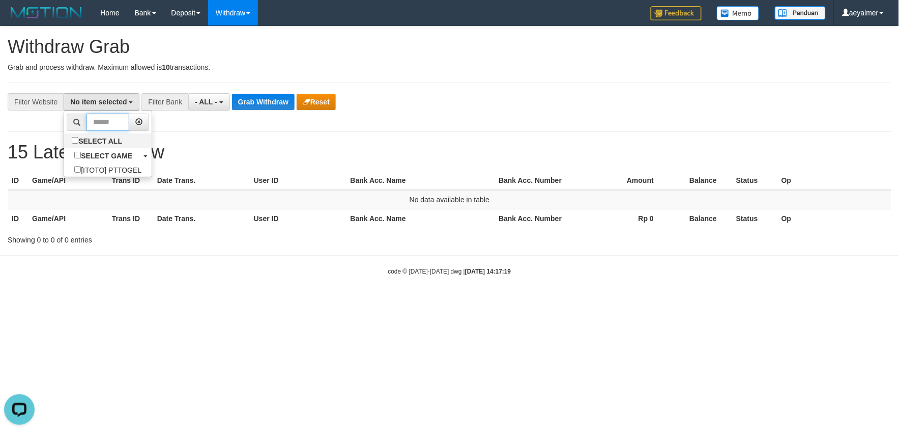
click at [99, 130] on input "text" at bounding box center [108, 121] width 43 height 17
click at [99, 134] on label "SELECT ALL" at bounding box center [98, 140] width 68 height 14
select select "***"
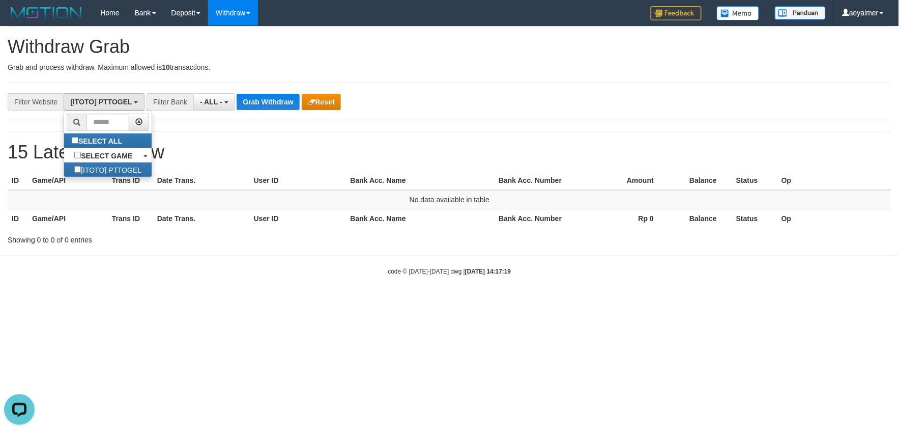
scroll to position [9, 0]
click at [258, 94] on button "Grab Withdraw" at bounding box center [268, 102] width 63 height 16
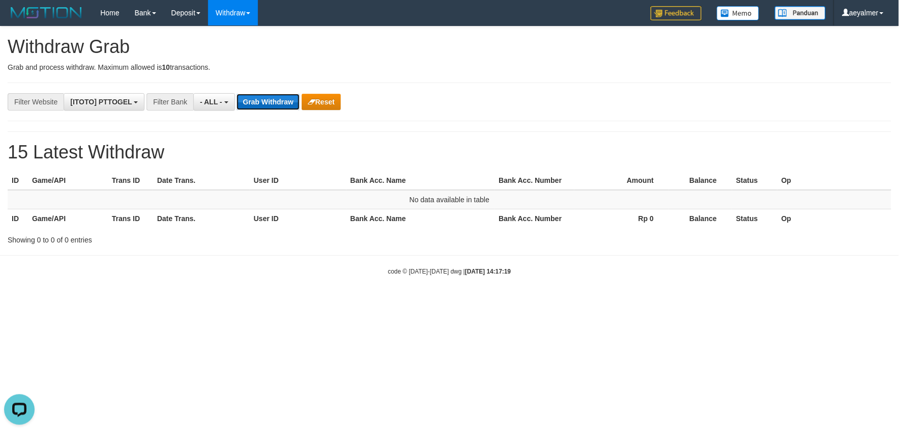
click at [267, 104] on button "Grab Withdraw" at bounding box center [268, 102] width 63 height 16
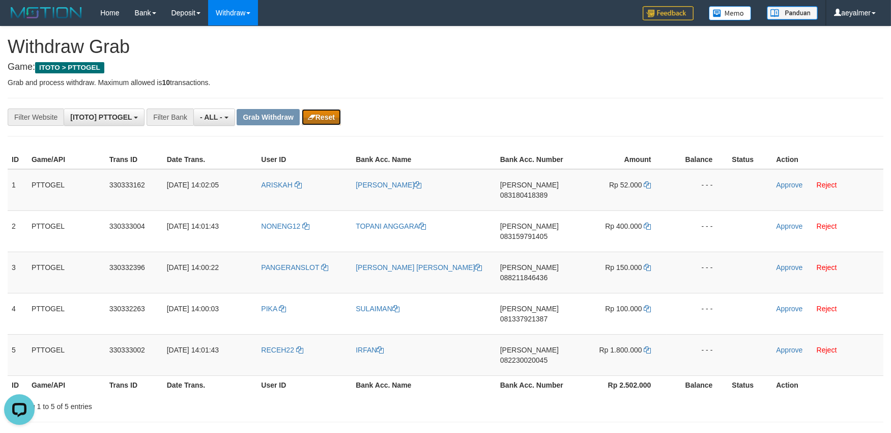
click at [324, 123] on button "Reset" at bounding box center [321, 117] width 39 height 16
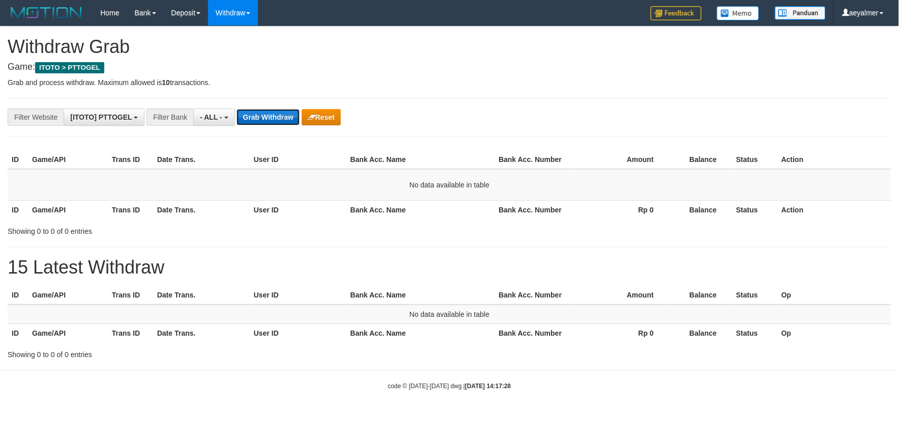
click at [288, 116] on button "Grab Withdraw" at bounding box center [268, 117] width 63 height 16
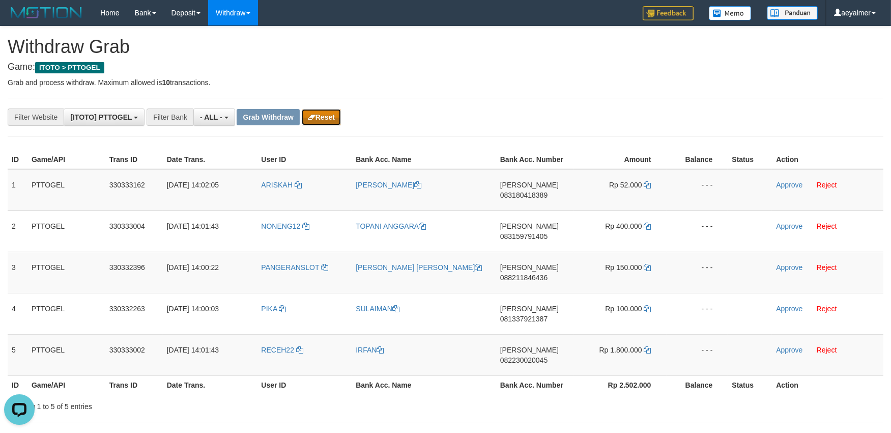
click at [313, 122] on button "Reset" at bounding box center [321, 117] width 39 height 16
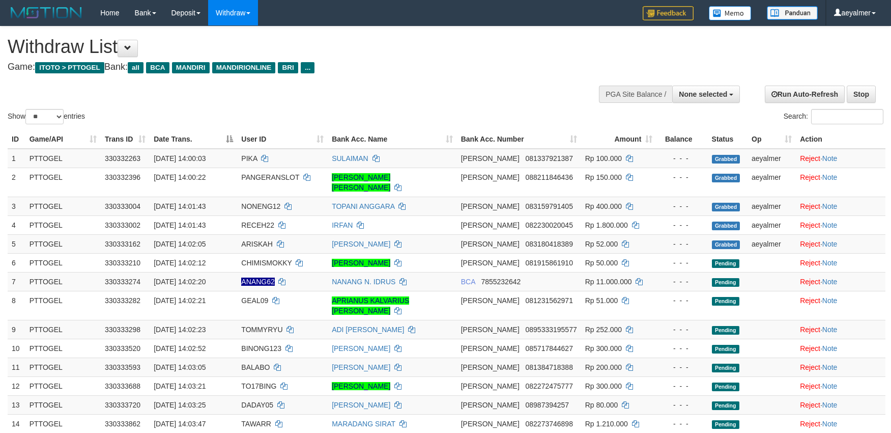
select select
select select "**"
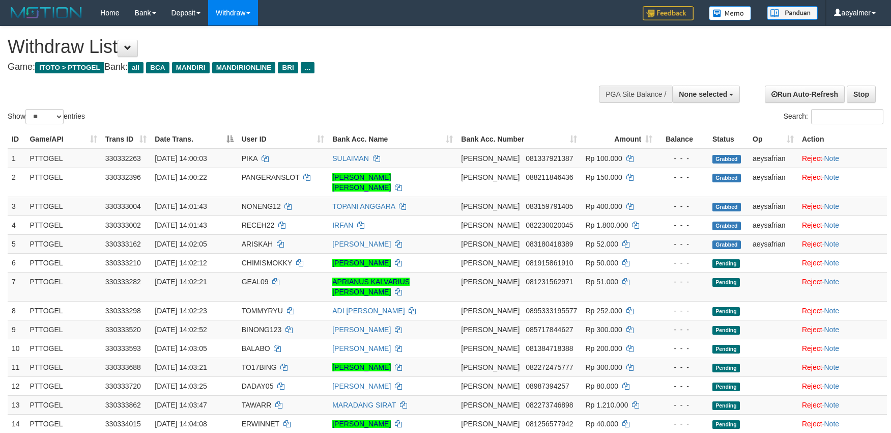
select select
select select "**"
click at [561, 60] on div "Withdraw List Game: ITOTO > PTTOGEL Bank: all BCA MANDIRI MANDIRIONLINE BRI ..." at bounding box center [296, 54] width 576 height 35
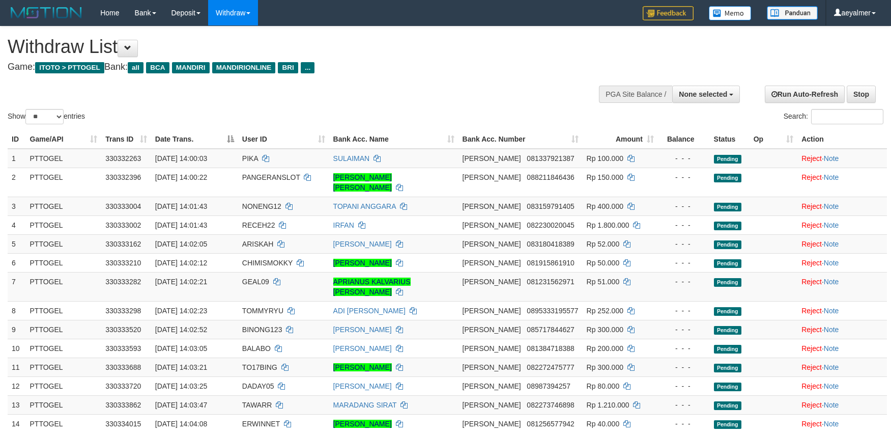
select select
select select "**"
click at [238, 161] on td "01/09/2025 14:00:03" at bounding box center [194, 158] width 87 height 19
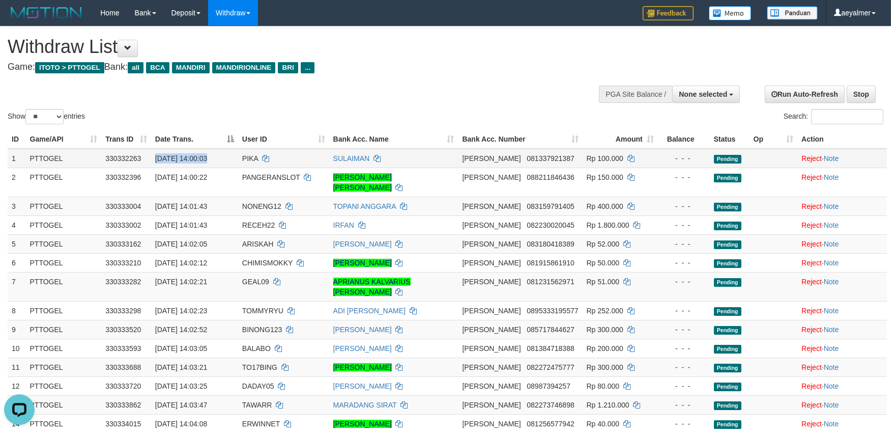
copy td "01/09/2025 14:00:03"
click at [253, 157] on span "PIKA" at bounding box center [250, 158] width 16 height 8
click at [802, 158] on link "Reject" at bounding box center [812, 158] width 20 height 8
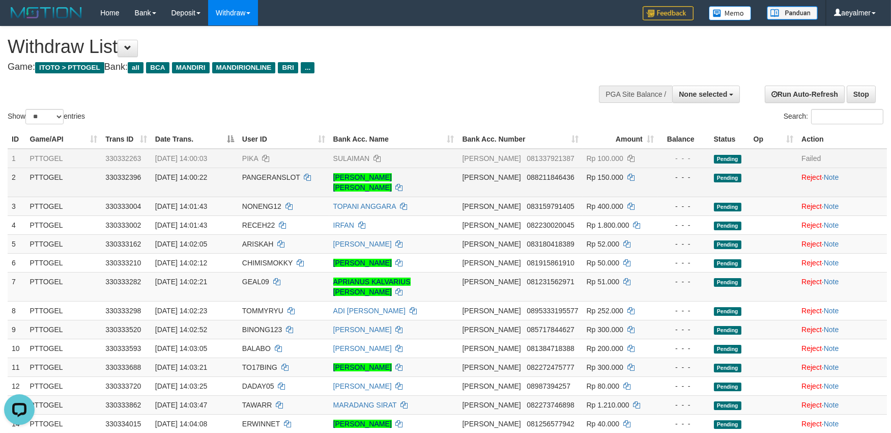
click at [296, 174] on span "PANGERANSLOT" at bounding box center [271, 177] width 58 height 8
copy td "PANGERANSLOT"
click at [296, 174] on span "PANGERANSLOT" at bounding box center [271, 177] width 58 height 8
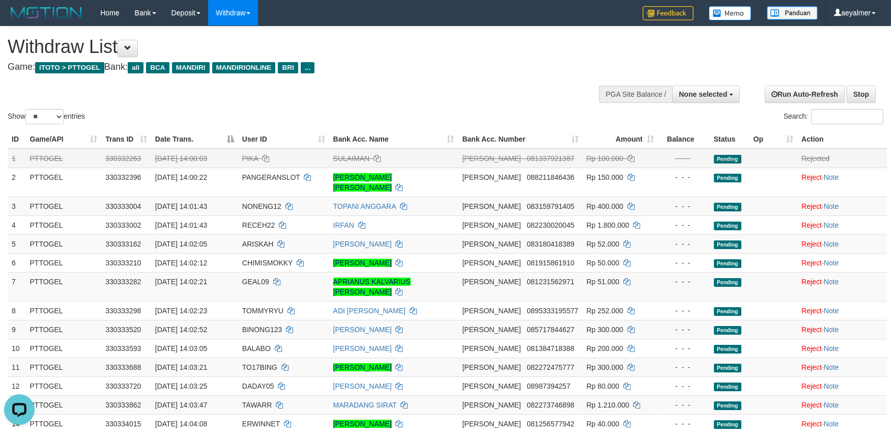
click at [438, 83] on div "Show ** ** ** *** entries Search:" at bounding box center [445, 76] width 891 height 100
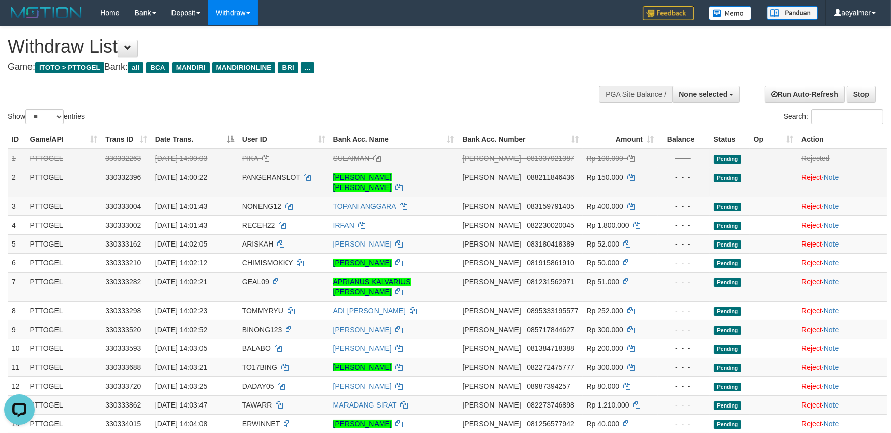
click at [797, 175] on td "Reject · Note" at bounding box center [842, 181] width 90 height 29
click at [803, 177] on link "Reject" at bounding box center [812, 177] width 20 height 8
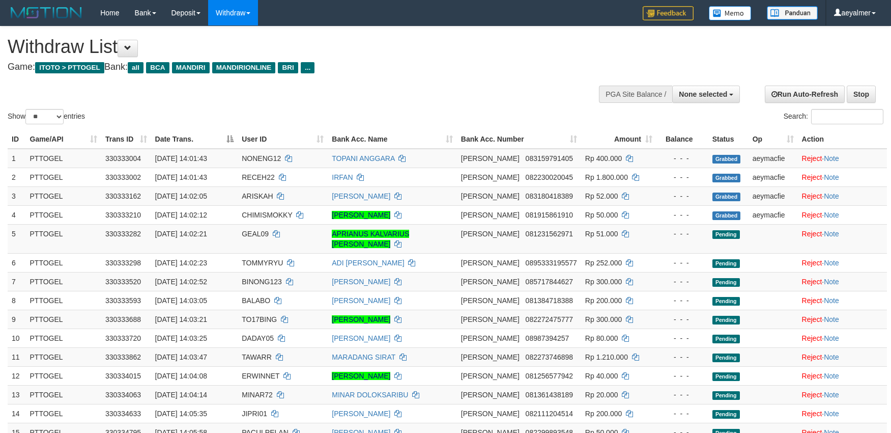
select select
select select "**"
click at [274, 156] on span "NONENG12" at bounding box center [261, 158] width 39 height 8
copy td "NONENG12"
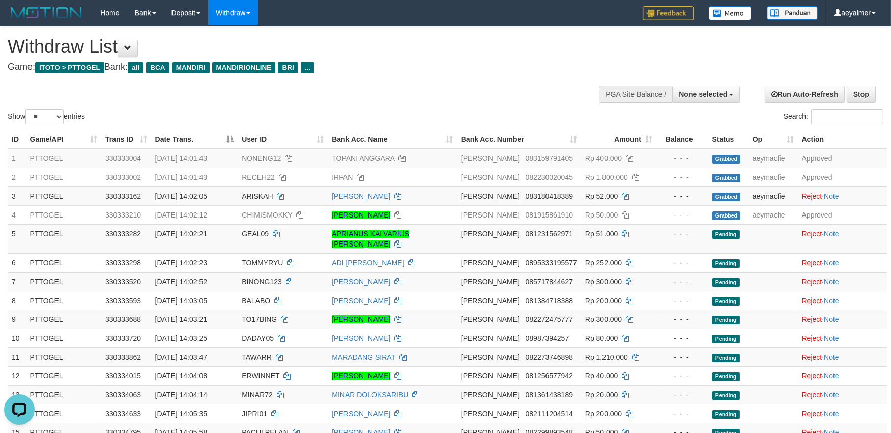
click at [462, 90] on div "Show ** ** ** *** entries Search:" at bounding box center [445, 76] width 891 height 100
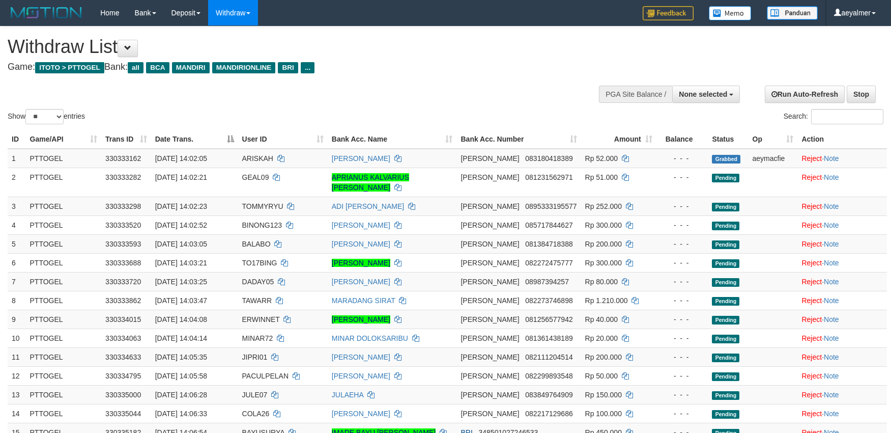
select select
select select "**"
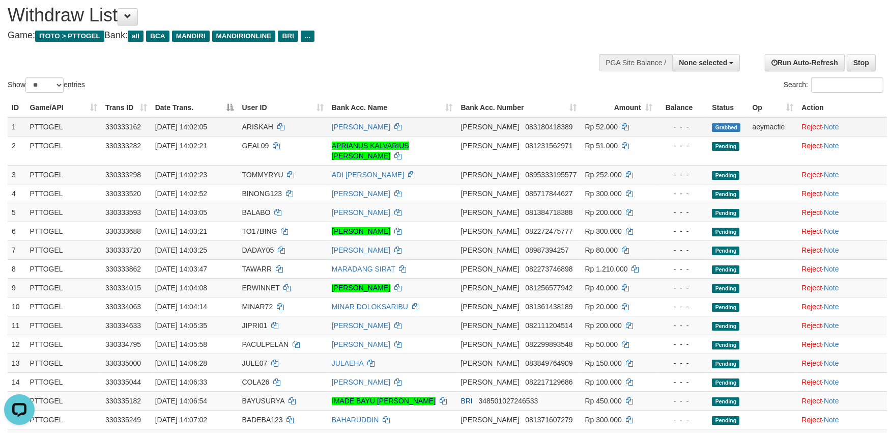
scroll to position [56, 0]
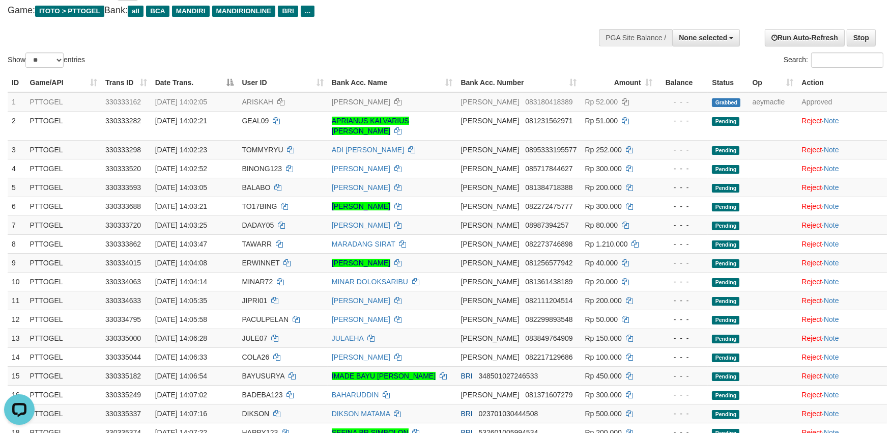
click at [505, 26] on div "Show ** ** ** *** entries Search:" at bounding box center [445, 20] width 891 height 100
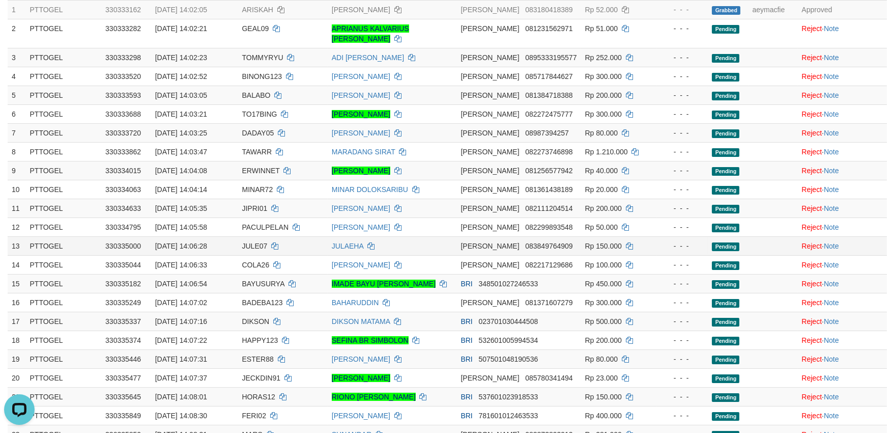
scroll to position [339, 0]
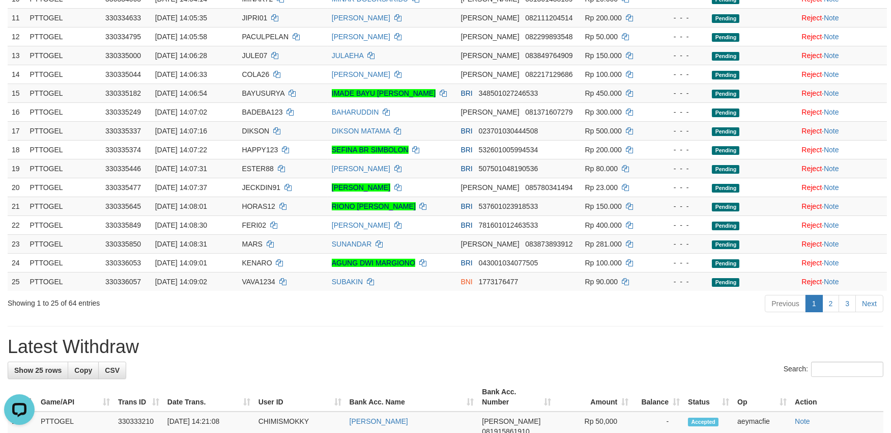
click at [354, 361] on div "Search:" at bounding box center [446, 370] width 876 height 18
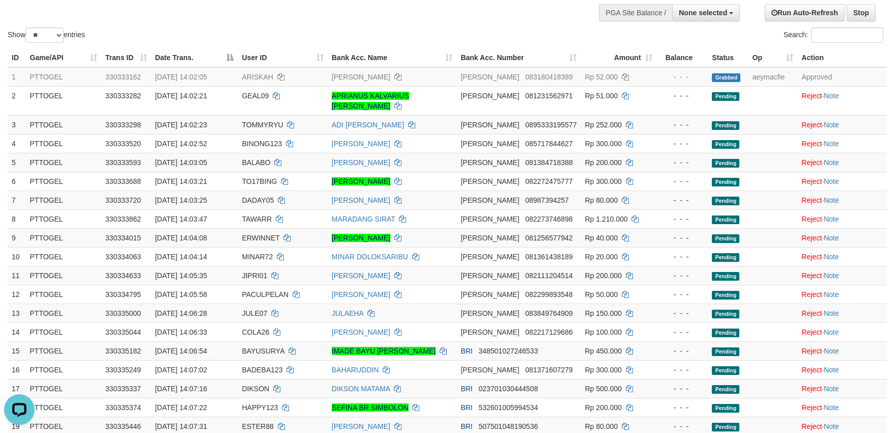
scroll to position [56, 0]
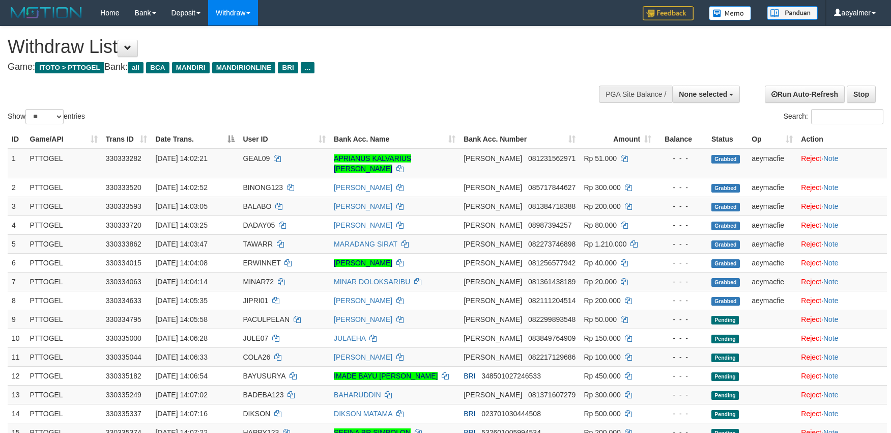
select select
click at [54, 116] on select "** ** ** ***" at bounding box center [44, 116] width 38 height 15
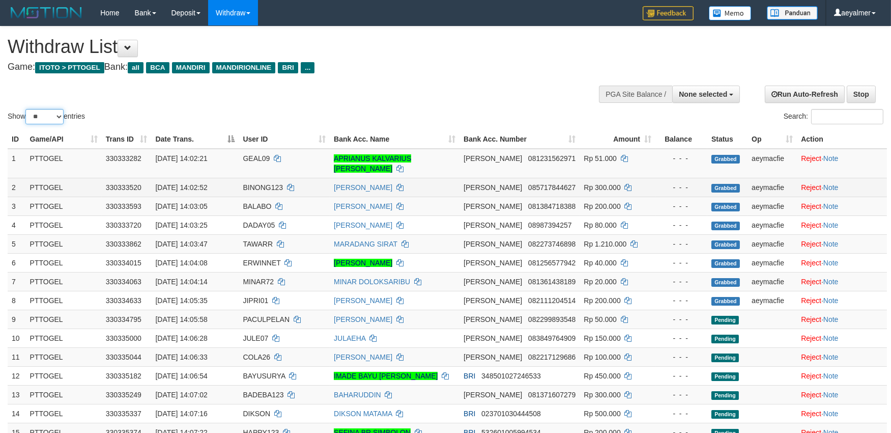
select select "***"
click at [27, 109] on select "** ** ** ***" at bounding box center [44, 116] width 38 height 15
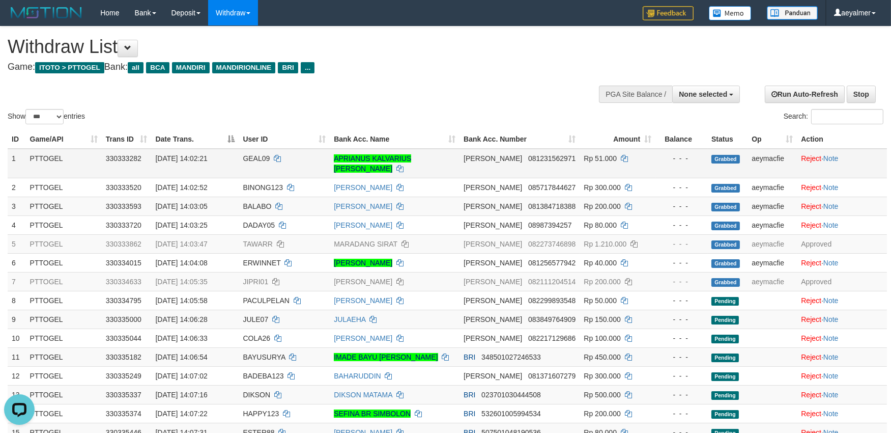
click at [267, 159] on span "GEAL09" at bounding box center [256, 158] width 27 height 8
copy td "GEAL09"
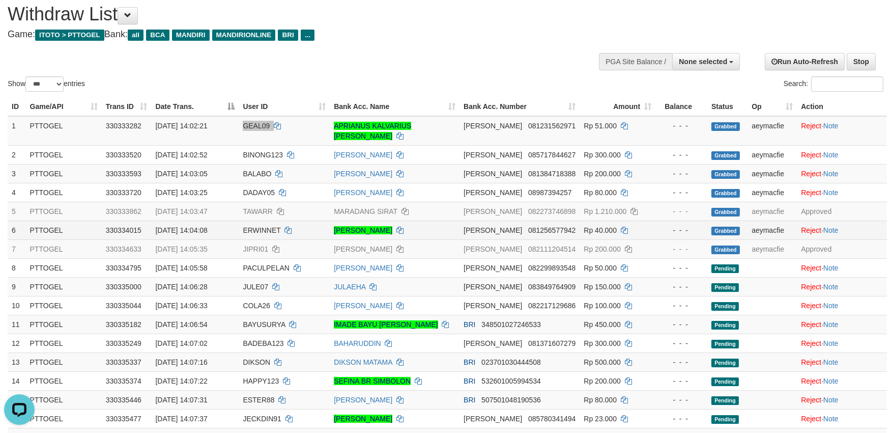
scroll to position [56, 0]
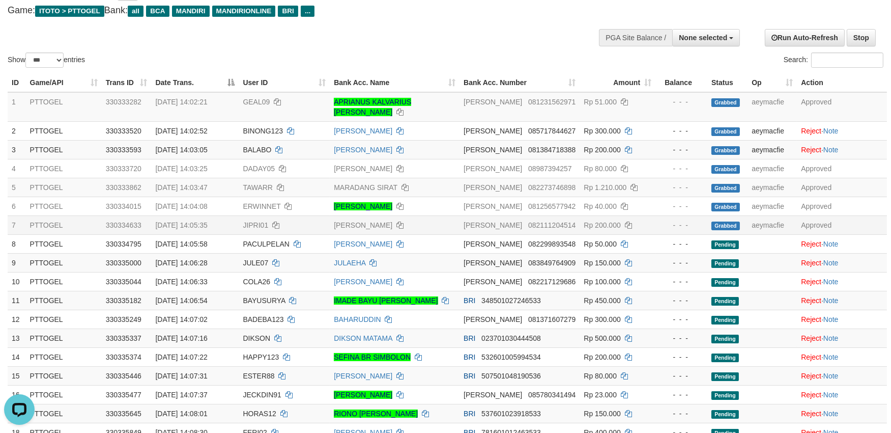
drag, startPoint x: 261, startPoint y: 214, endPoint x: 258, endPoint y: 220, distance: 6.1
click at [261, 221] on span "JIPRI01" at bounding box center [255, 225] width 25 height 8
click at [271, 240] on span "PACULPELAN" at bounding box center [266, 244] width 47 height 8
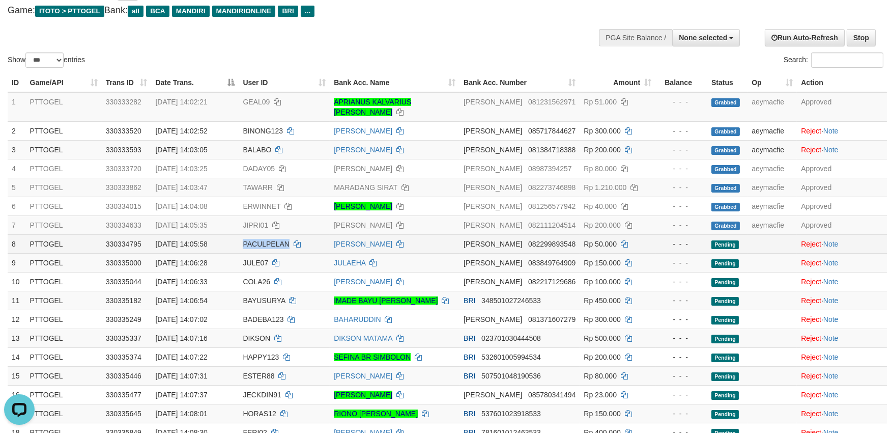
click at [271, 240] on span "PACULPELAN" at bounding box center [266, 244] width 47 height 8
copy span "PACULPELAN"
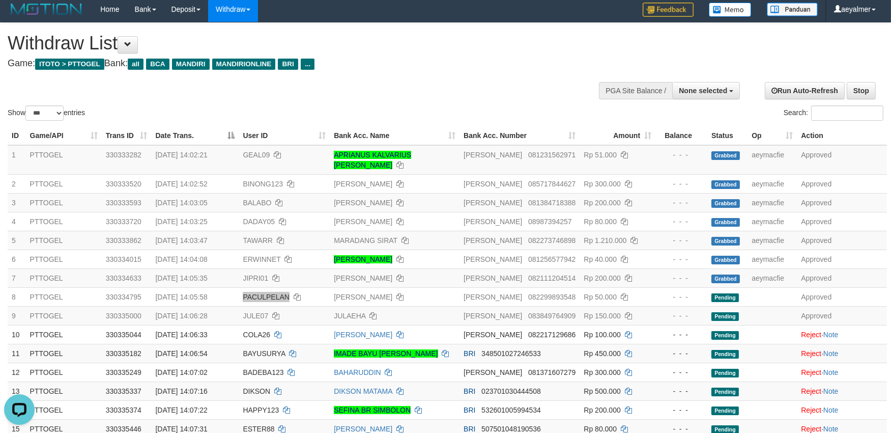
scroll to position [0, 0]
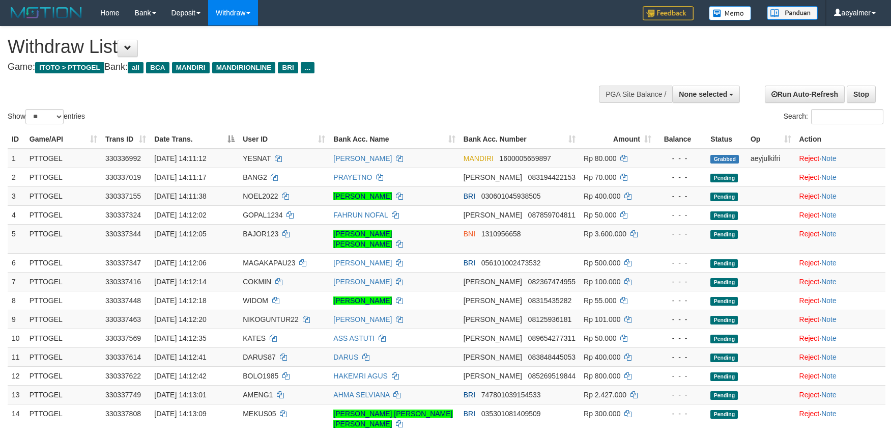
select select
select select "**"
click at [499, 100] on div "Show ** ** ** *** entries Search:" at bounding box center [445, 76] width 891 height 100
click at [253, 159] on span "YESNAT" at bounding box center [257, 158] width 28 height 8
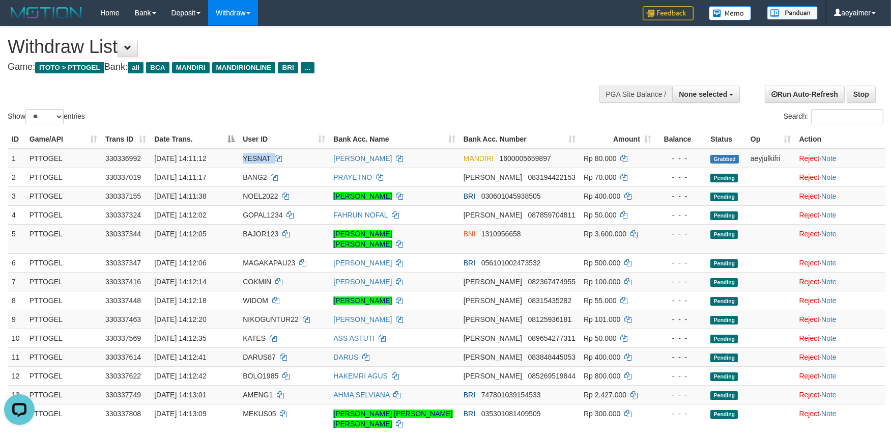
copy td "YESNAT"
click at [748, 148] on th "Op" at bounding box center [771, 139] width 49 height 19
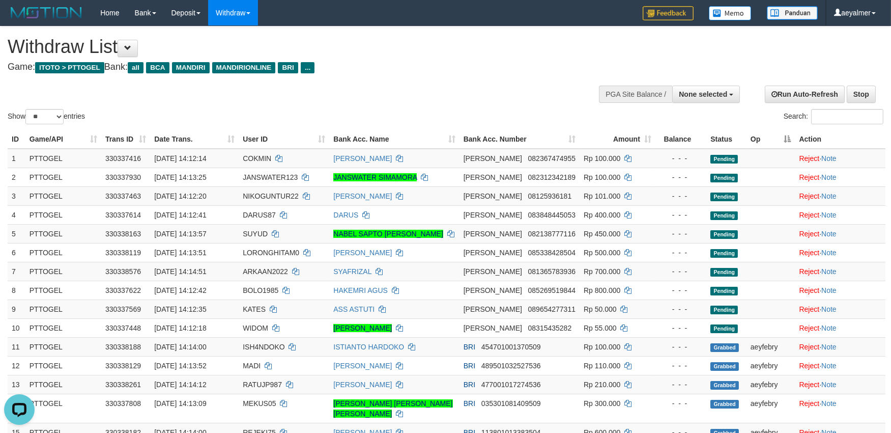
click at [507, 104] on div "Show ** ** ** *** entries Search:" at bounding box center [445, 76] width 891 height 100
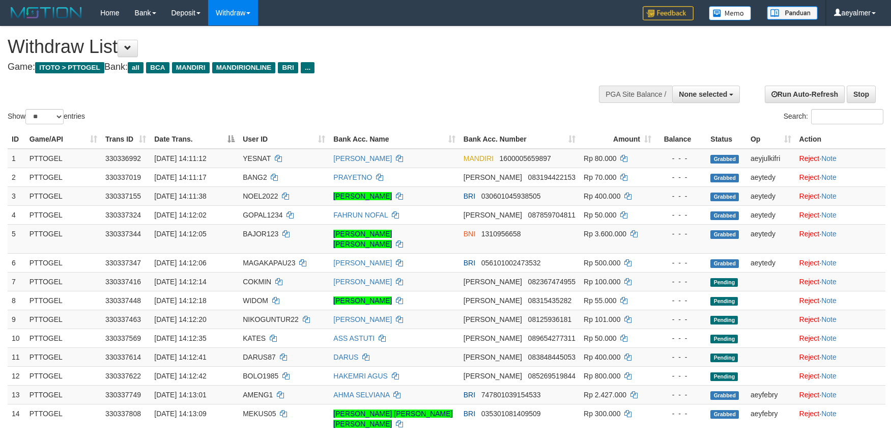
select select
click at [33, 120] on select "** ** ** ***" at bounding box center [44, 116] width 38 height 15
select select "***"
click at [27, 109] on select "** ** ** ***" at bounding box center [44, 116] width 38 height 15
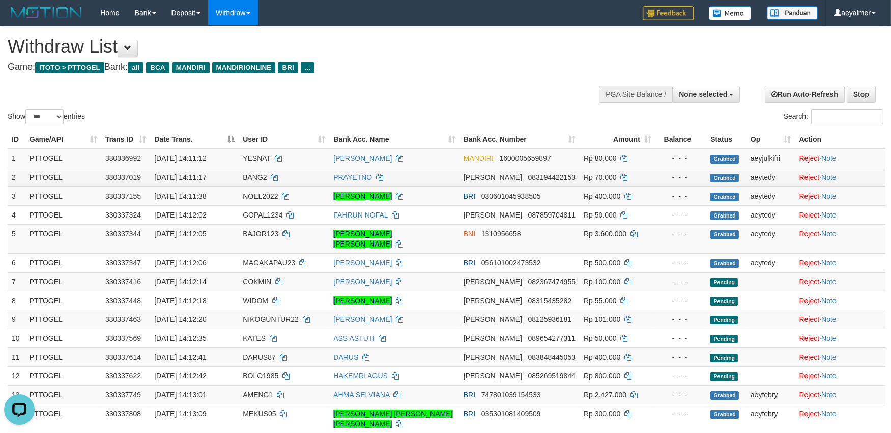
click at [246, 173] on td "BANG2" at bounding box center [284, 176] width 91 height 19
copy td "BANG2"
click at [261, 198] on span "NOEL2022" at bounding box center [260, 196] width 35 height 8
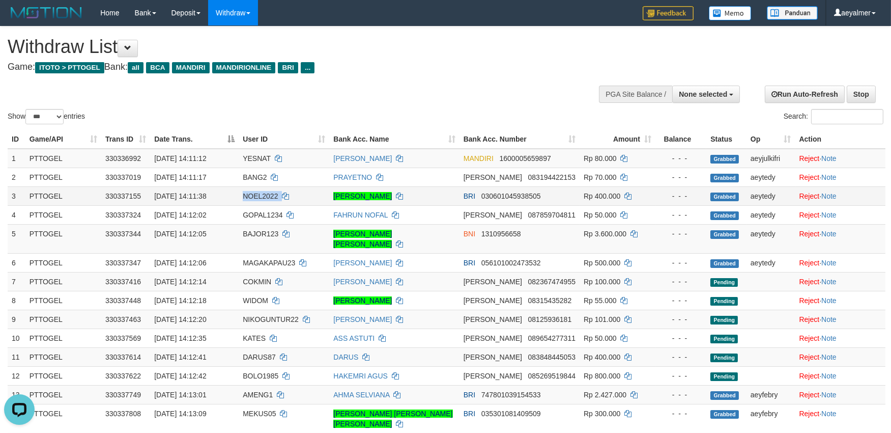
copy td "NOEL2022"
click at [261, 198] on span "NOEL2022" at bounding box center [260, 196] width 35 height 8
click at [801, 194] on link "Reject" at bounding box center [810, 196] width 20 height 8
drag, startPoint x: 321, startPoint y: 178, endPoint x: 278, endPoint y: 229, distance: 66.8
click at [321, 180] on td "BANG2" at bounding box center [284, 176] width 91 height 19
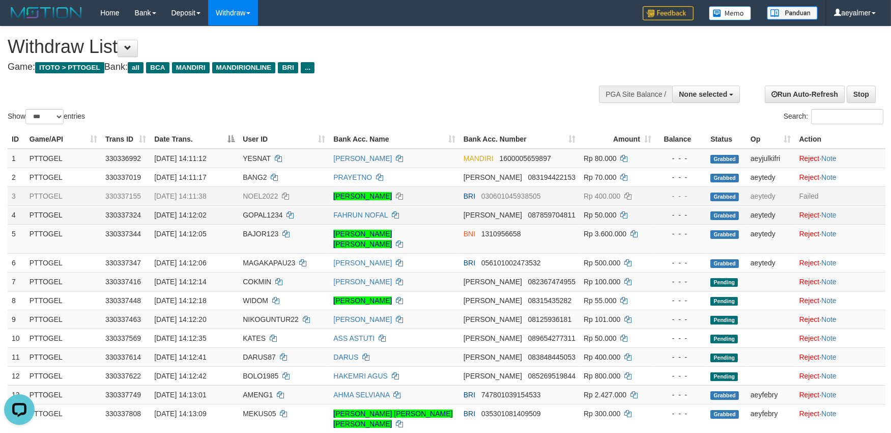
click at [265, 216] on span "GOPAL1234" at bounding box center [263, 215] width 40 height 8
copy td "GOPAL1234"
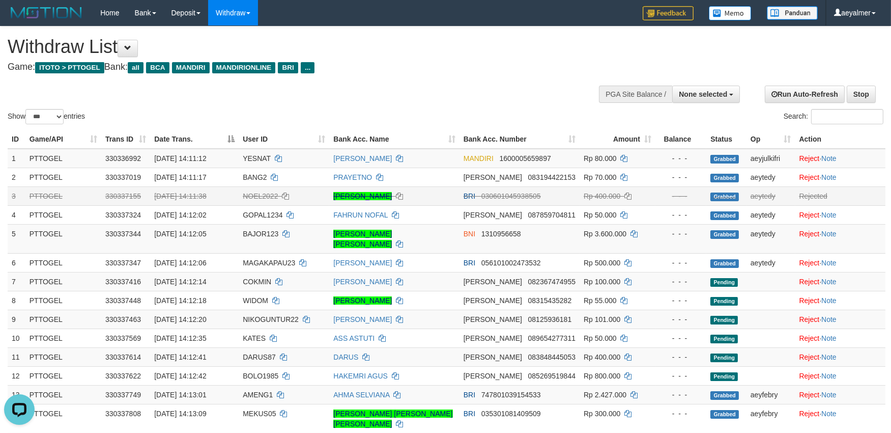
click at [389, 119] on div "Show ** ** ** *** entries" at bounding box center [223, 118] width 431 height 18
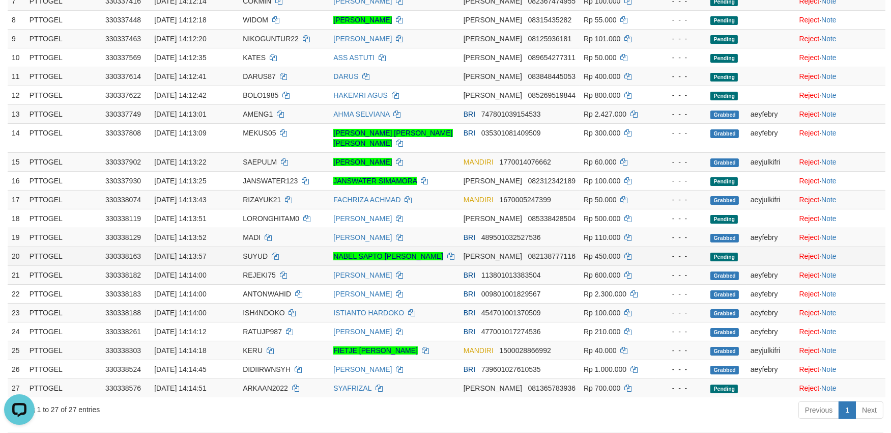
scroll to position [282, 0]
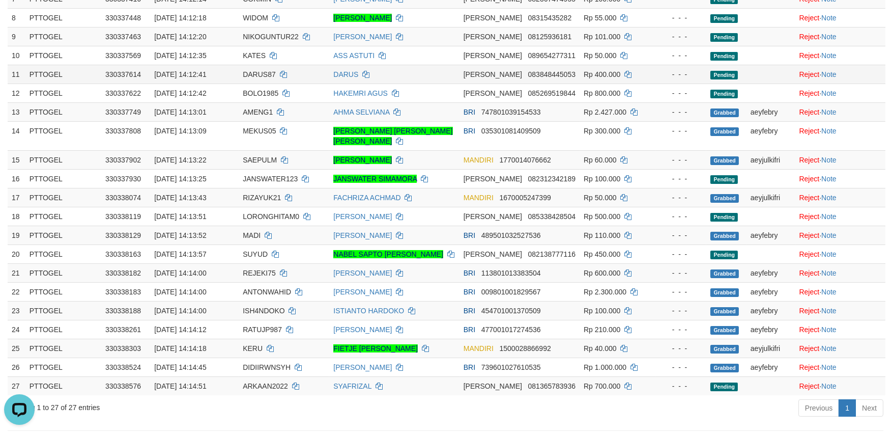
click at [425, 67] on td "DARUS" at bounding box center [394, 74] width 130 height 19
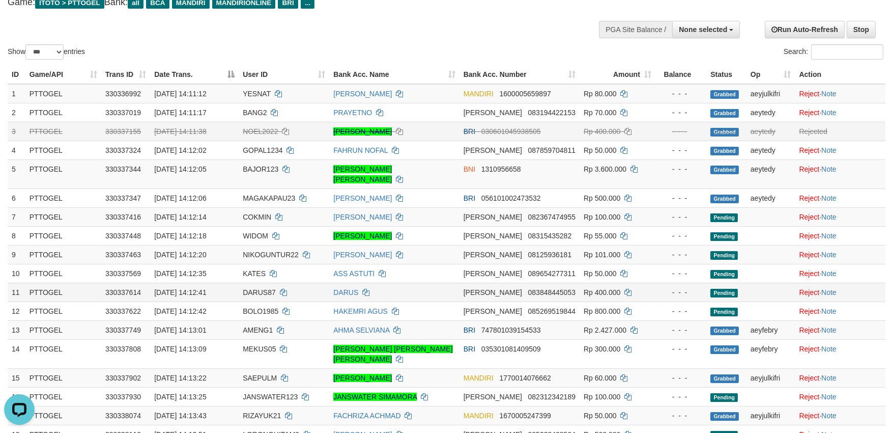
scroll to position [0, 0]
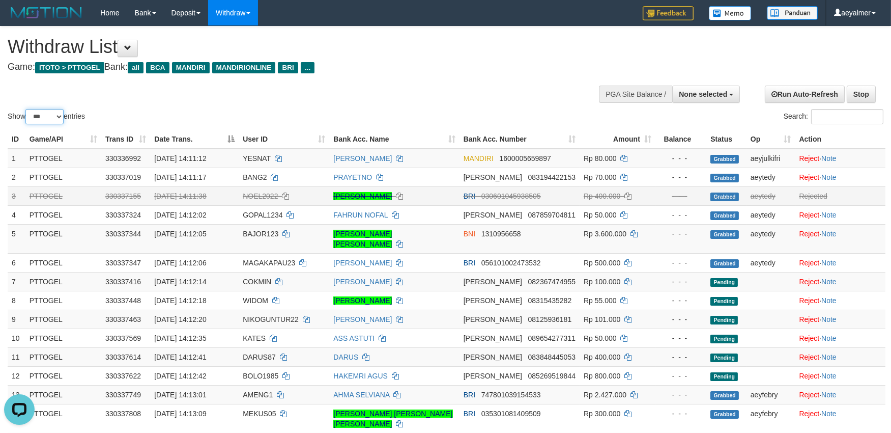
drag, startPoint x: 45, startPoint y: 112, endPoint x: 47, endPoint y: 121, distance: 8.5
click at [45, 112] on select "** ** ** ***" at bounding box center [44, 116] width 38 height 15
click at [27, 109] on select "** ** ** ***" at bounding box center [44, 116] width 38 height 15
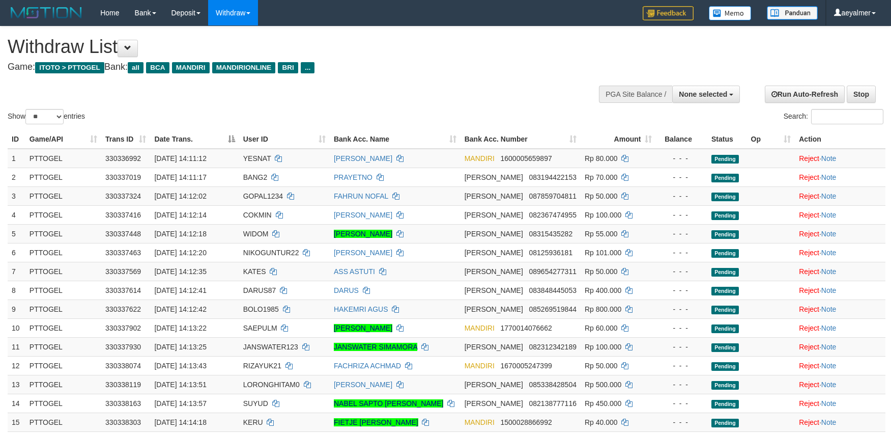
select select
drag, startPoint x: 46, startPoint y: 116, endPoint x: 46, endPoint y: 121, distance: 5.6
click at [46, 116] on select "** ** ** ***" at bounding box center [44, 116] width 38 height 15
select select "***"
click at [27, 109] on select "** ** ** ***" at bounding box center [44, 116] width 38 height 15
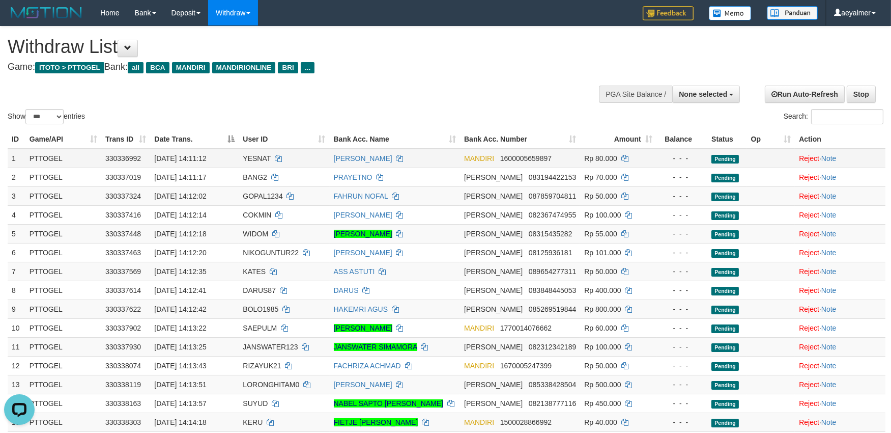
click at [260, 152] on td "YESNAT" at bounding box center [284, 158] width 91 height 19
copy td "YESNAT"
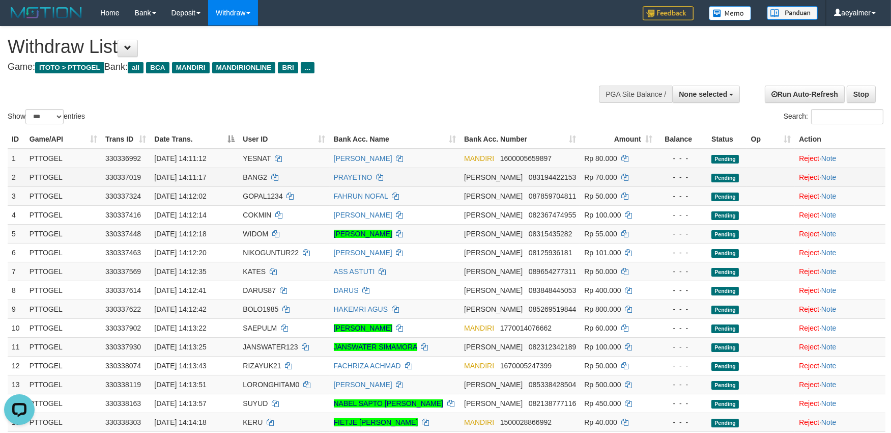
click at [259, 177] on span "BANG2" at bounding box center [255, 177] width 24 height 8
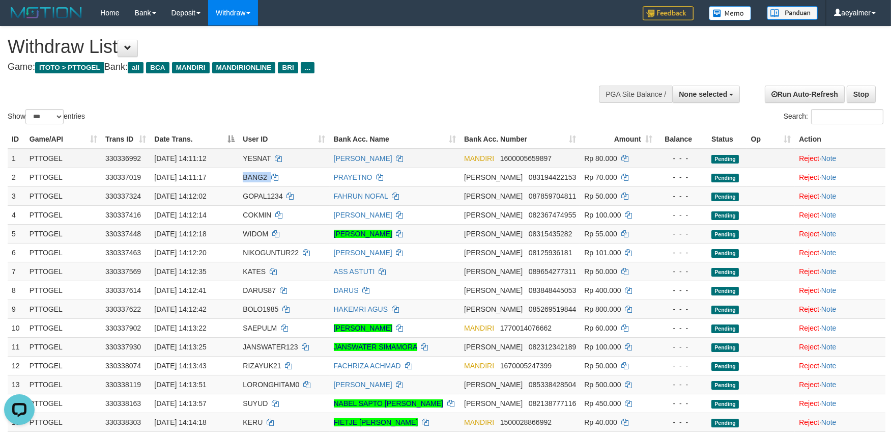
copy td "BANG2"
click at [267, 194] on span "GOPAL1234" at bounding box center [263, 196] width 40 height 8
copy td "GOPAL1234"
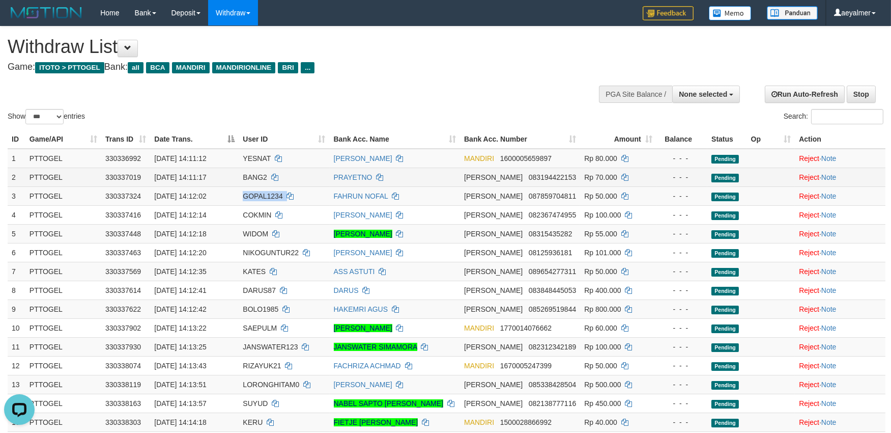
drag, startPoint x: 267, startPoint y: 194, endPoint x: 36, endPoint y: 170, distance: 232.3
click at [265, 194] on span "GOPAL1234" at bounding box center [263, 196] width 40 height 8
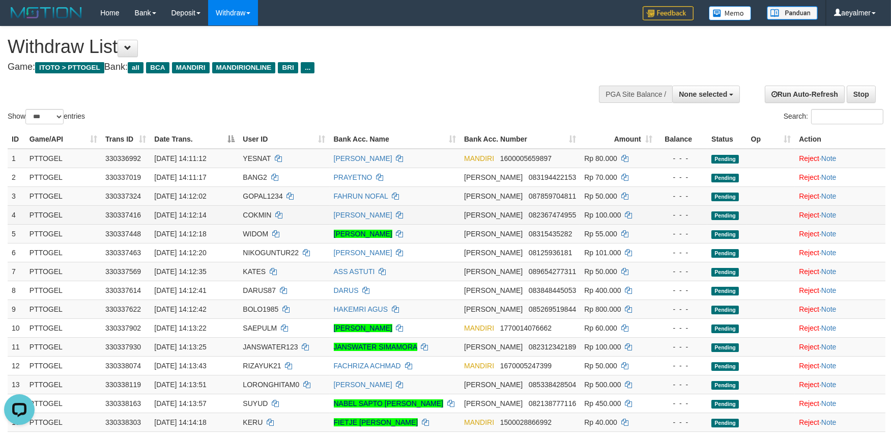
click at [277, 213] on td "COKMIN" at bounding box center [284, 214] width 91 height 19
click at [267, 212] on span "COKMIN" at bounding box center [257, 215] width 28 height 8
copy td "COKMIN"
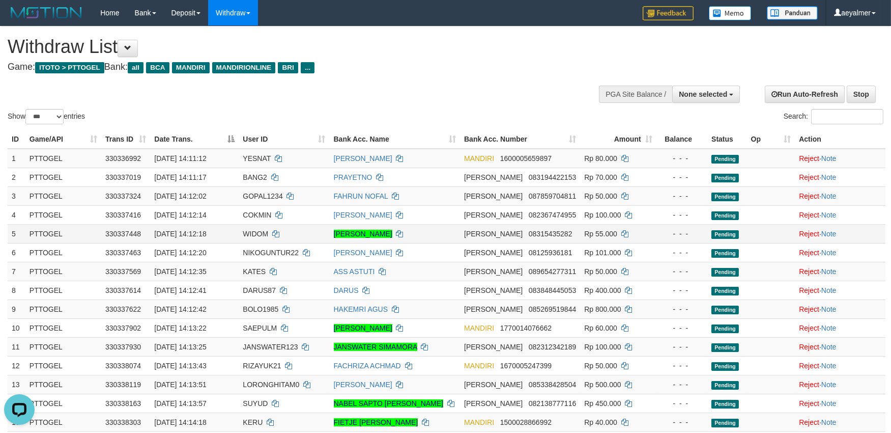
click at [258, 230] on span "WIDOM" at bounding box center [255, 234] width 25 height 8
copy td "WIDOM"
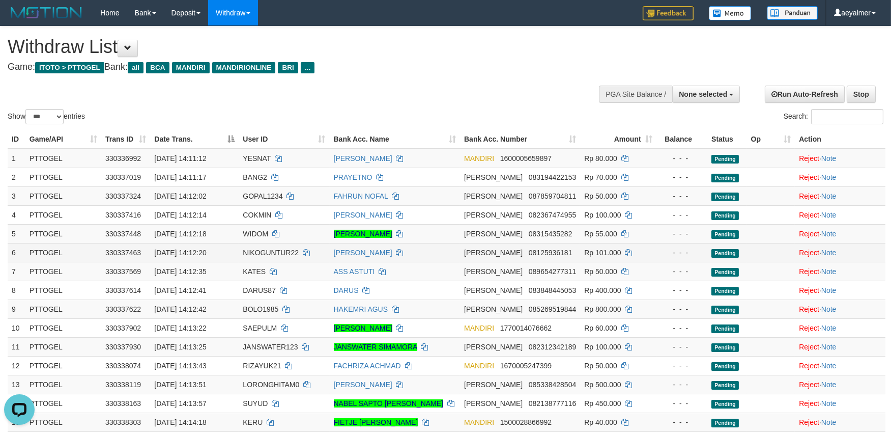
click at [267, 252] on span "NIKOGUNTUR22" at bounding box center [271, 252] width 56 height 8
copy td "NIKOGUNTUR22"
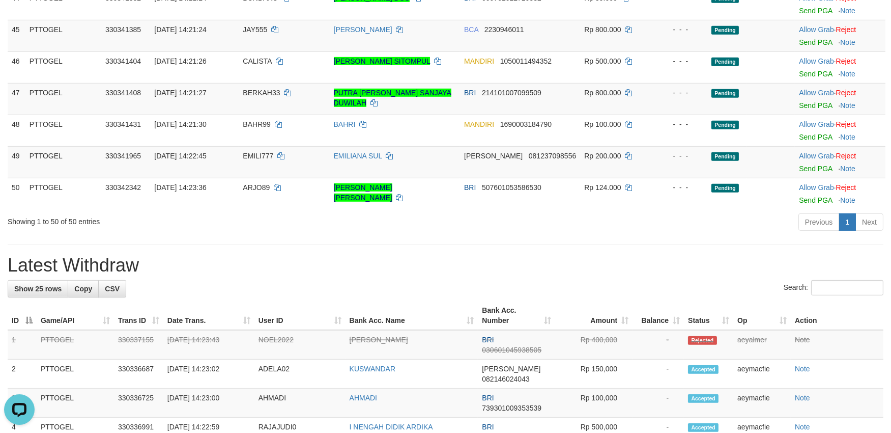
scroll to position [1357, 0]
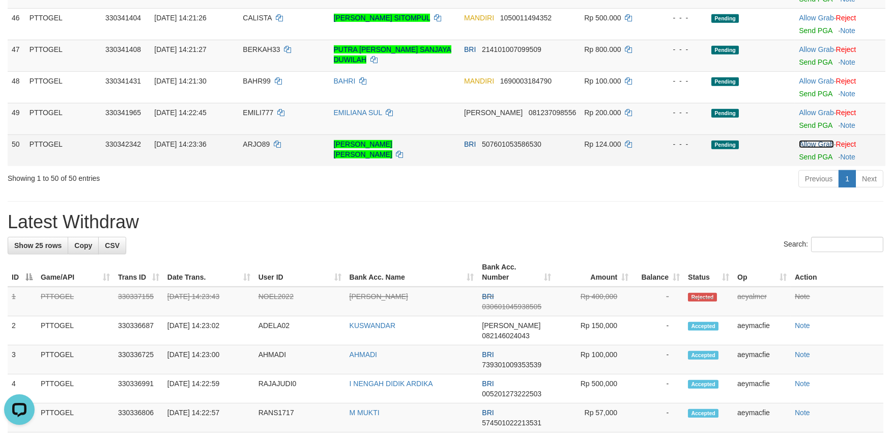
drag, startPoint x: 810, startPoint y: 146, endPoint x: 810, endPoint y: 139, distance: 6.1
click at [810, 146] on link "Allow Grab" at bounding box center [816, 144] width 35 height 8
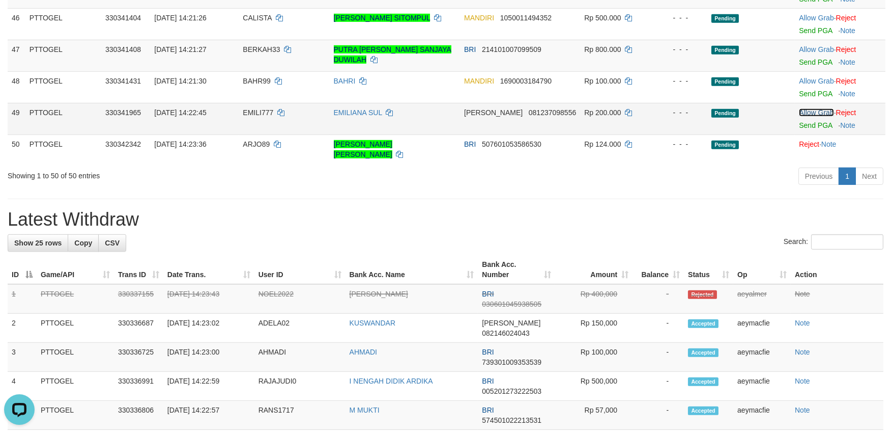
click at [815, 111] on link "Allow Grab" at bounding box center [816, 112] width 35 height 8
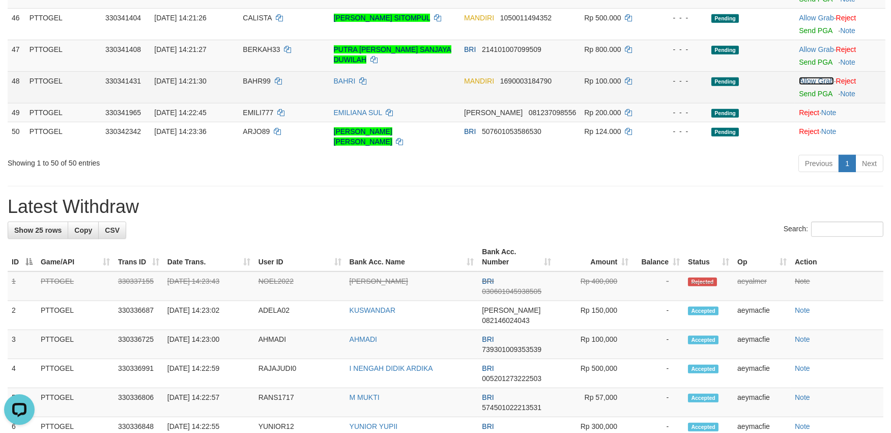
click at [818, 82] on link "Allow Grab" at bounding box center [816, 81] width 35 height 8
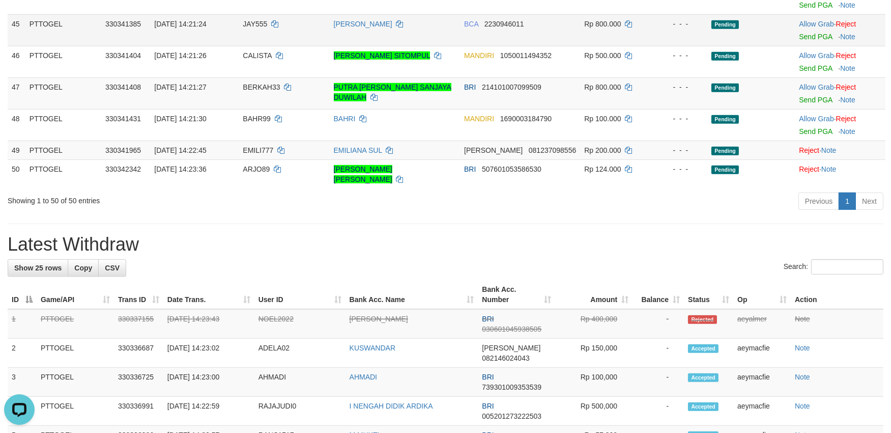
scroll to position [1187, 0]
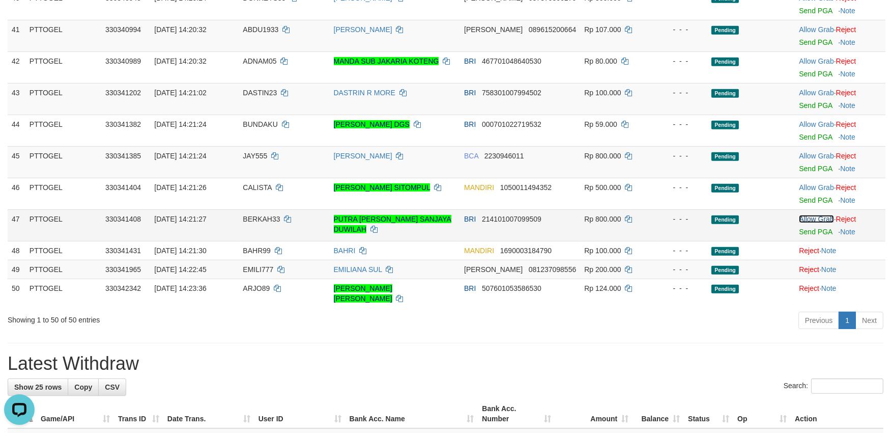
click at [818, 215] on link "Allow Grab" at bounding box center [816, 219] width 35 height 8
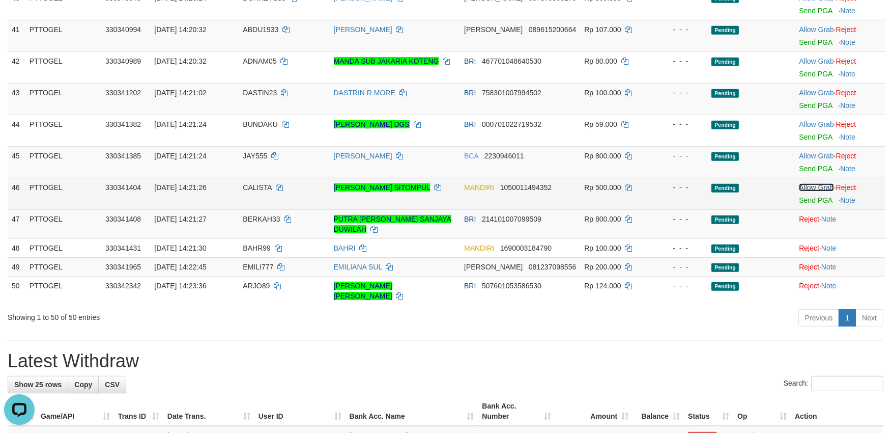
click at [815, 189] on link "Allow Grab" at bounding box center [816, 187] width 35 height 8
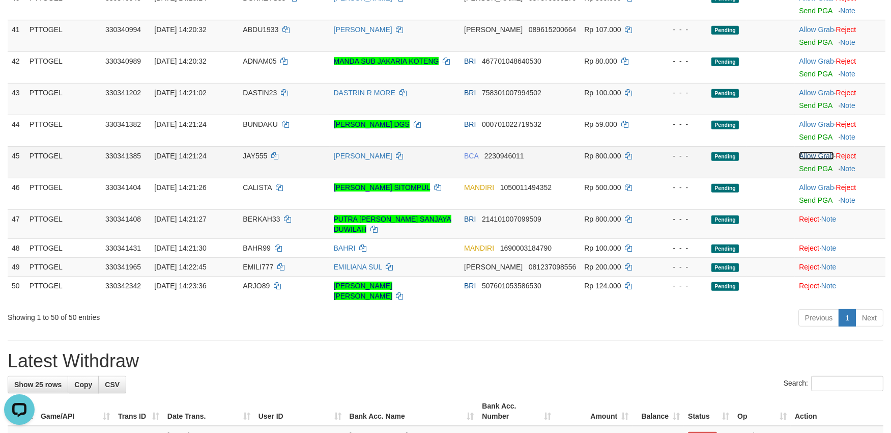
click at [814, 153] on link "Allow Grab" at bounding box center [816, 156] width 35 height 8
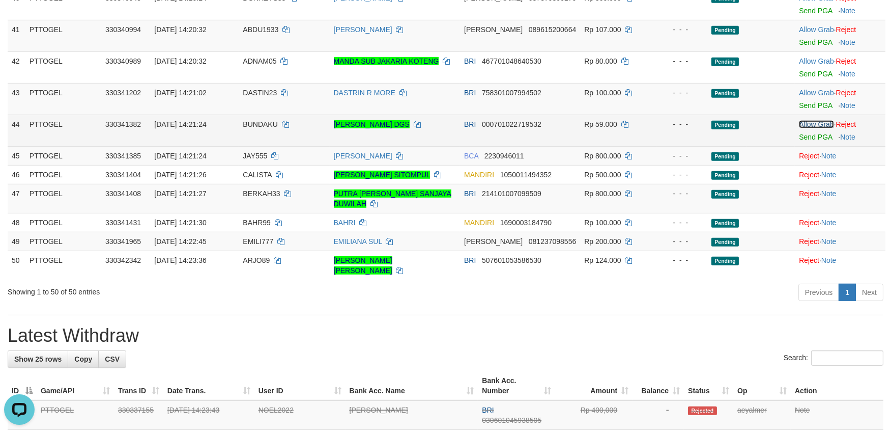
click at [813, 125] on link "Allow Grab" at bounding box center [816, 124] width 35 height 8
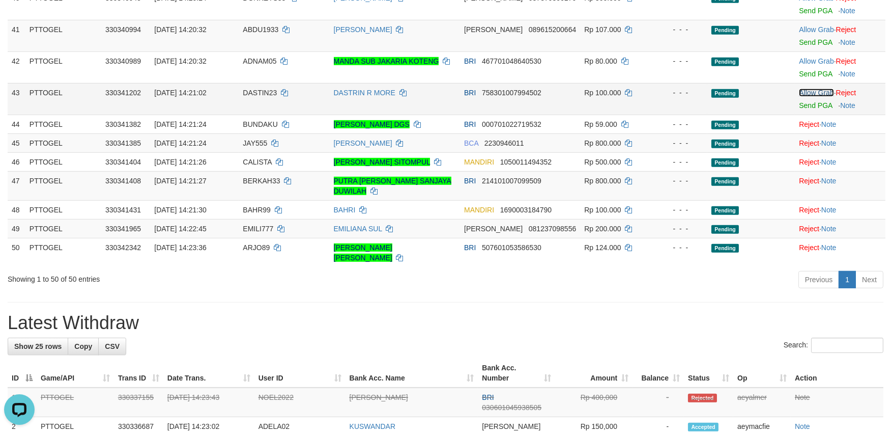
click at [813, 92] on link "Allow Grab" at bounding box center [816, 93] width 35 height 8
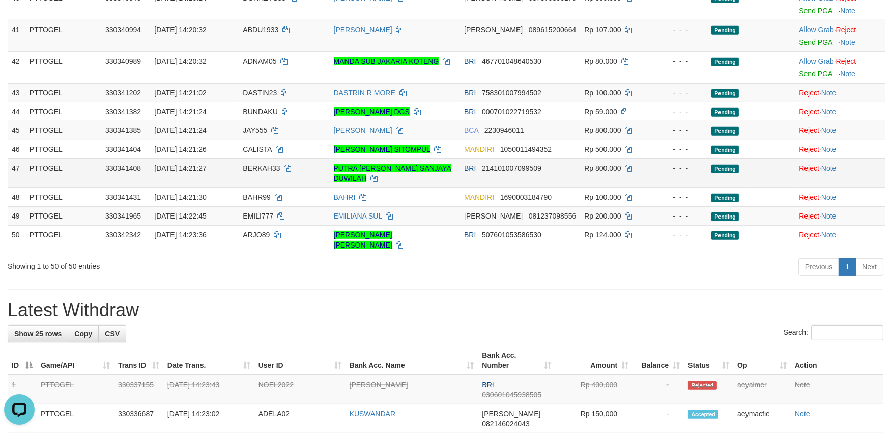
scroll to position [904, 0]
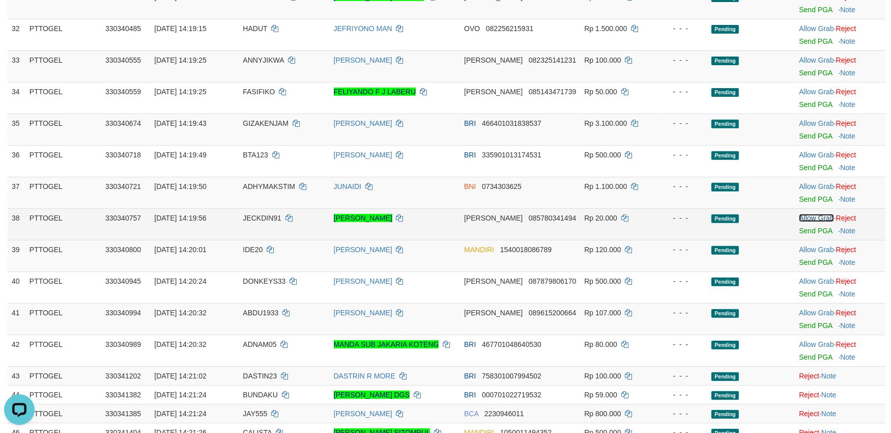
click at [821, 217] on link "Allow Grab" at bounding box center [816, 218] width 35 height 8
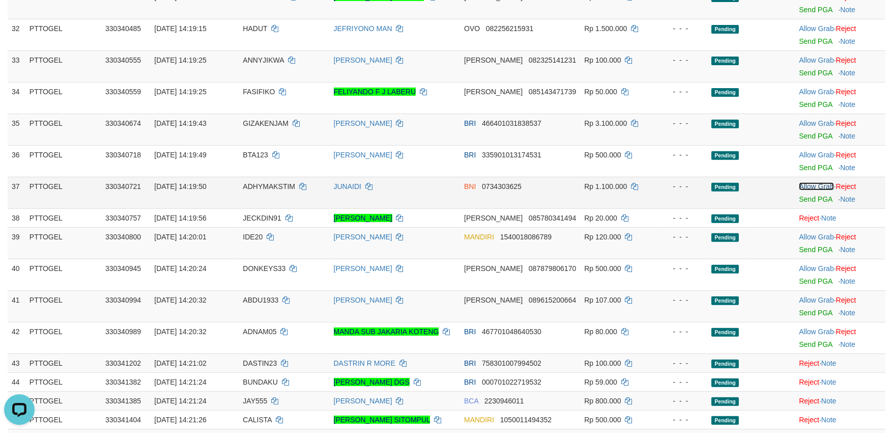
click at [819, 182] on link "Allow Grab" at bounding box center [816, 186] width 35 height 8
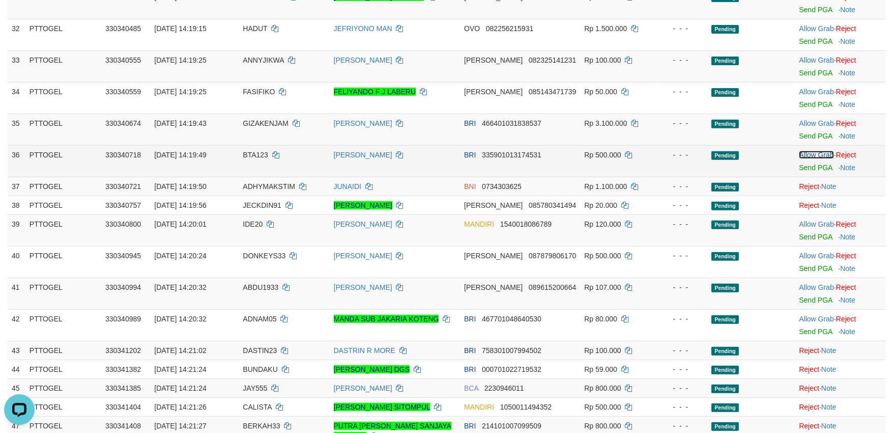
click at [820, 153] on link "Allow Grab" at bounding box center [816, 155] width 35 height 8
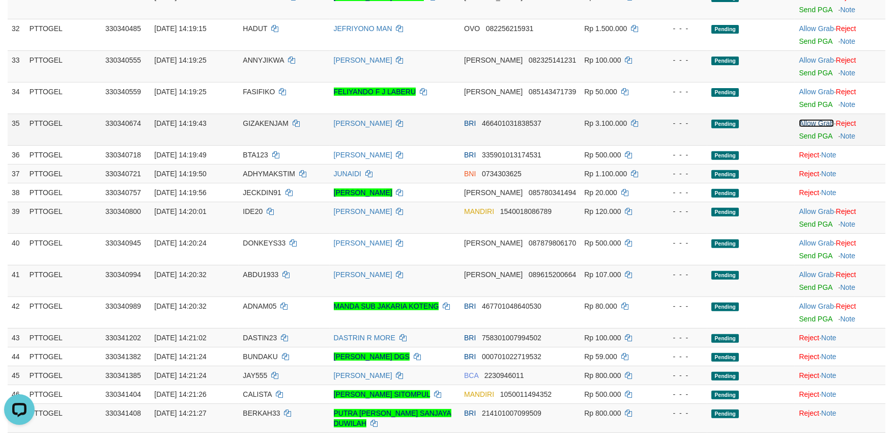
click at [820, 124] on link "Allow Grab" at bounding box center [816, 123] width 35 height 8
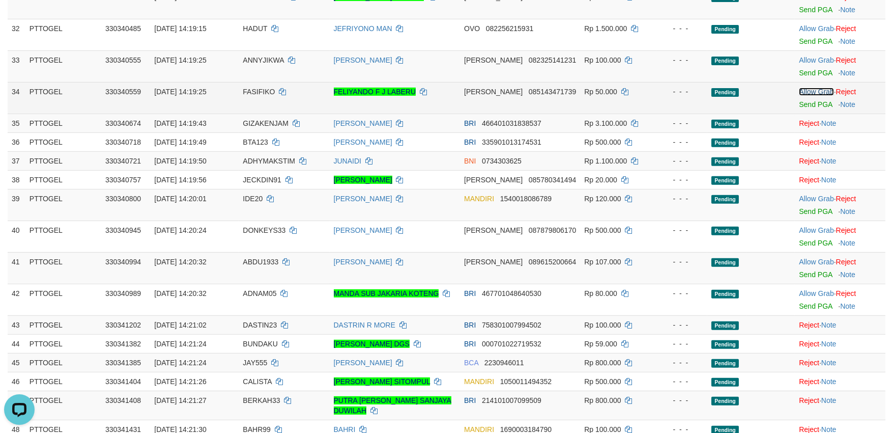
click at [820, 92] on link "Allow Grab" at bounding box center [816, 92] width 35 height 8
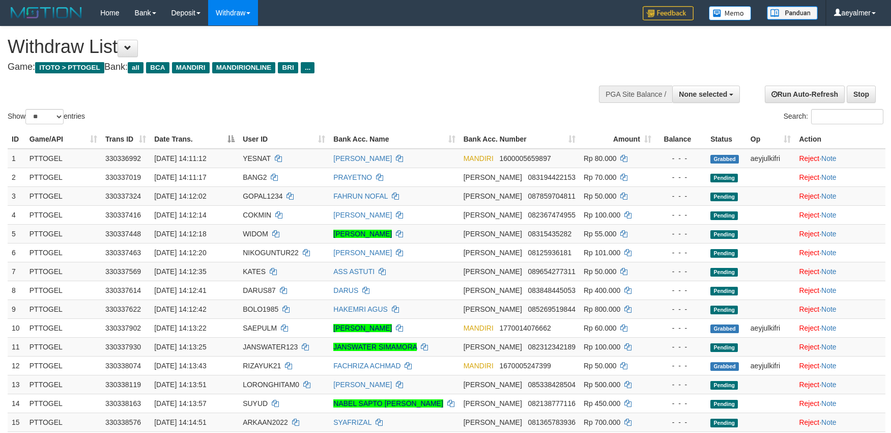
select select
select select "**"
drag, startPoint x: 379, startPoint y: 46, endPoint x: 510, endPoint y: 95, distance: 139.9
click at [379, 46] on h1 "Withdraw List" at bounding box center [296, 47] width 576 height 20
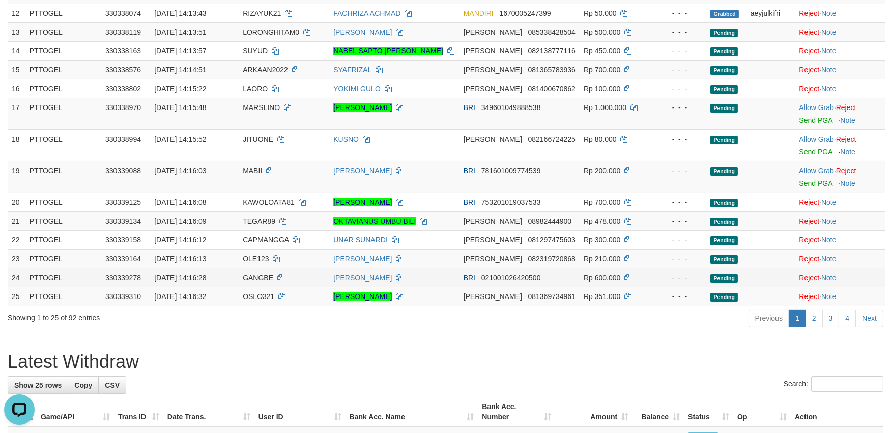
scroll to position [339, 0]
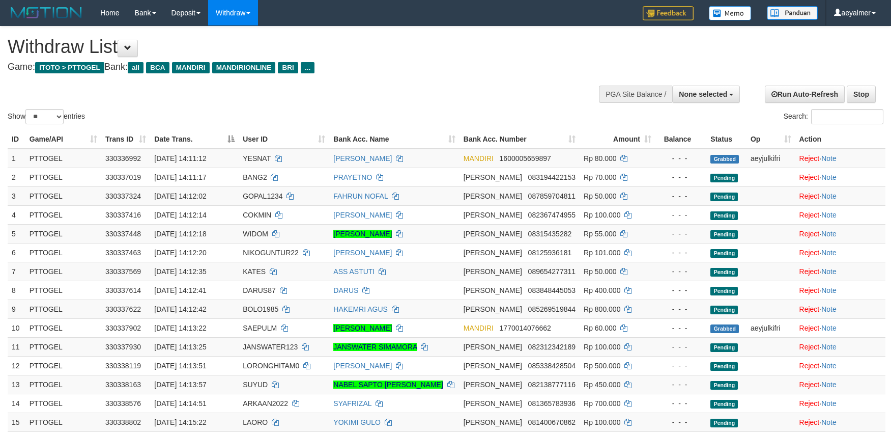
select select
click at [62, 115] on select "** ** ** ***" at bounding box center [44, 116] width 38 height 15
select select "***"
click at [27, 109] on select "** ** ** ***" at bounding box center [44, 116] width 38 height 15
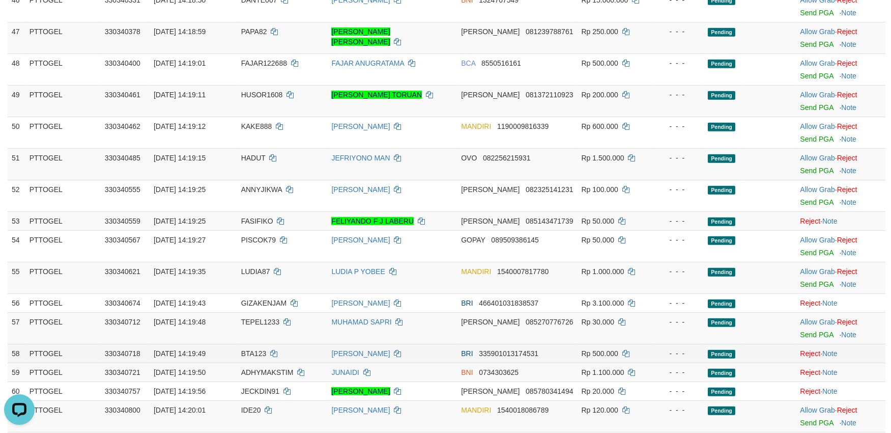
scroll to position [1018, 0]
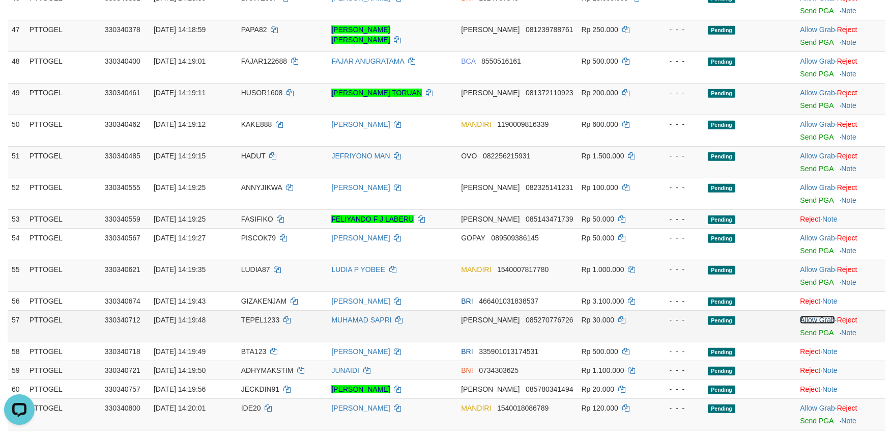
click at [814, 318] on link "Allow Grab" at bounding box center [817, 320] width 35 height 8
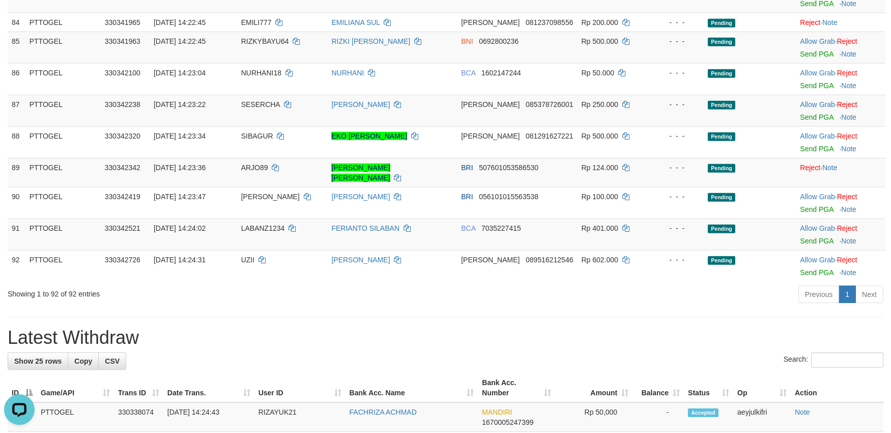
scroll to position [2036, 0]
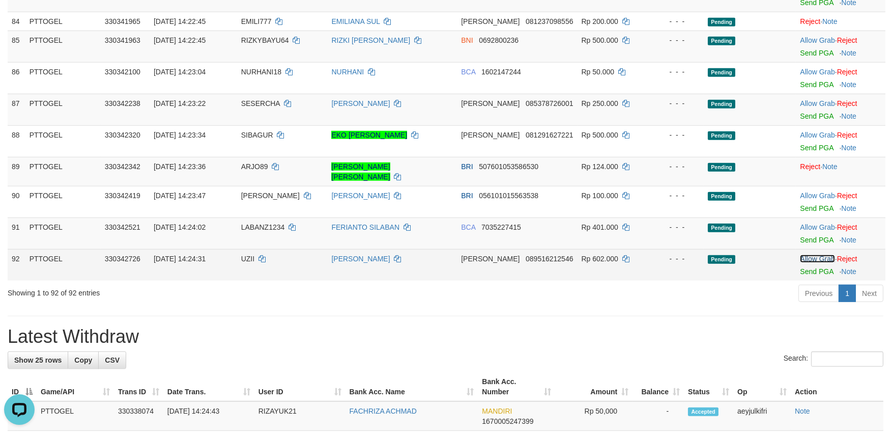
click at [804, 254] on link "Allow Grab" at bounding box center [817, 258] width 35 height 8
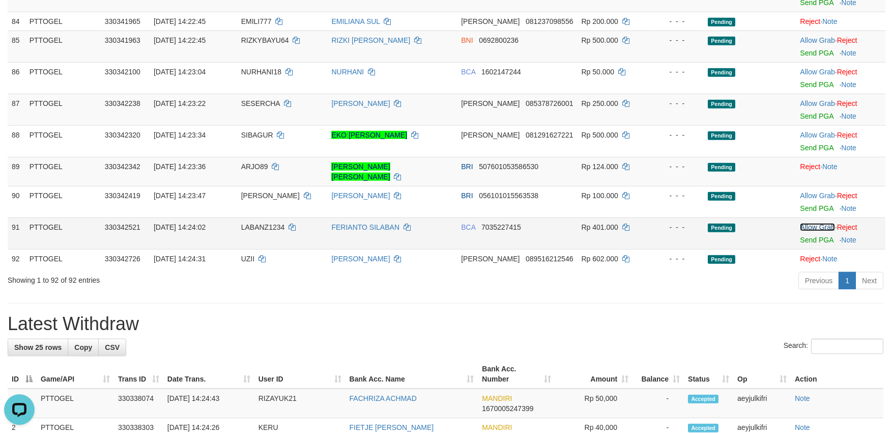
click at [814, 223] on link "Allow Grab" at bounding box center [817, 227] width 35 height 8
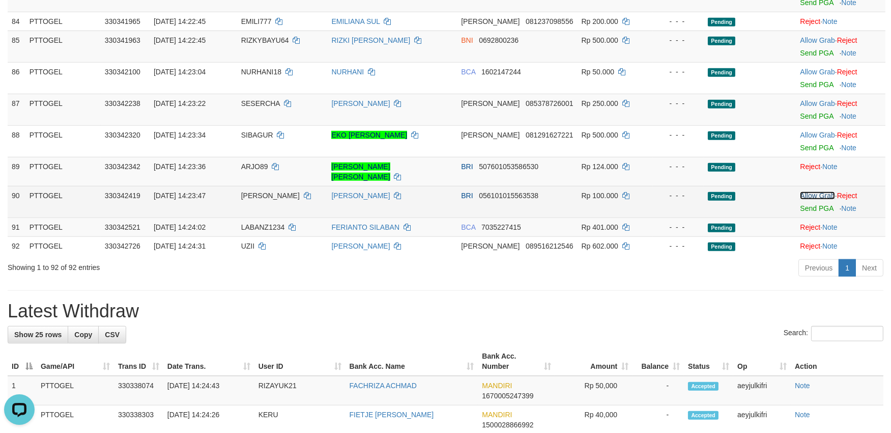
click at [825, 191] on link "Allow Grab" at bounding box center [817, 195] width 35 height 8
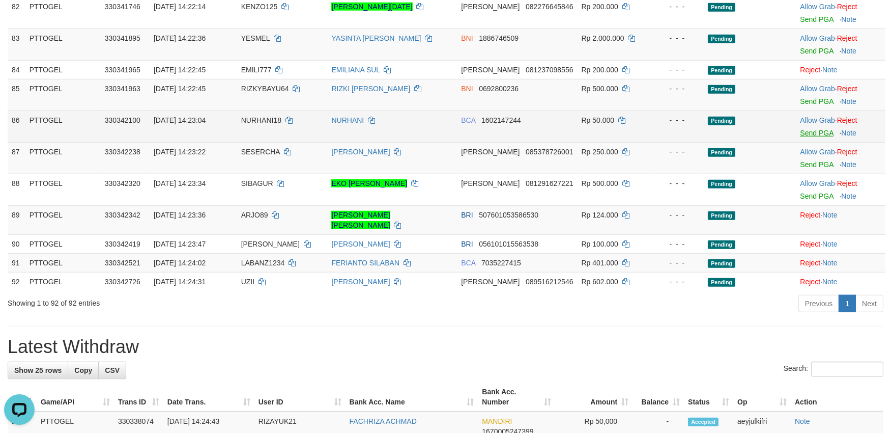
scroll to position [1866, 0]
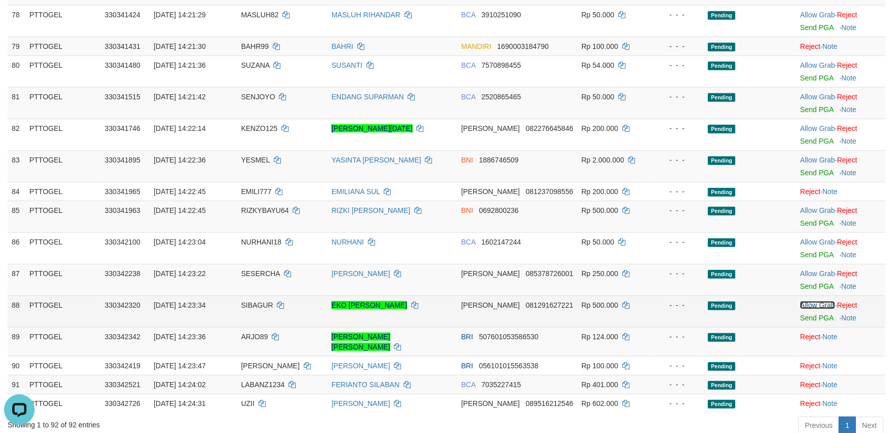
click at [813, 301] on link "Allow Grab" at bounding box center [817, 305] width 35 height 8
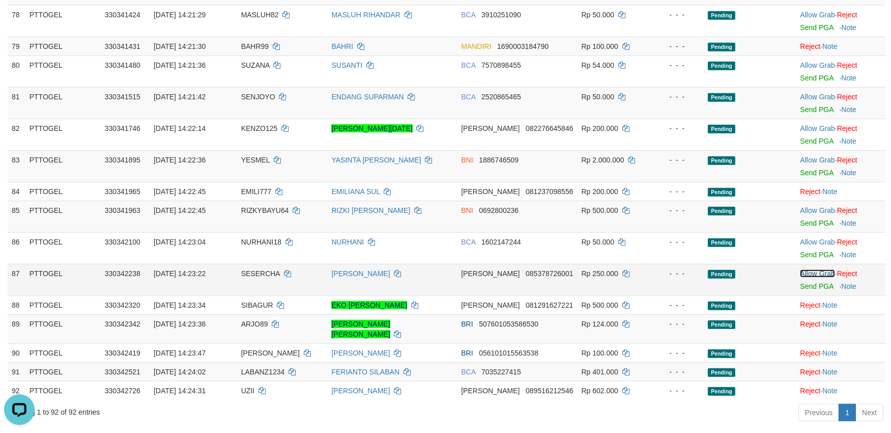
click at [814, 269] on link "Allow Grab" at bounding box center [817, 273] width 35 height 8
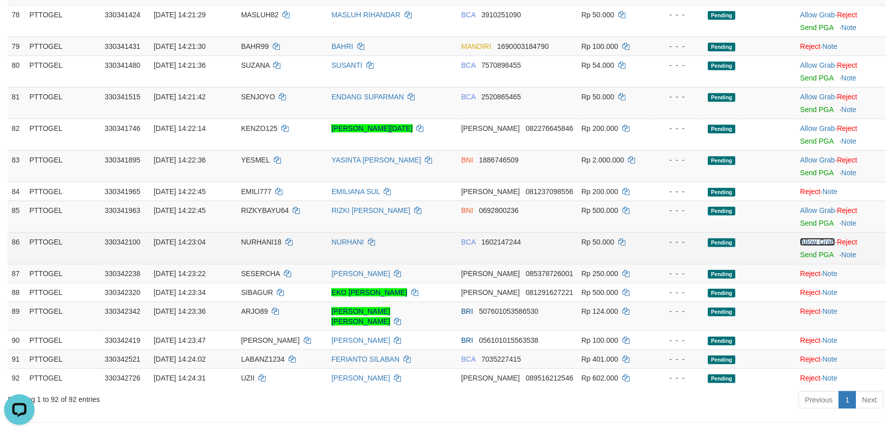
click at [818, 238] on link "Allow Grab" at bounding box center [817, 242] width 35 height 8
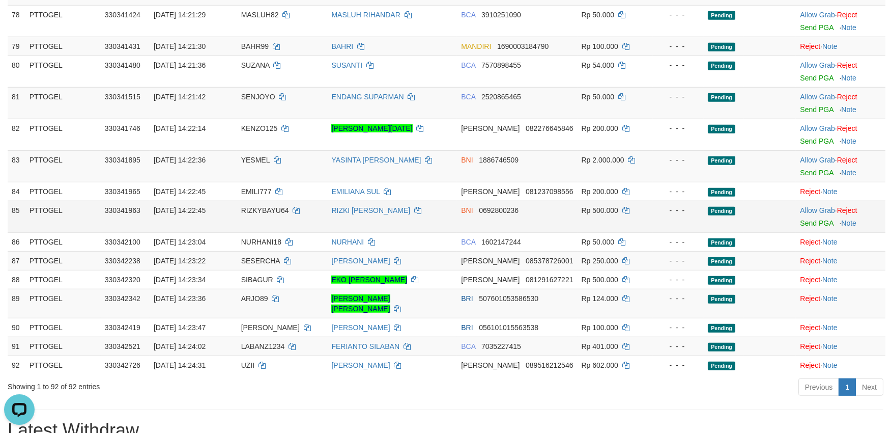
click at [820, 205] on td "Allow Grab · Reject Send PGA · Note" at bounding box center [841, 217] width 90 height 32
click at [820, 201] on td "Allow Grab · Reject Send PGA · Note" at bounding box center [841, 217] width 90 height 32
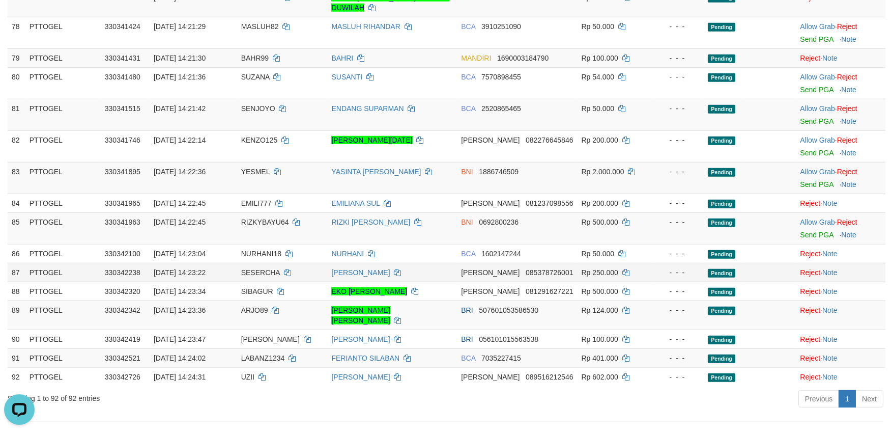
scroll to position [1848, 0]
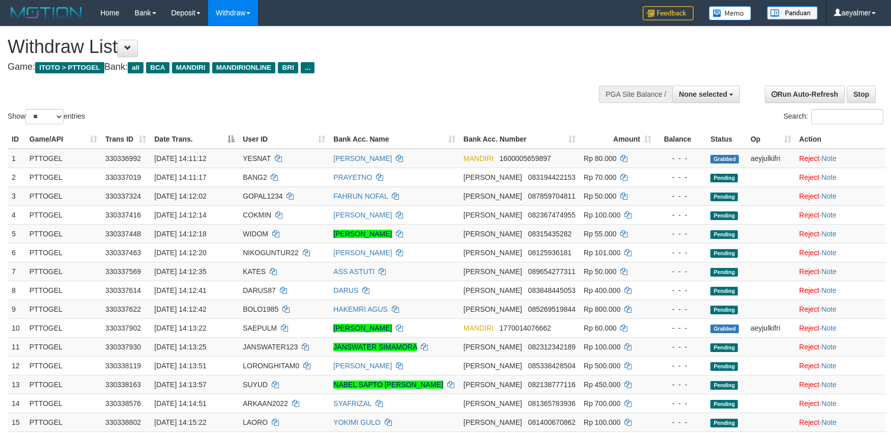
select select
select select "**"
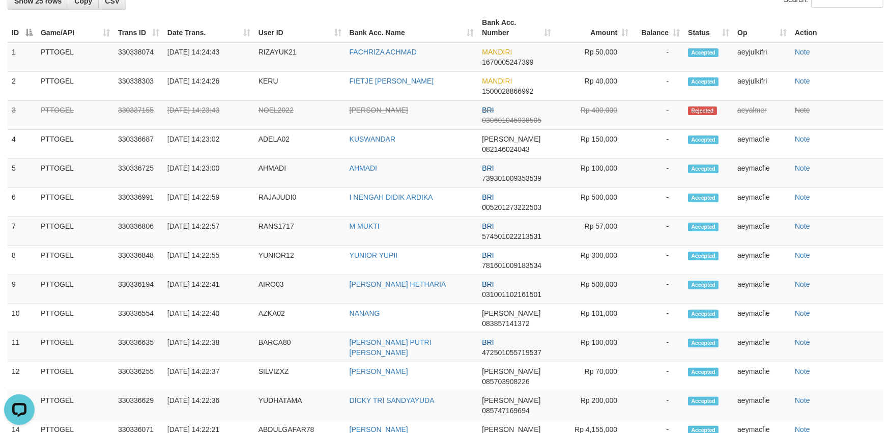
scroll to position [549, 0]
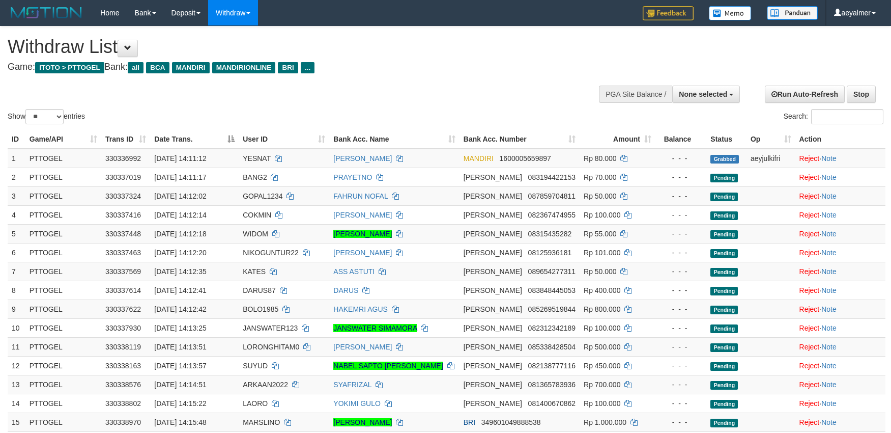
select select
drag, startPoint x: 52, startPoint y: 113, endPoint x: 52, endPoint y: 119, distance: 5.6
click at [52, 113] on select "** ** ** ***" at bounding box center [44, 116] width 38 height 15
select select "***"
click at [27, 109] on select "** ** ** ***" at bounding box center [44, 116] width 38 height 15
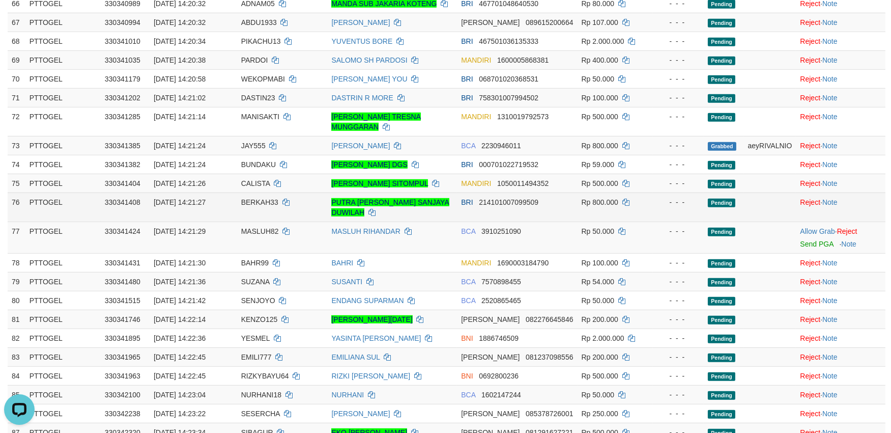
scroll to position [1413, 0]
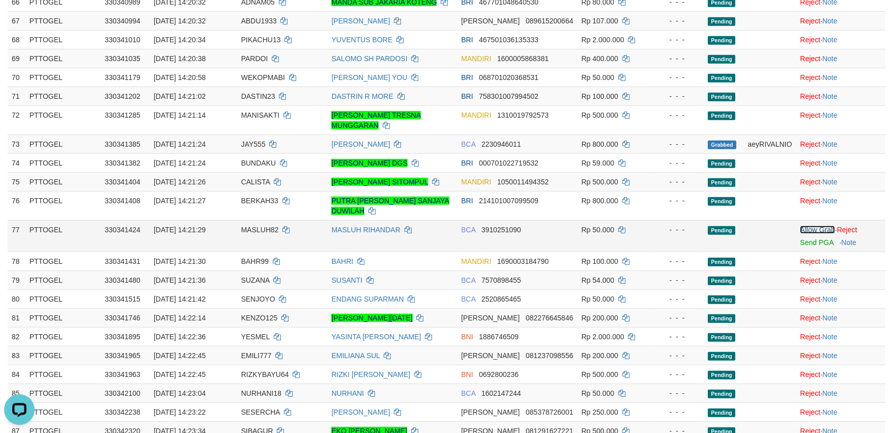
click at [813, 225] on link "Allow Grab" at bounding box center [817, 229] width 35 height 8
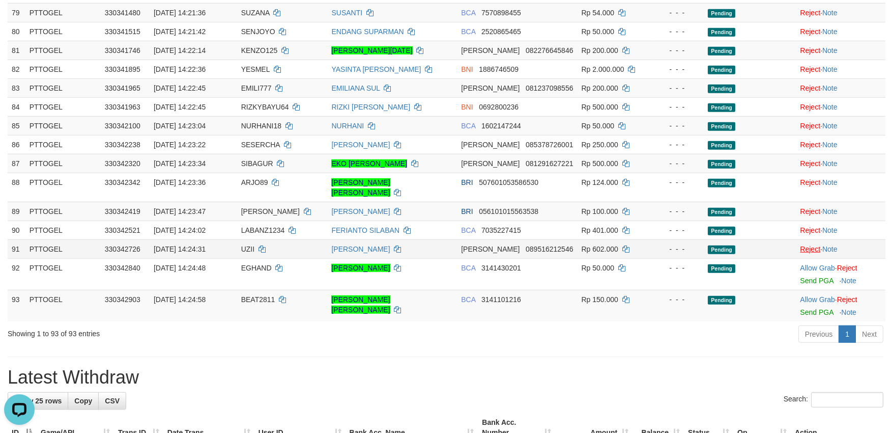
scroll to position [1753, 0]
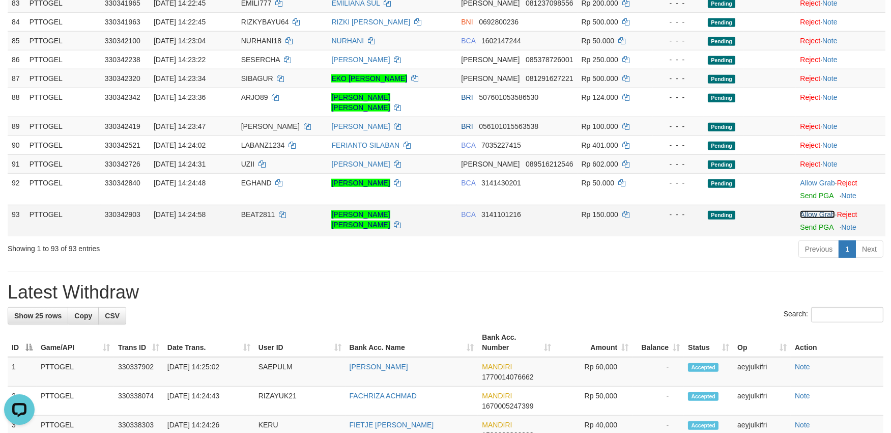
click at [816, 210] on link "Allow Grab" at bounding box center [817, 214] width 35 height 8
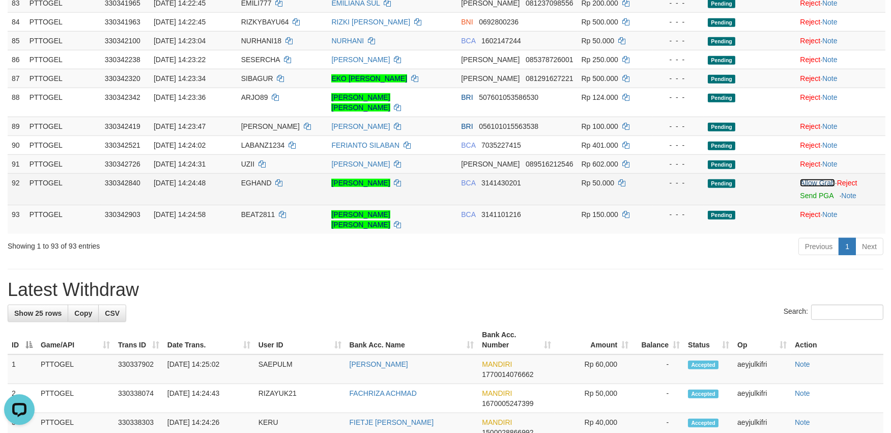
click at [807, 179] on link "Allow Grab" at bounding box center [817, 183] width 35 height 8
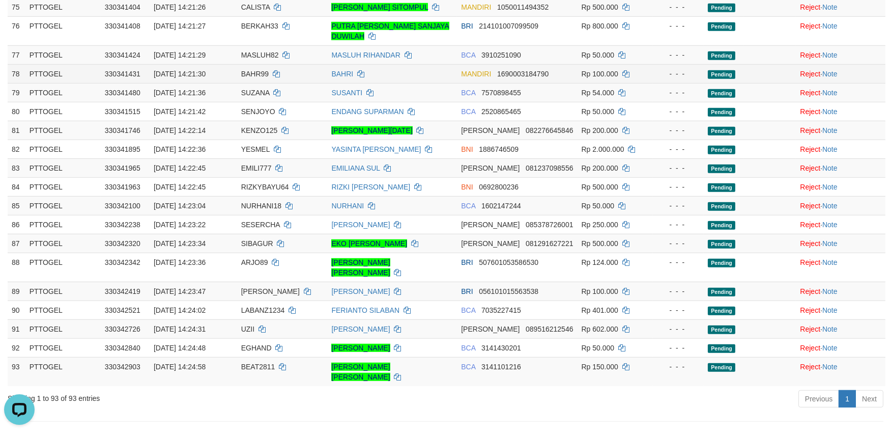
scroll to position [1583, 0]
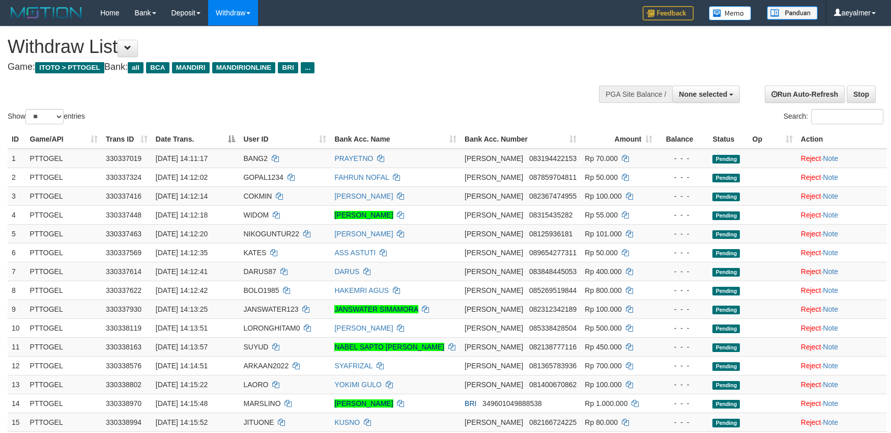
select select
click at [47, 119] on select "** ** ** ***" at bounding box center [44, 116] width 38 height 15
select select "***"
click at [27, 109] on select "** ** ** ***" at bounding box center [44, 116] width 38 height 15
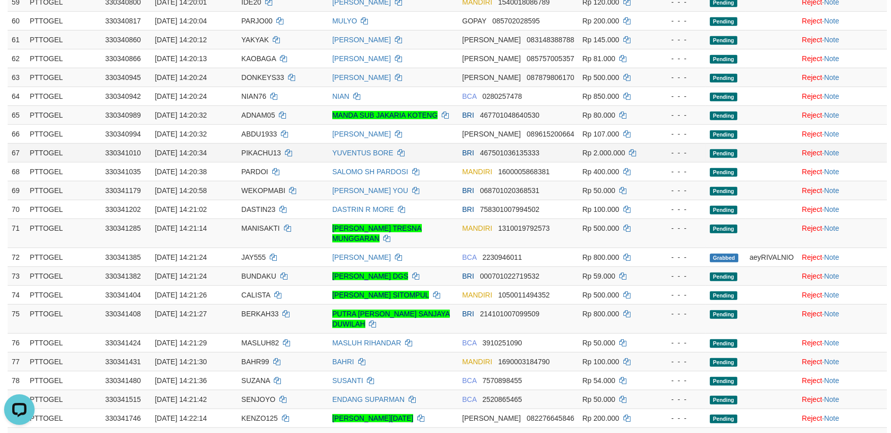
scroll to position [1244, 0]
